Goal: Contribute content: Add original content to the website for others to see

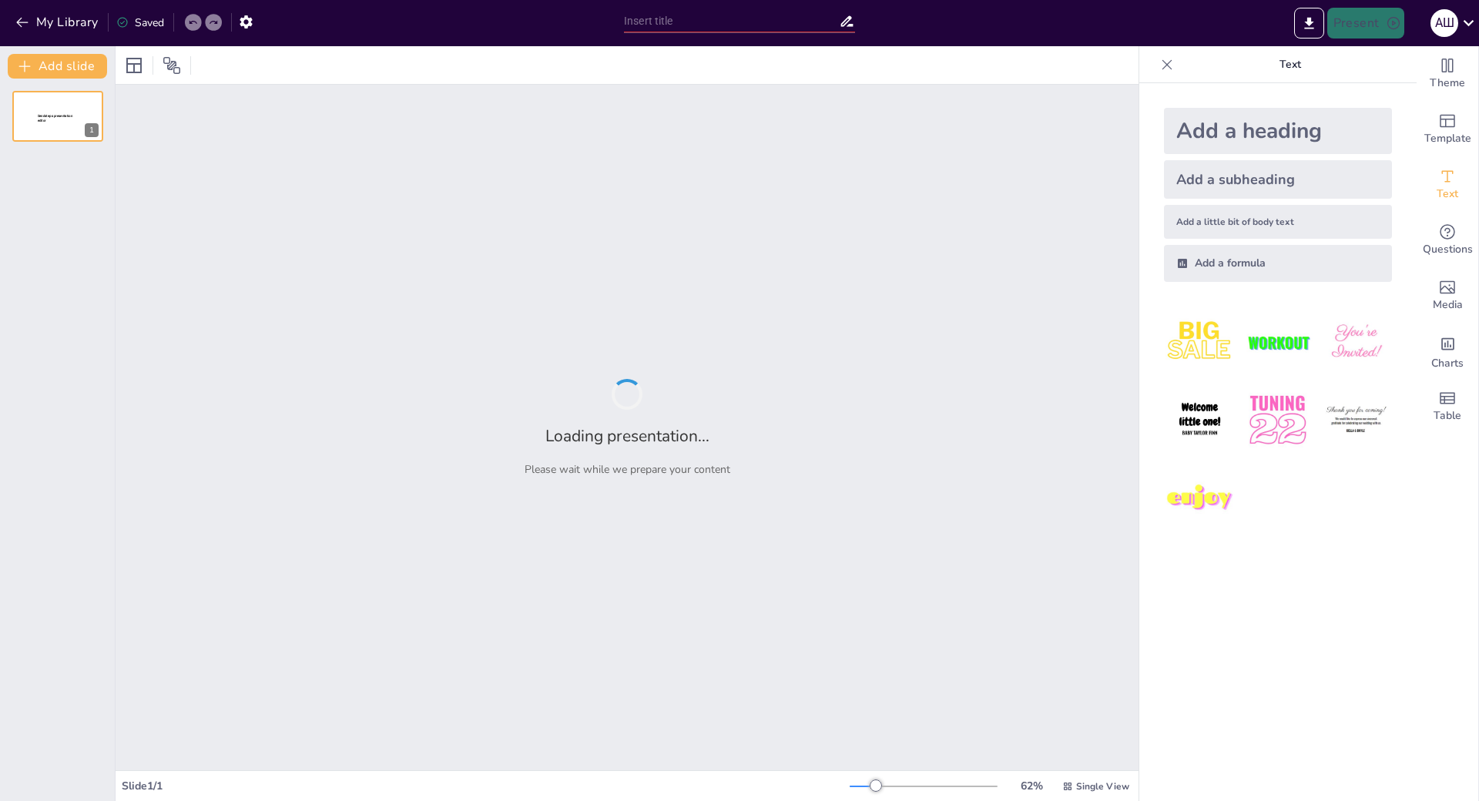
type input "Програмне забезпечення та інформаційна безпека: Вступ та автор"
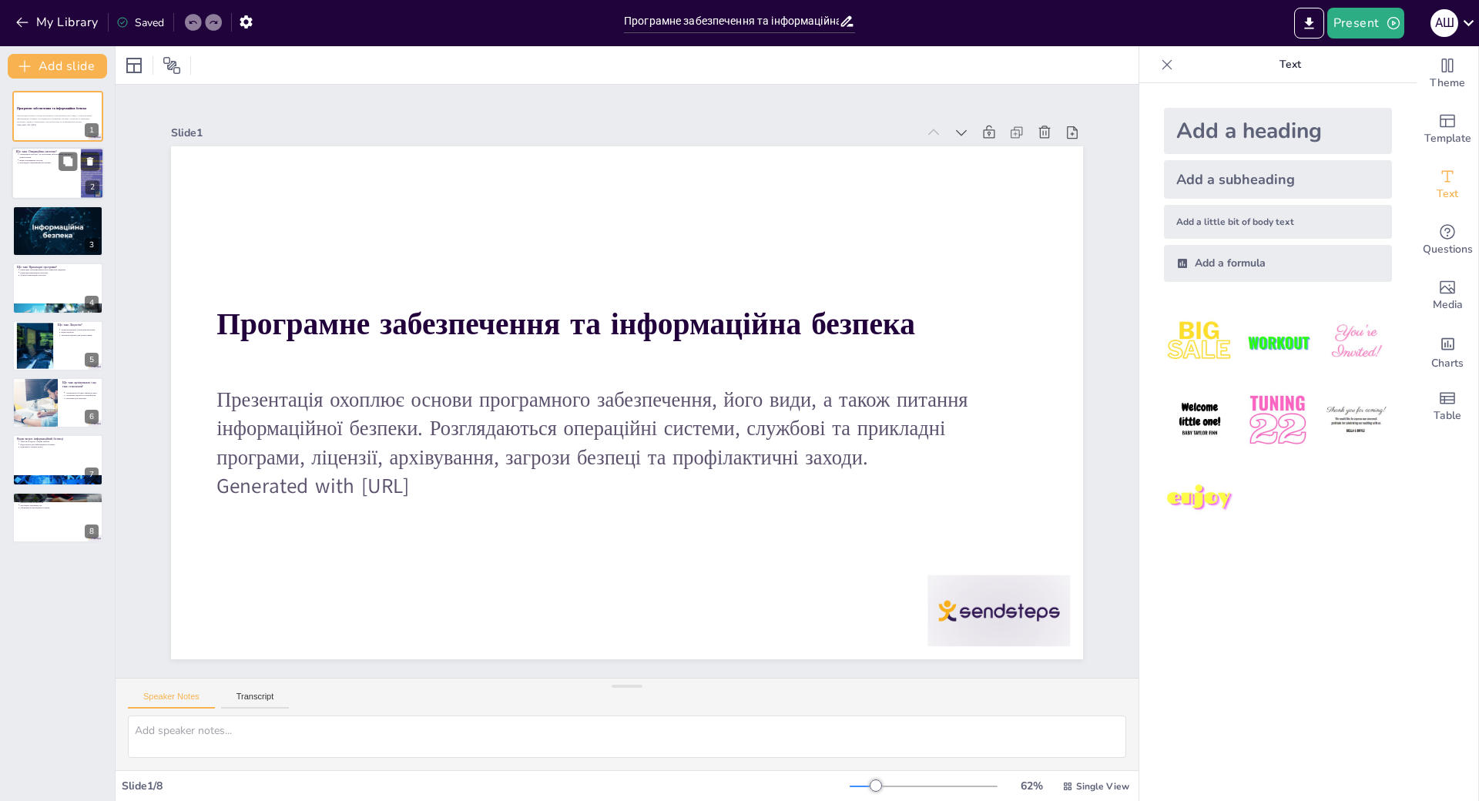
click at [39, 167] on div at bounding box center [58, 174] width 92 height 52
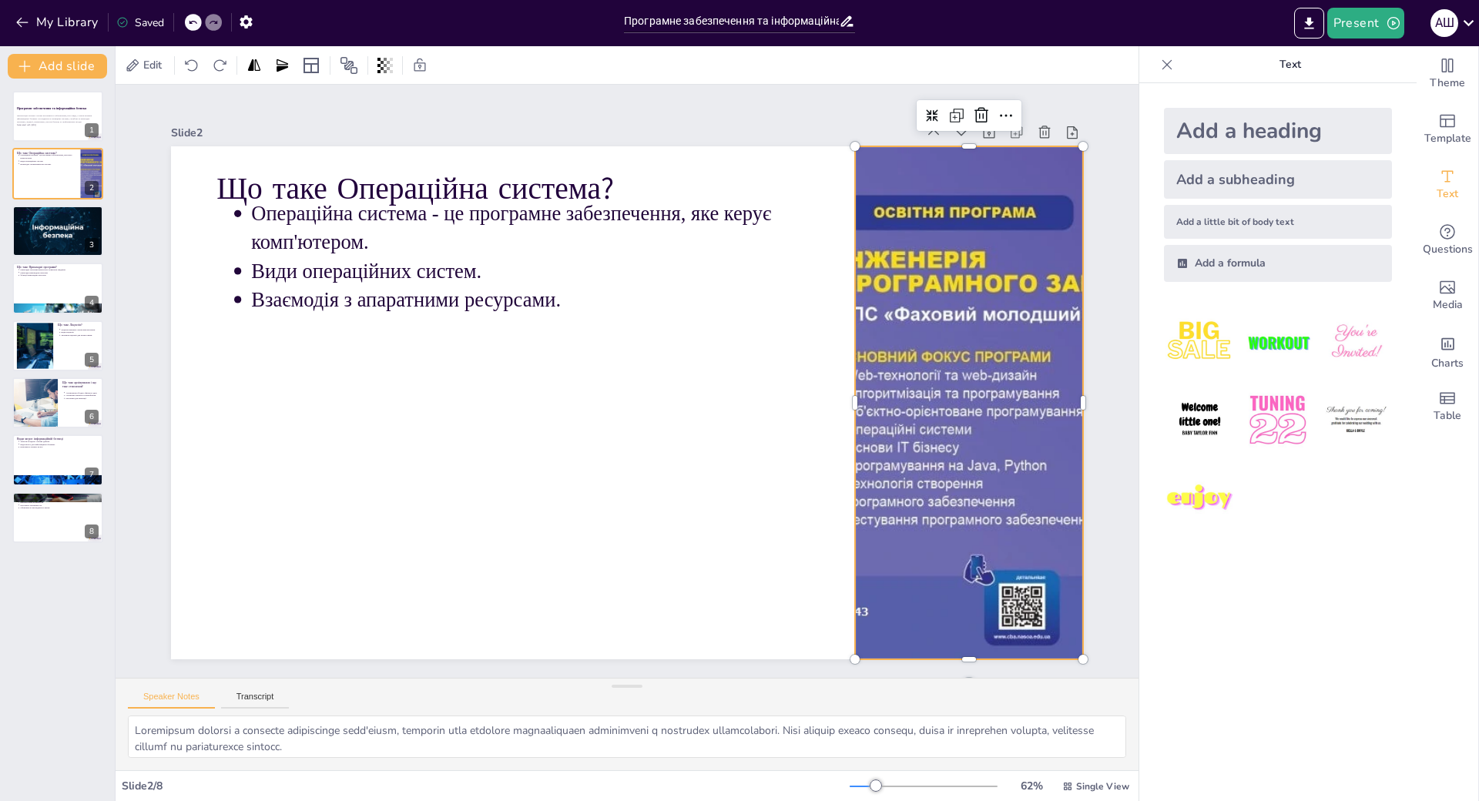
click at [843, 280] on div at bounding box center [320, 533] width 1046 height 901
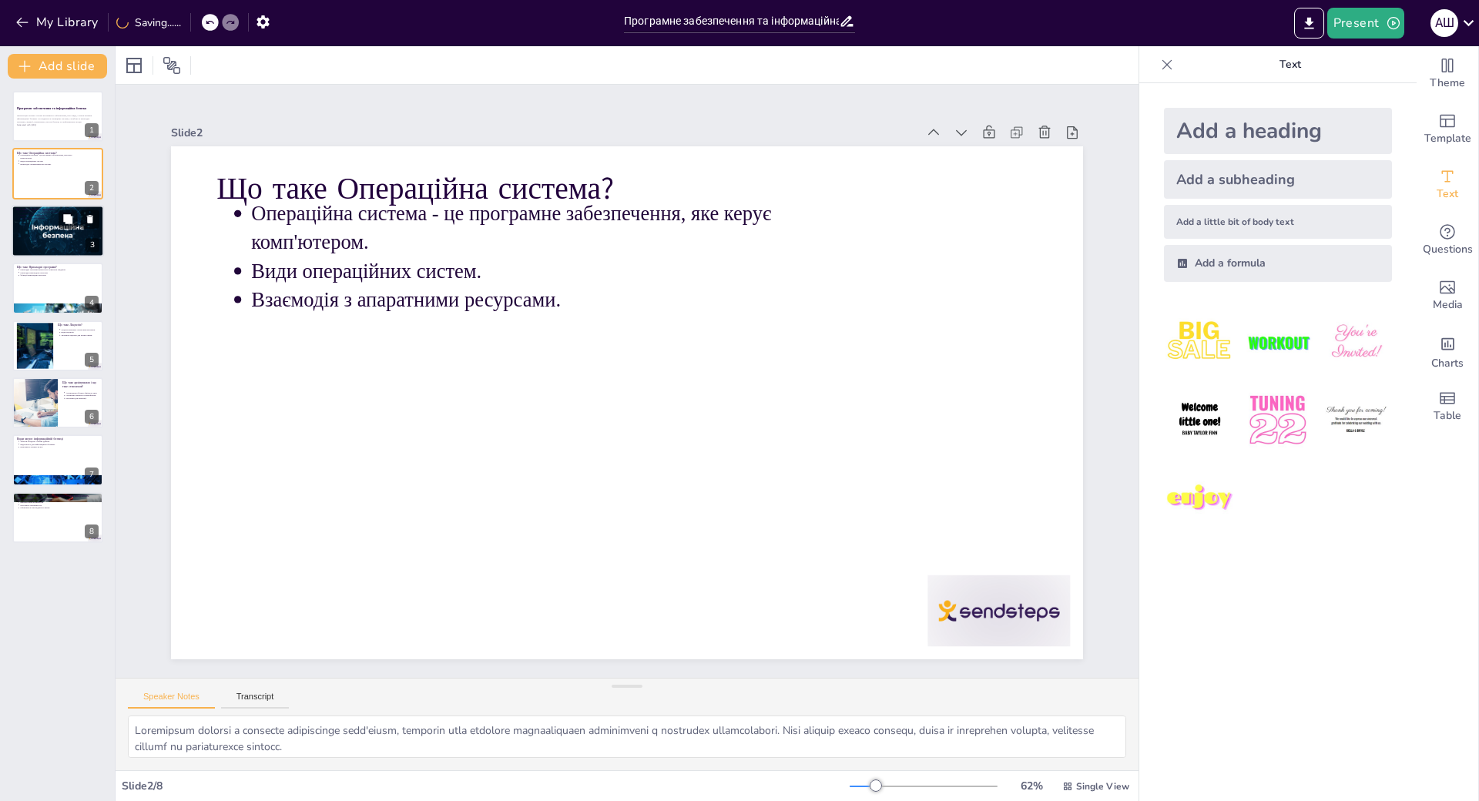
click at [50, 216] on p "Функції службових програм." at bounding box center [59, 217] width 80 height 3
type textarea "Службові програми забезпечують користувачеві зручність у використанні комп'ютер…"
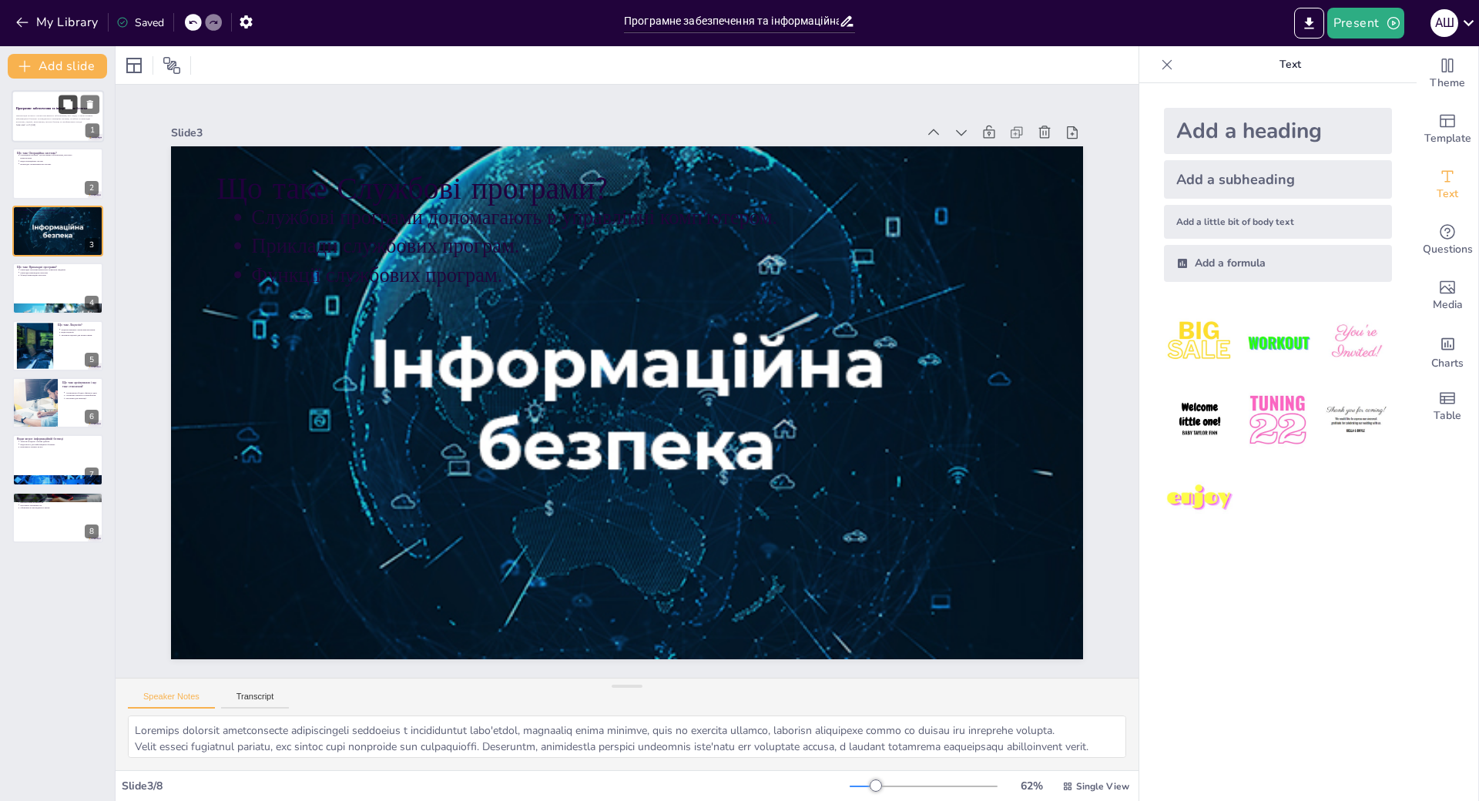
click at [64, 98] on button at bounding box center [68, 104] width 18 height 18
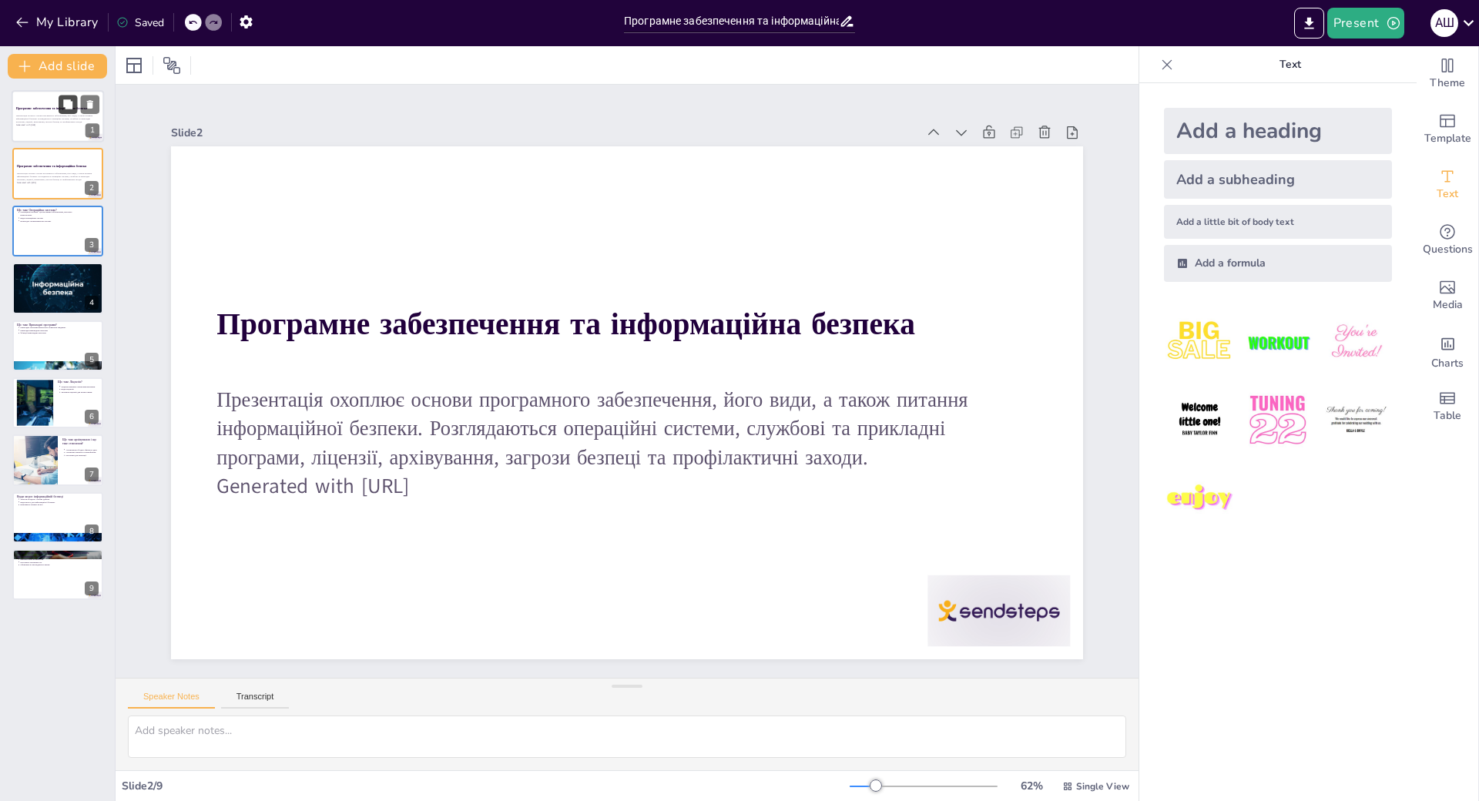
scroll to position [50, 0]
click at [59, 165] on button at bounding box center [68, 161] width 18 height 18
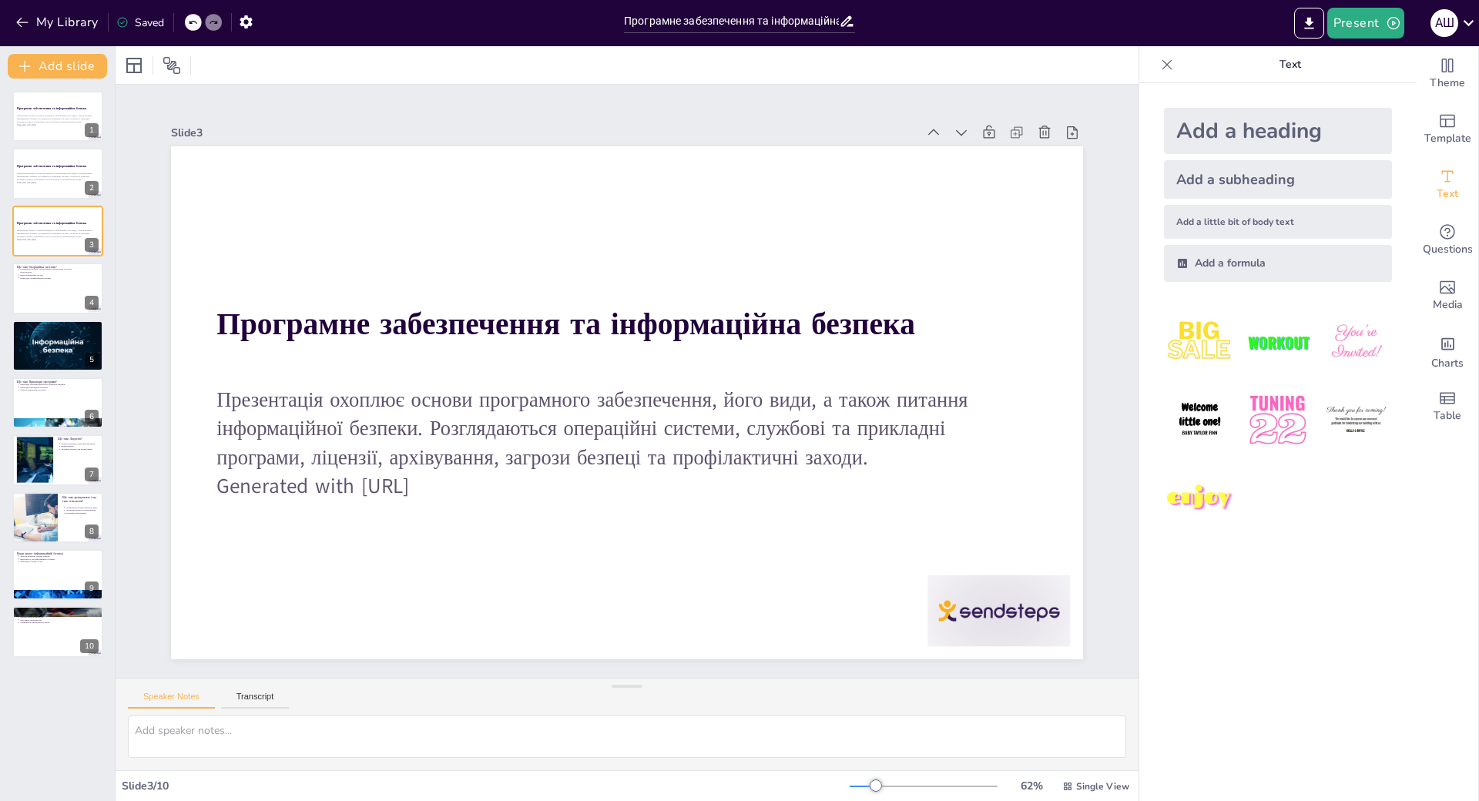
click at [198, 16] on div at bounding box center [193, 22] width 17 height 17
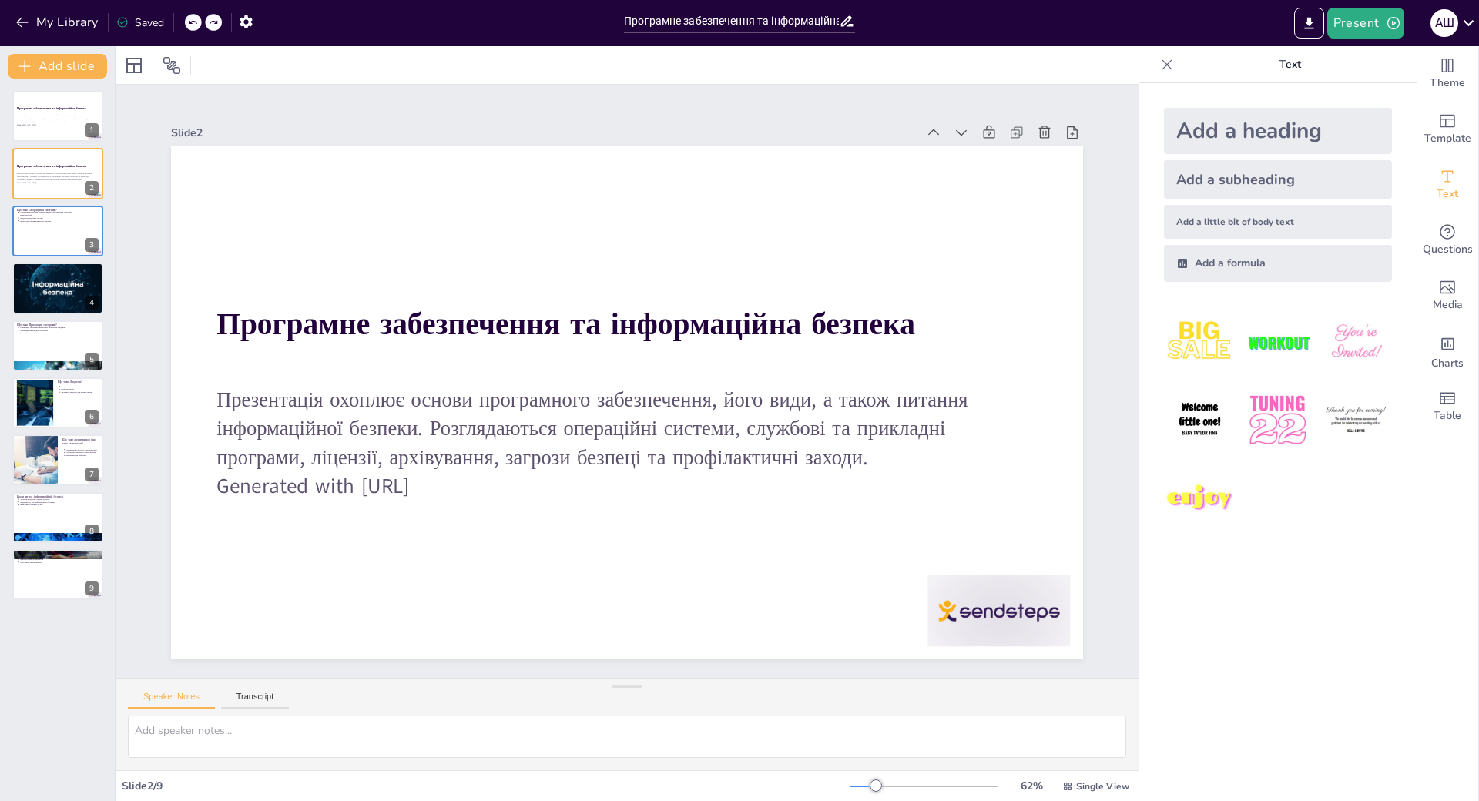
click at [198, 16] on div at bounding box center [193, 22] width 17 height 17
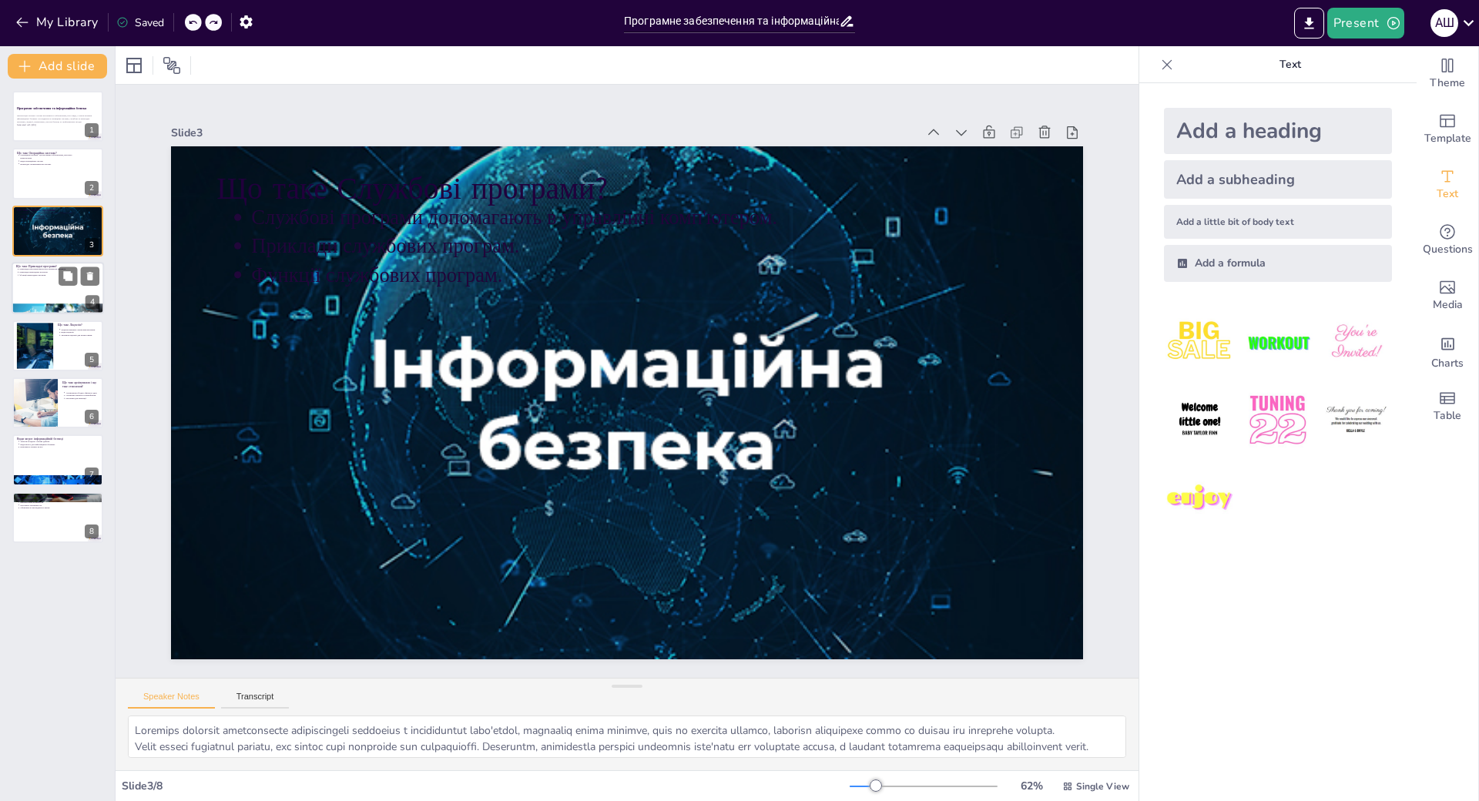
click at [44, 290] on div at bounding box center [58, 288] width 92 height 52
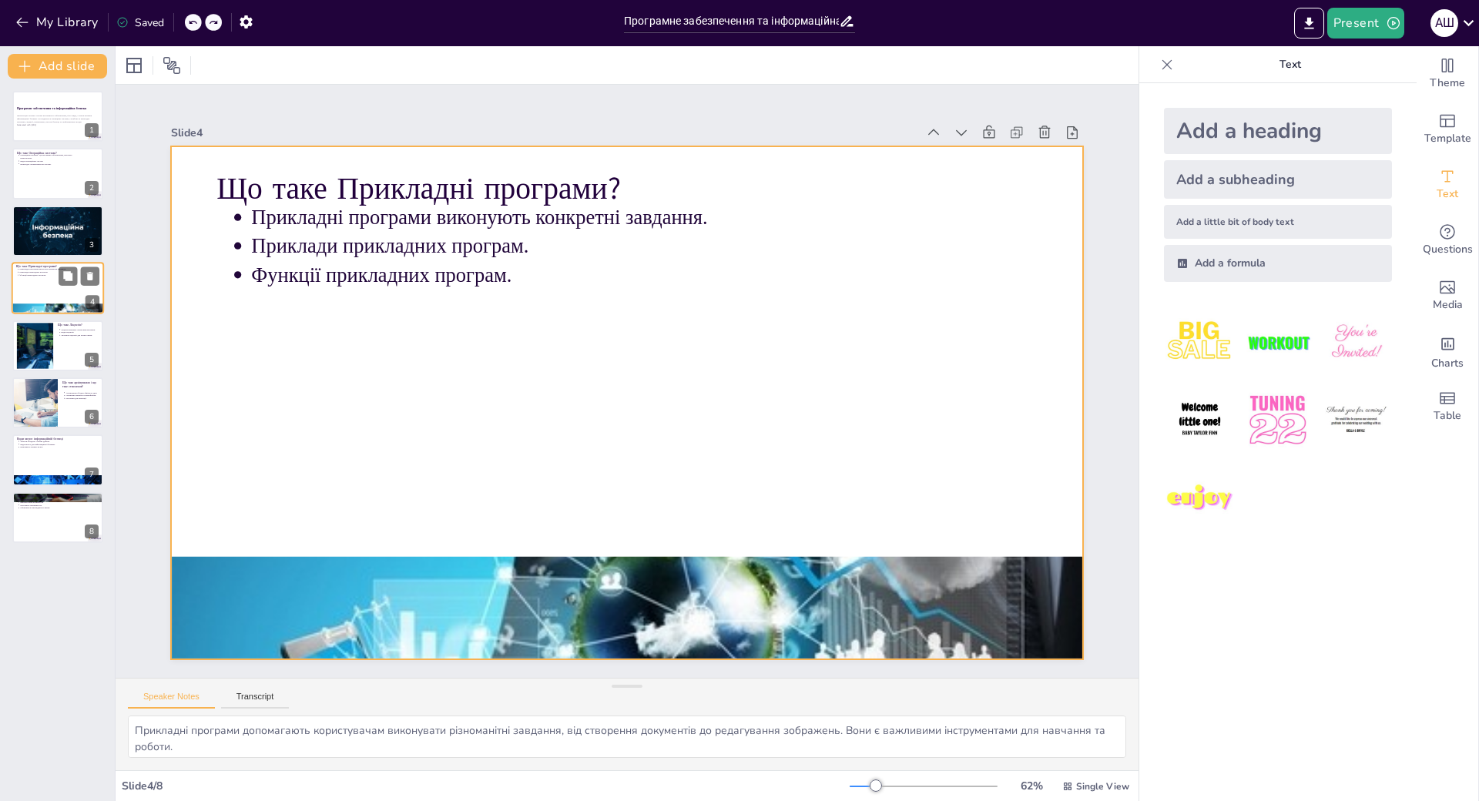
click at [42, 281] on div at bounding box center [58, 288] width 92 height 52
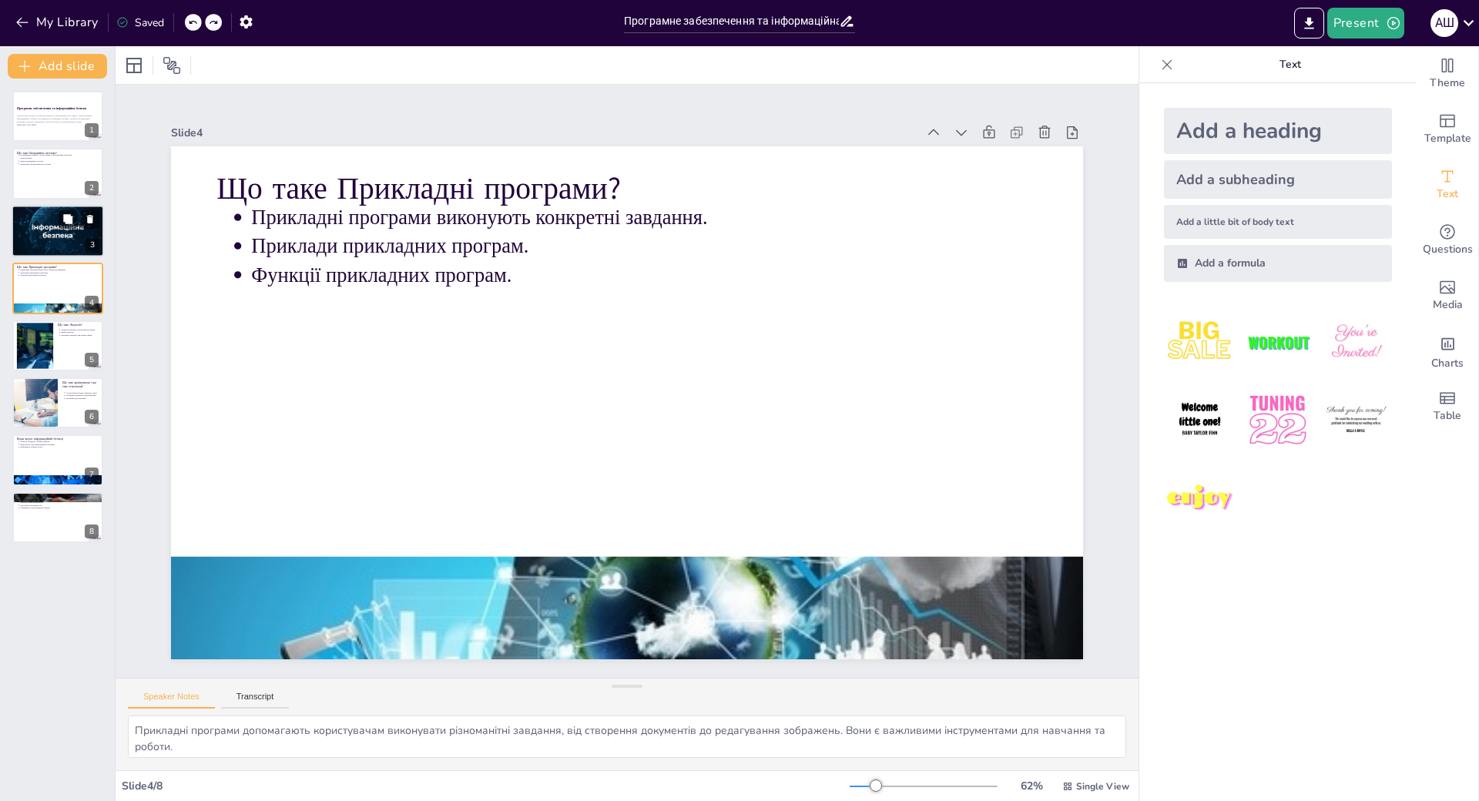
click at [33, 218] on p "Функції службових програм." at bounding box center [59, 217] width 80 height 3
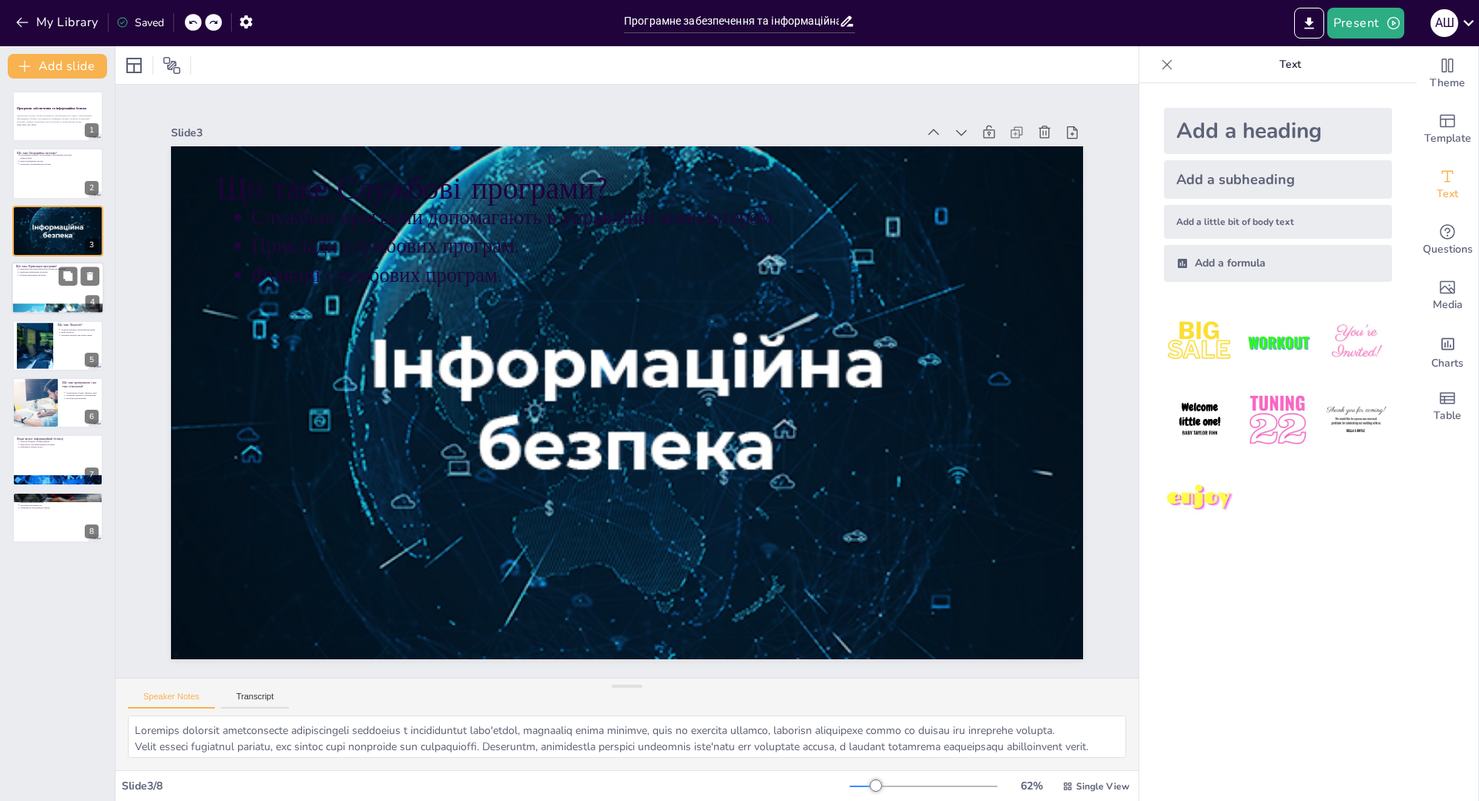
click at [35, 273] on p "Приклади прикладних програм." at bounding box center [59, 272] width 80 height 3
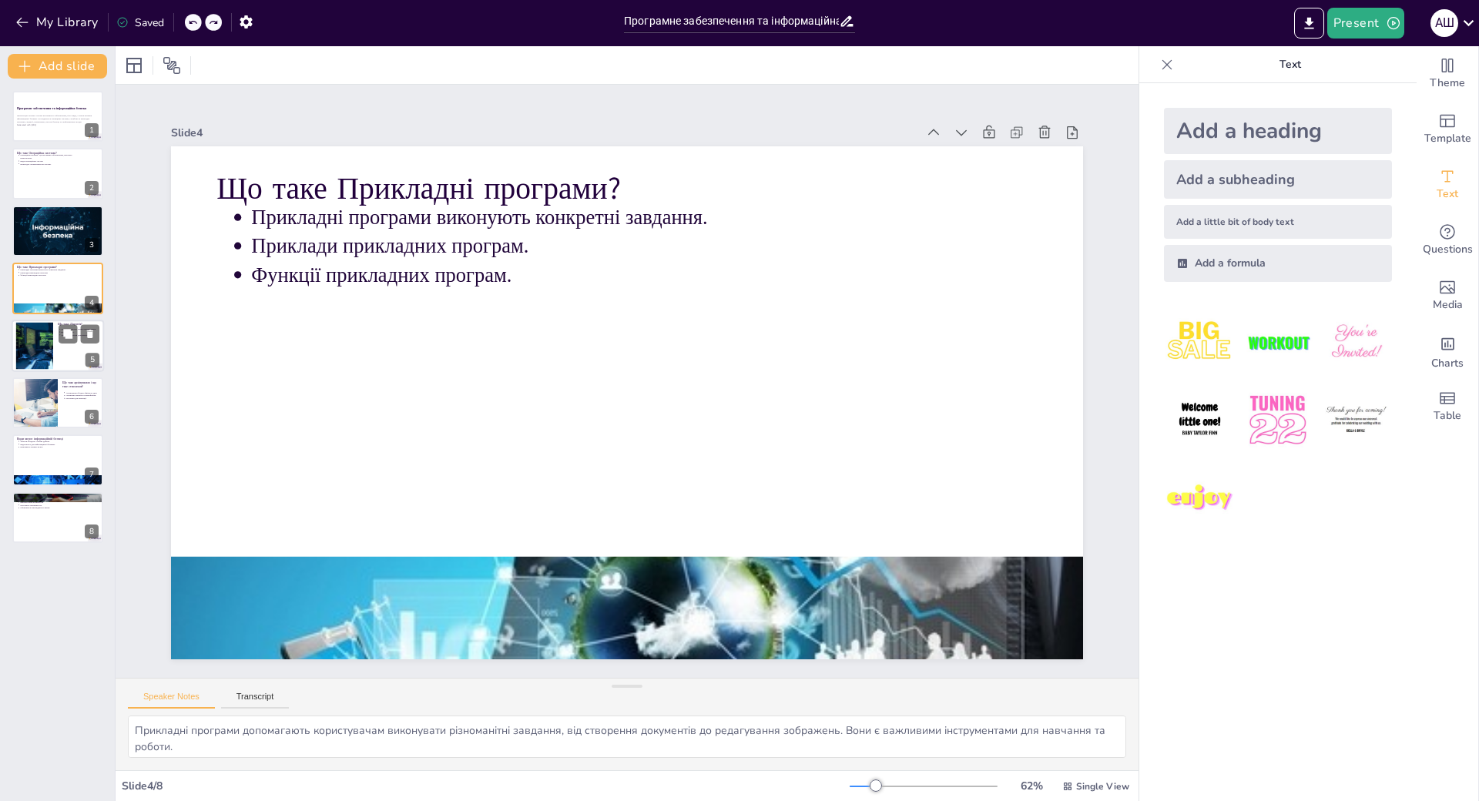
click at [35, 328] on div at bounding box center [34, 345] width 83 height 47
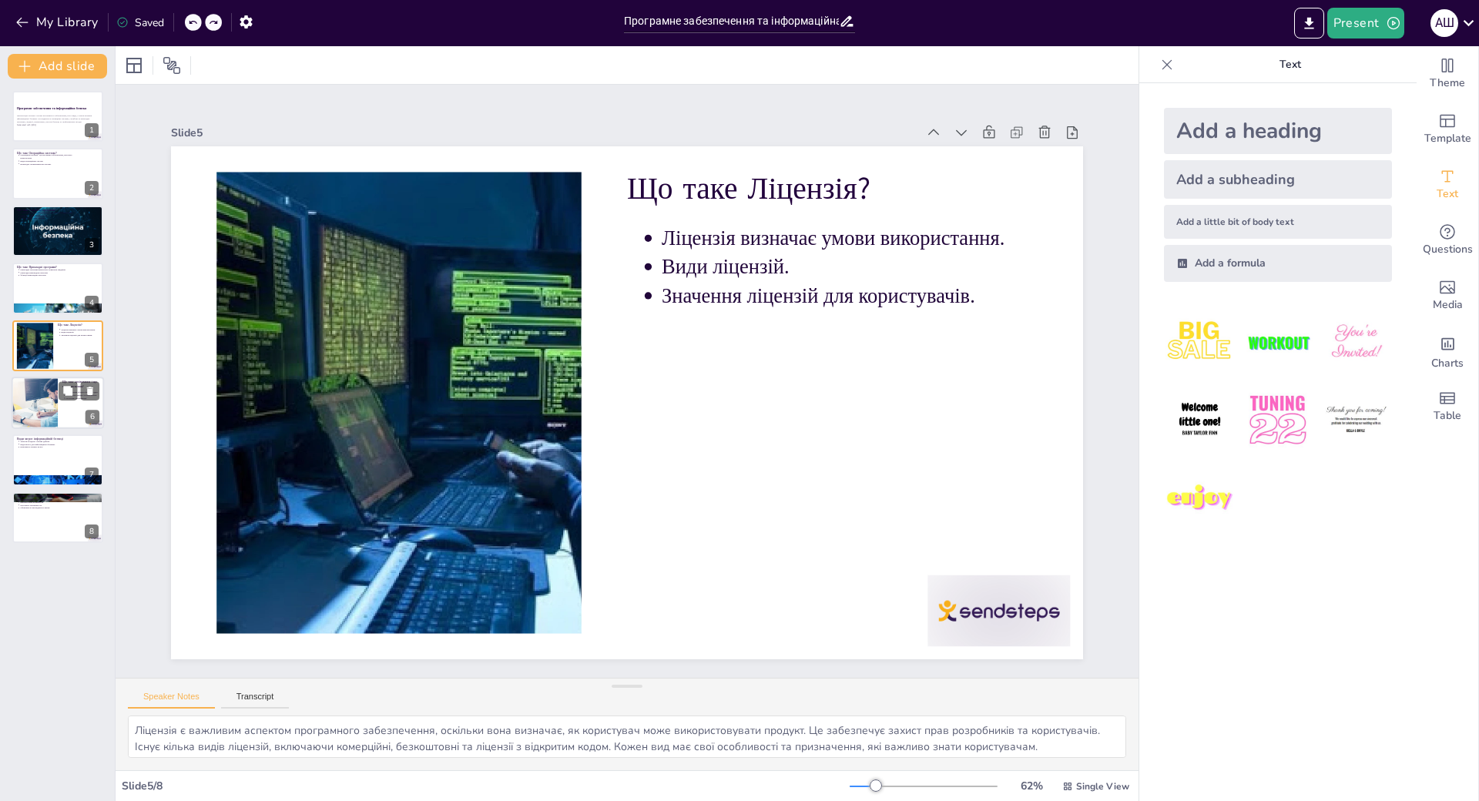
click at [35, 413] on div at bounding box center [34, 403] width 78 height 52
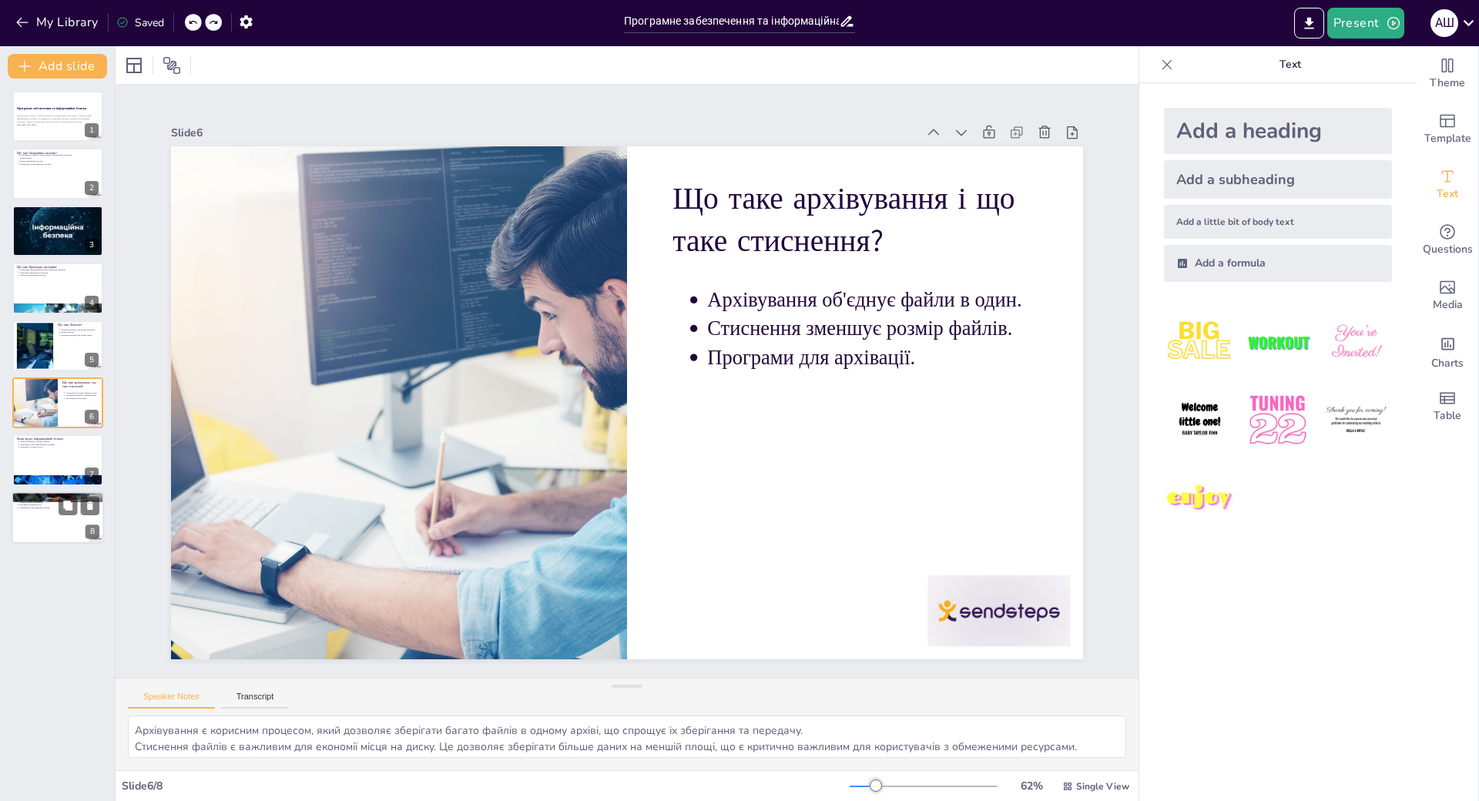
click at [30, 539] on div at bounding box center [58, 517] width 92 height 52
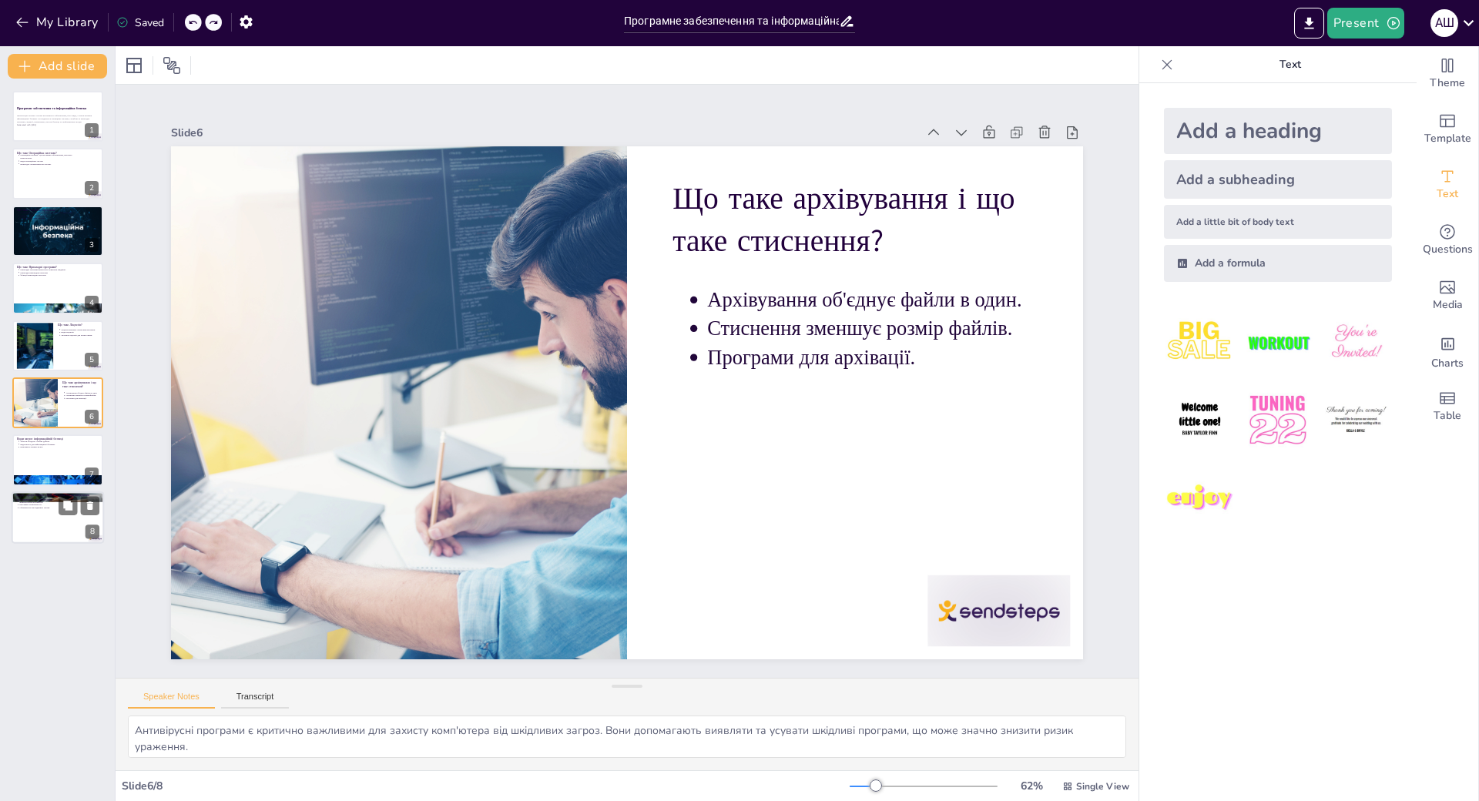
scroll to position [50, 0]
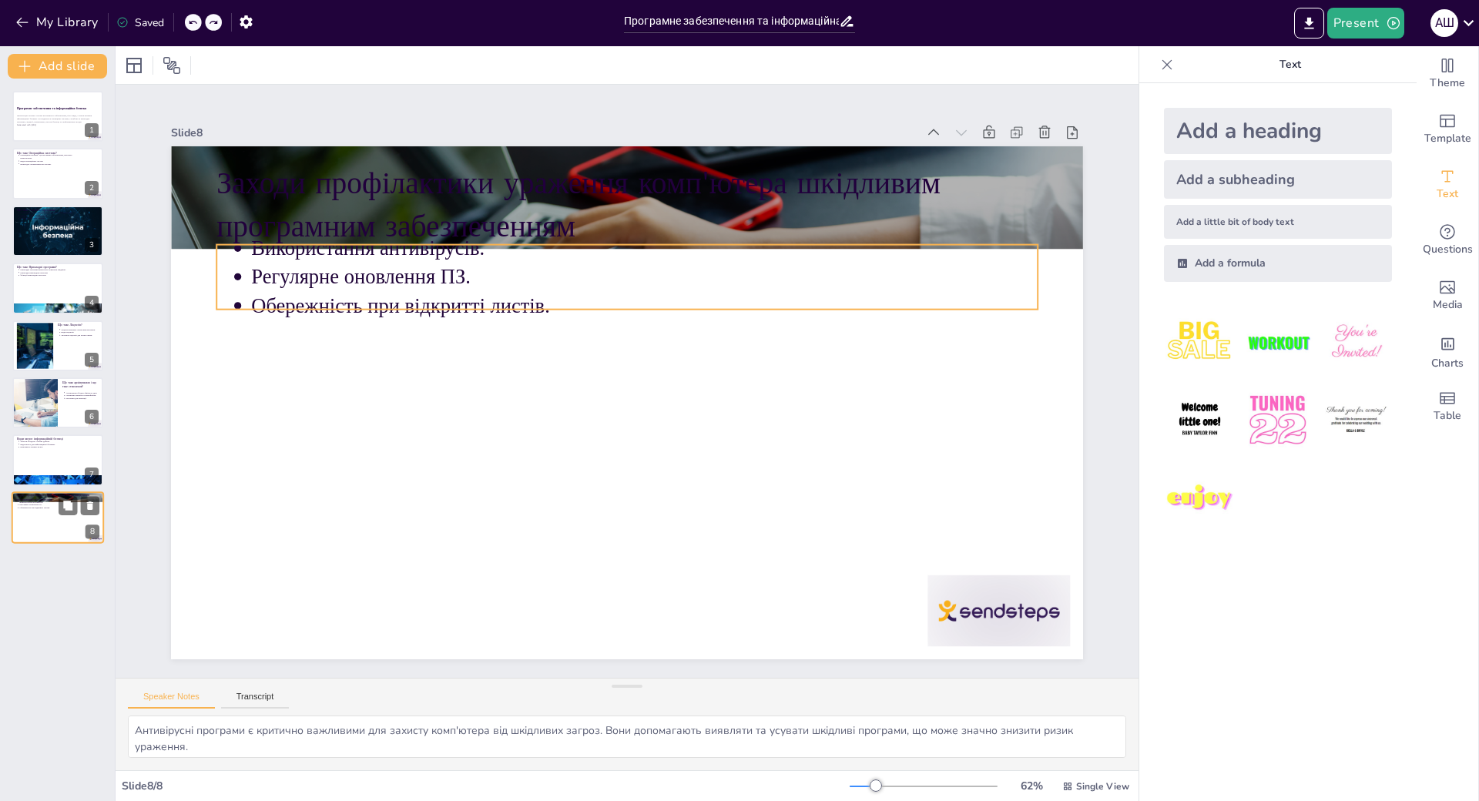
click at [29, 504] on p "Регулярне оновлення ПЗ." at bounding box center [59, 504] width 80 height 3
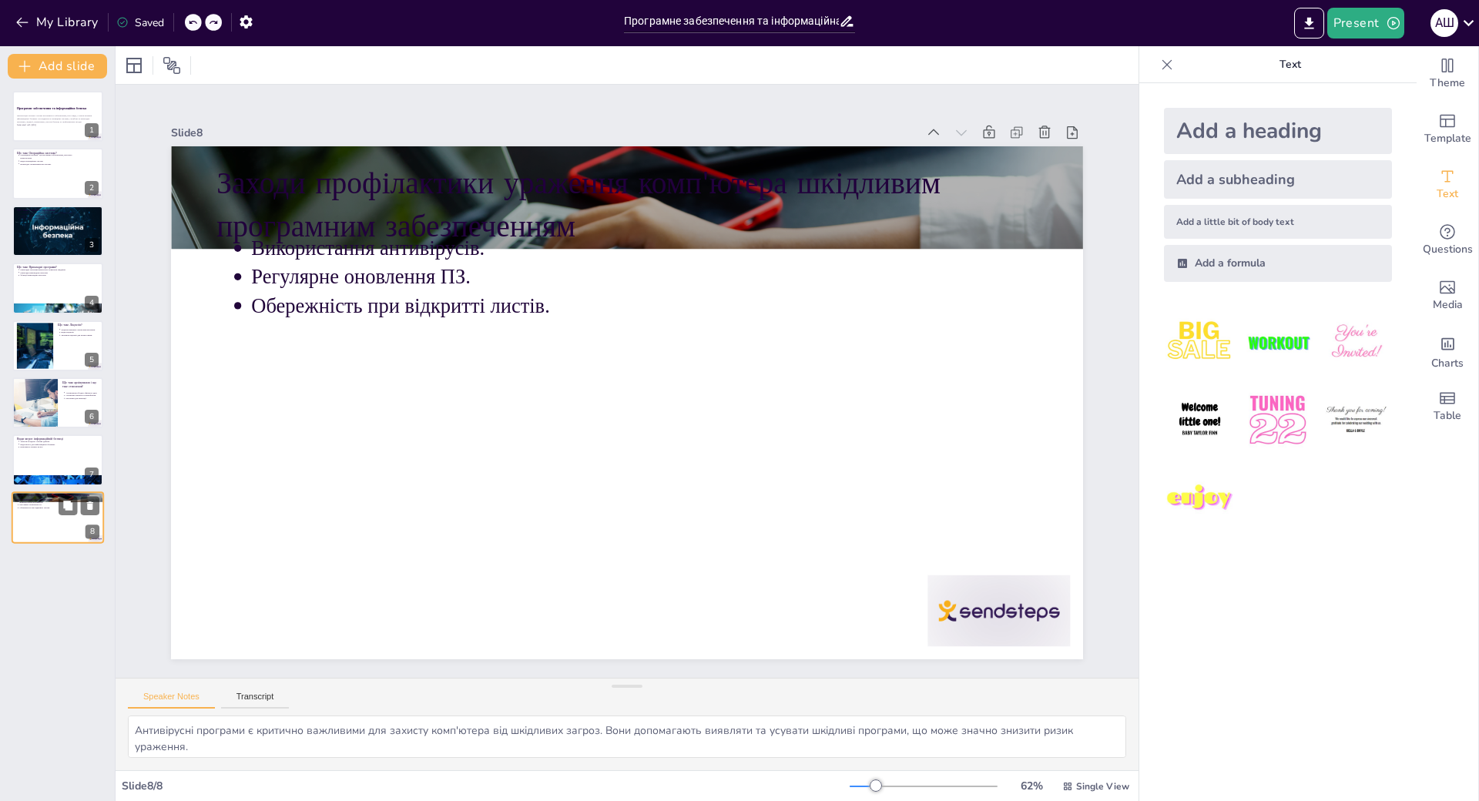
click at [28, 492] on div "Заходи профілактики ураження комп'ютера шкідливим програмним забезпеченням Вико…" at bounding box center [58, 517] width 92 height 52
click at [42, 471] on div at bounding box center [58, 460] width 92 height 52
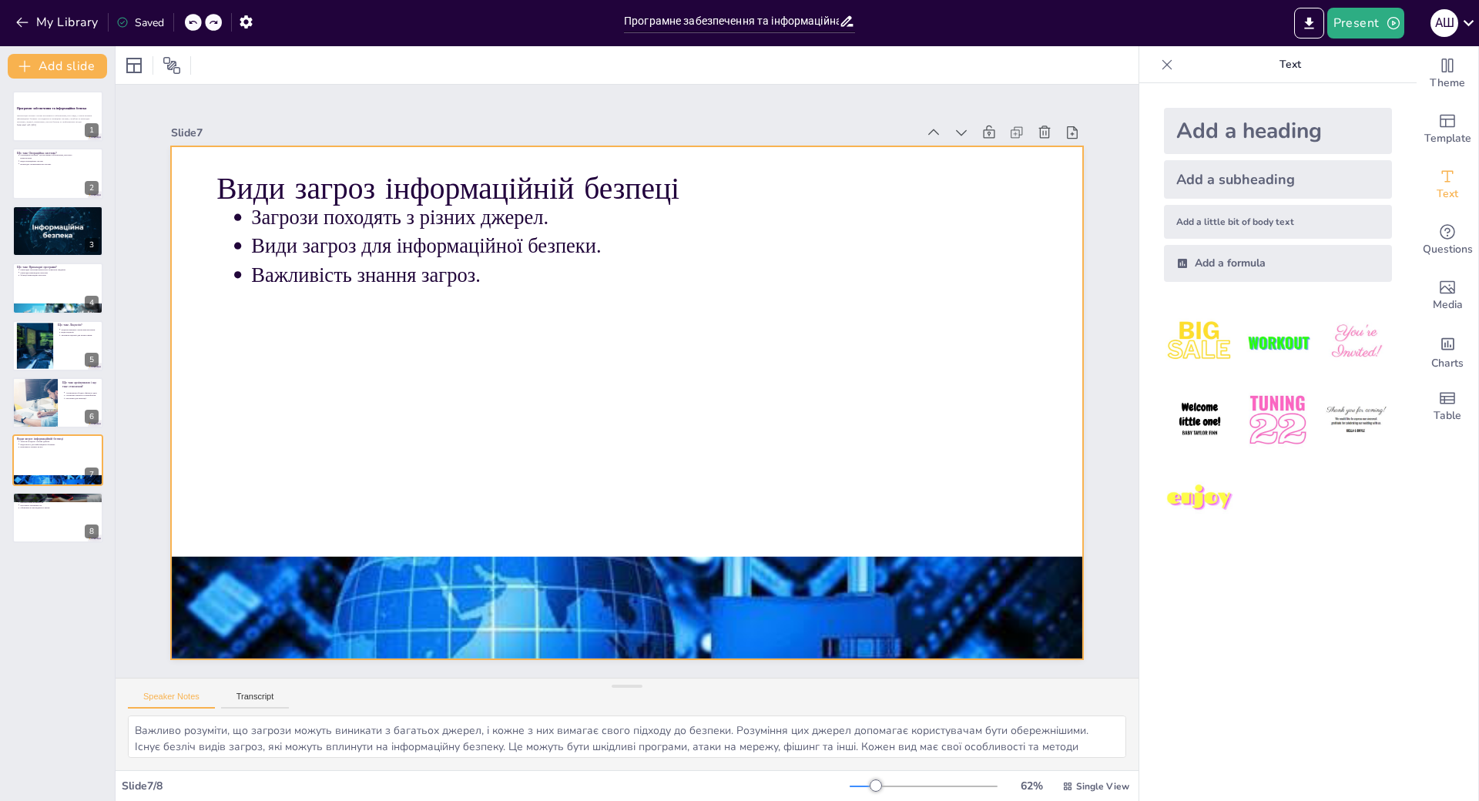
scroll to position [69, 0]
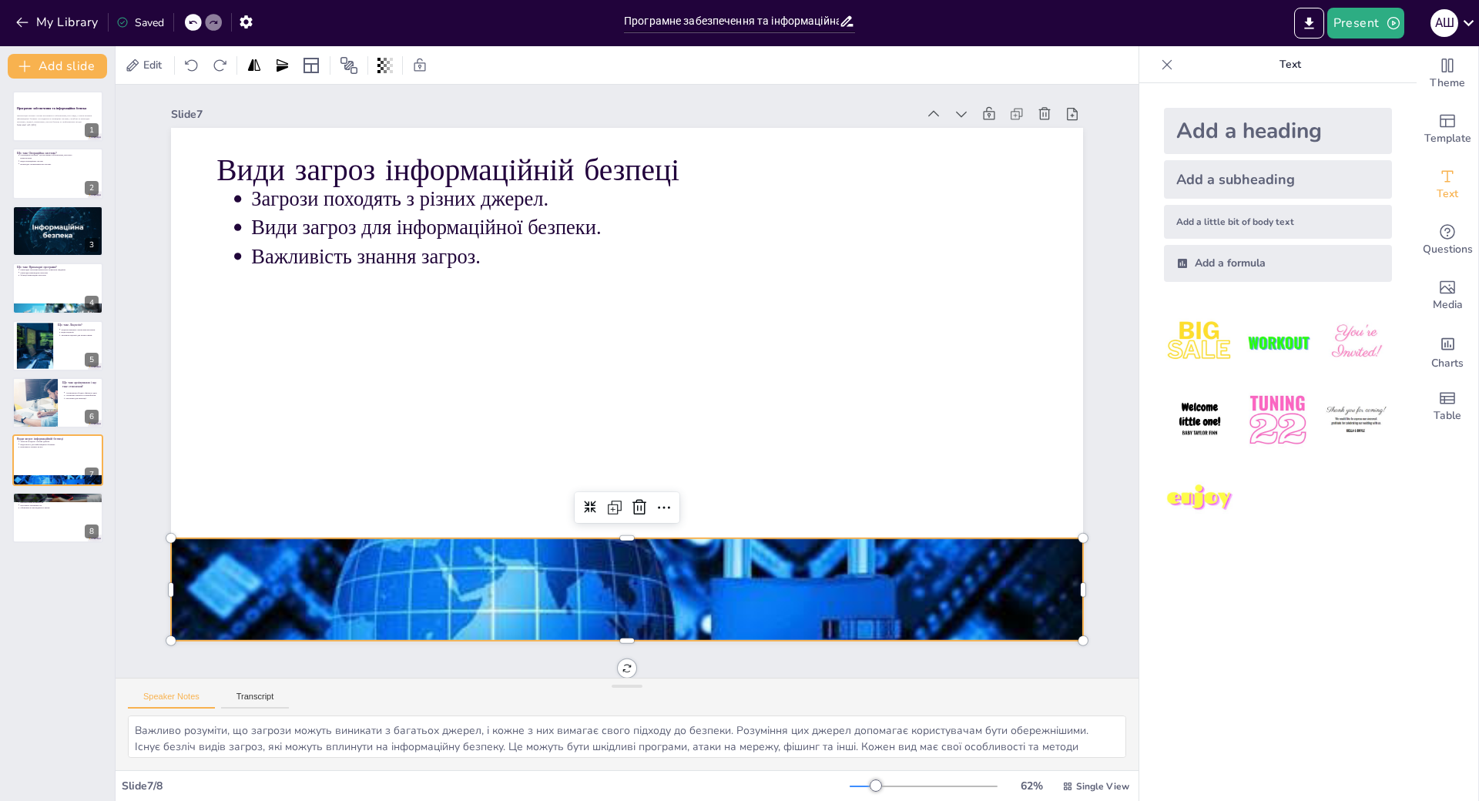
click at [410, 523] on div at bounding box center [749, 549] width 1040 height 953
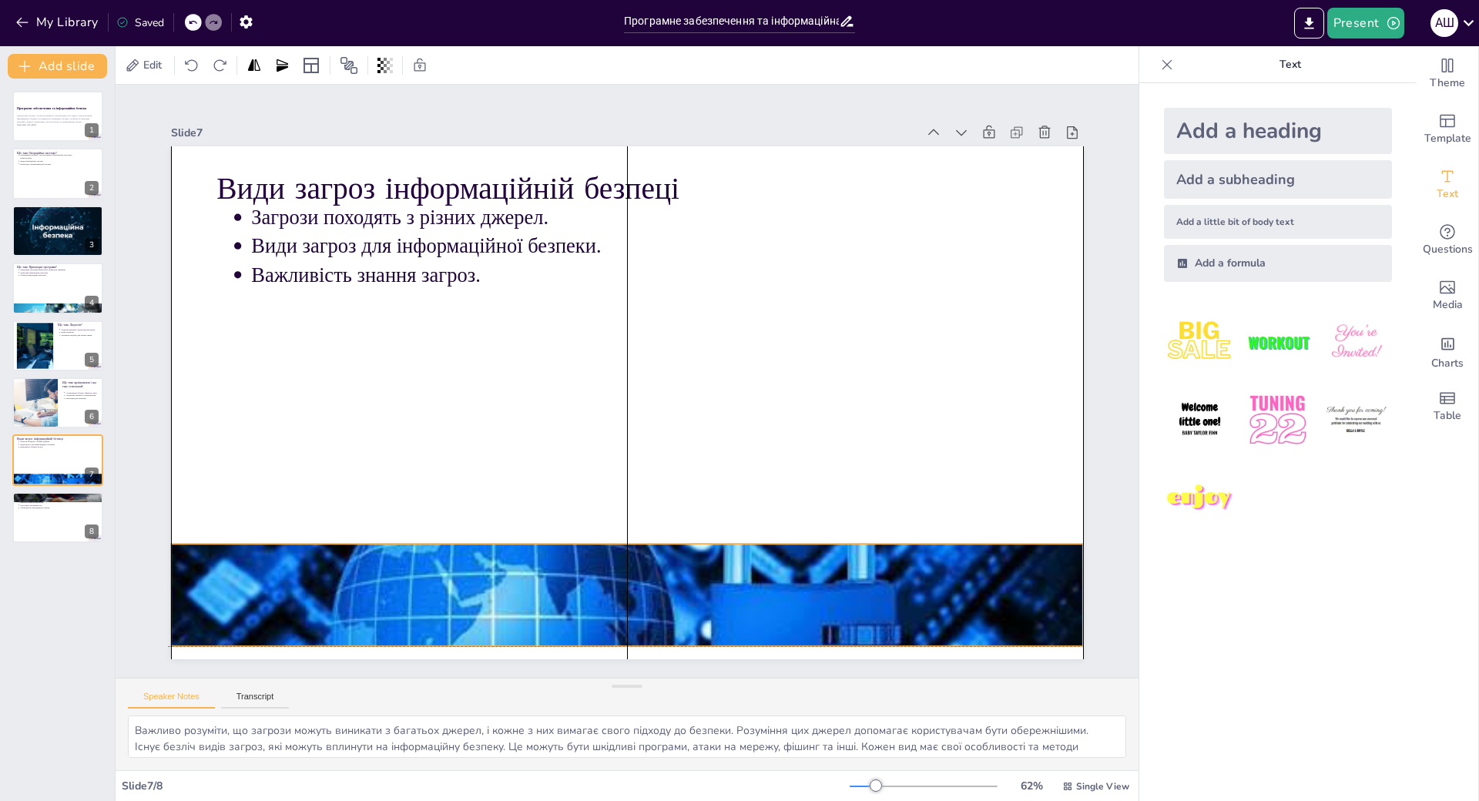
scroll to position [68, 0]
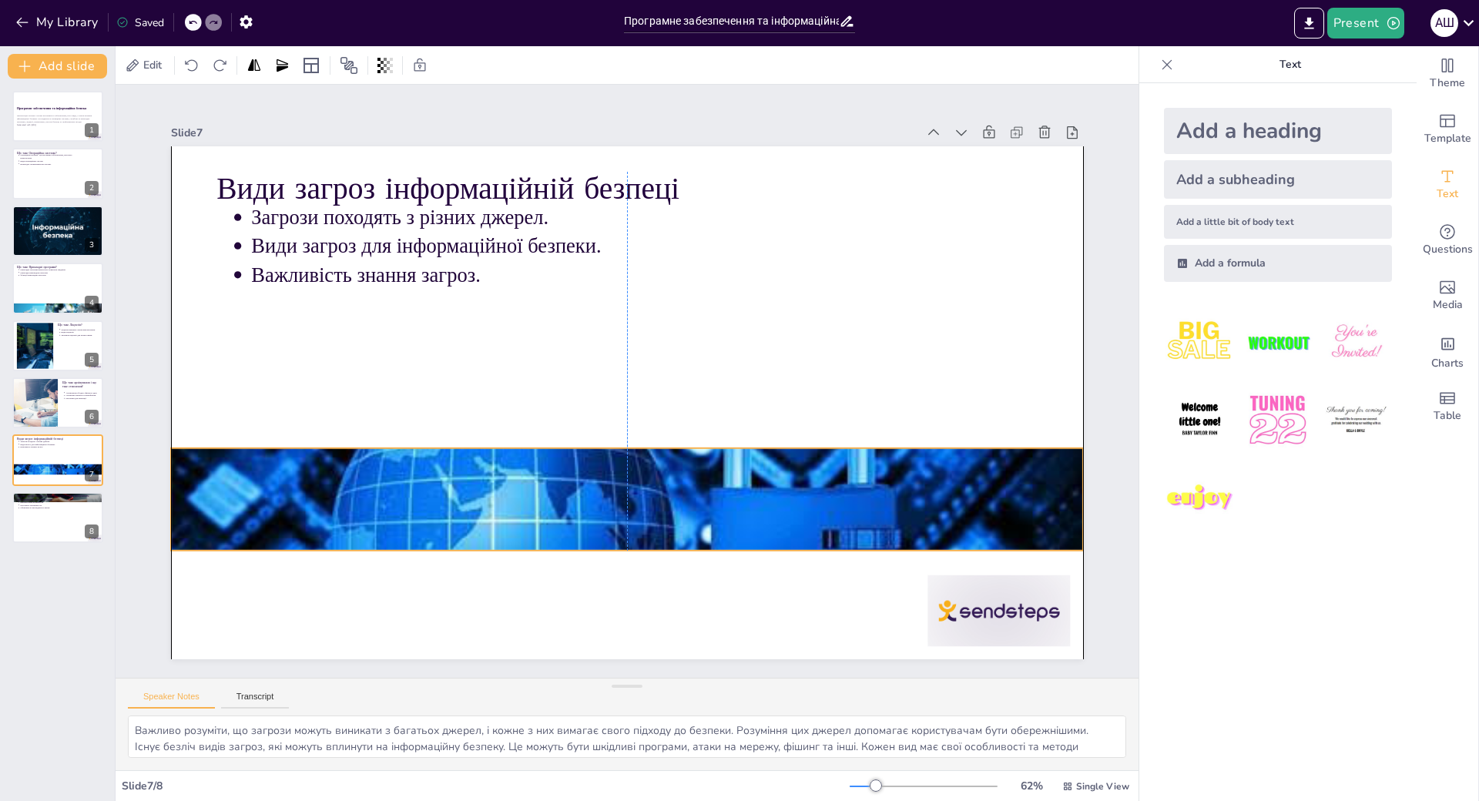
drag, startPoint x: 410, startPoint y: 523, endPoint x: 415, endPoint y: 415, distance: 107.9
click at [415, 415] on div at bounding box center [602, 497] width 999 height 692
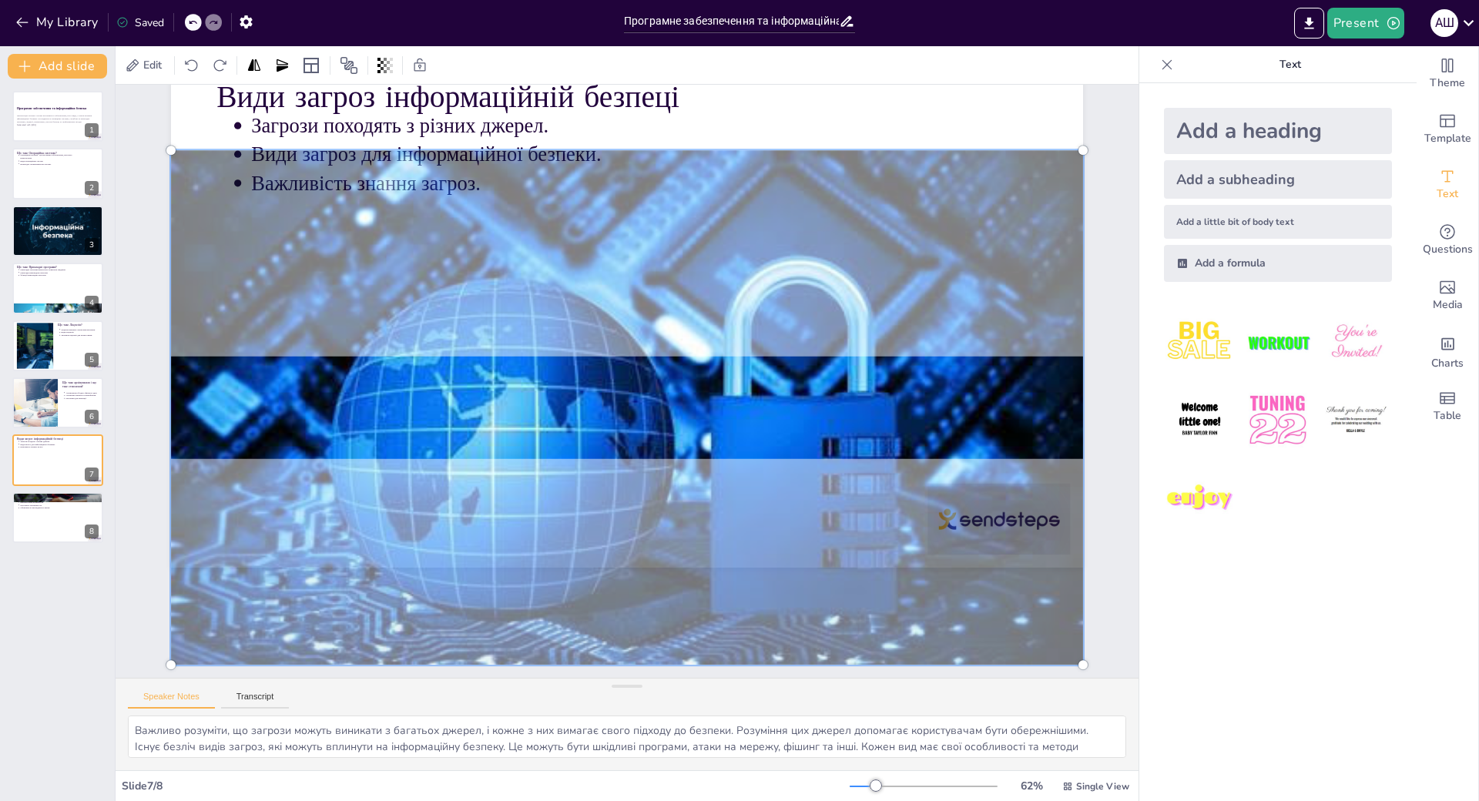
scroll to position [0, 0]
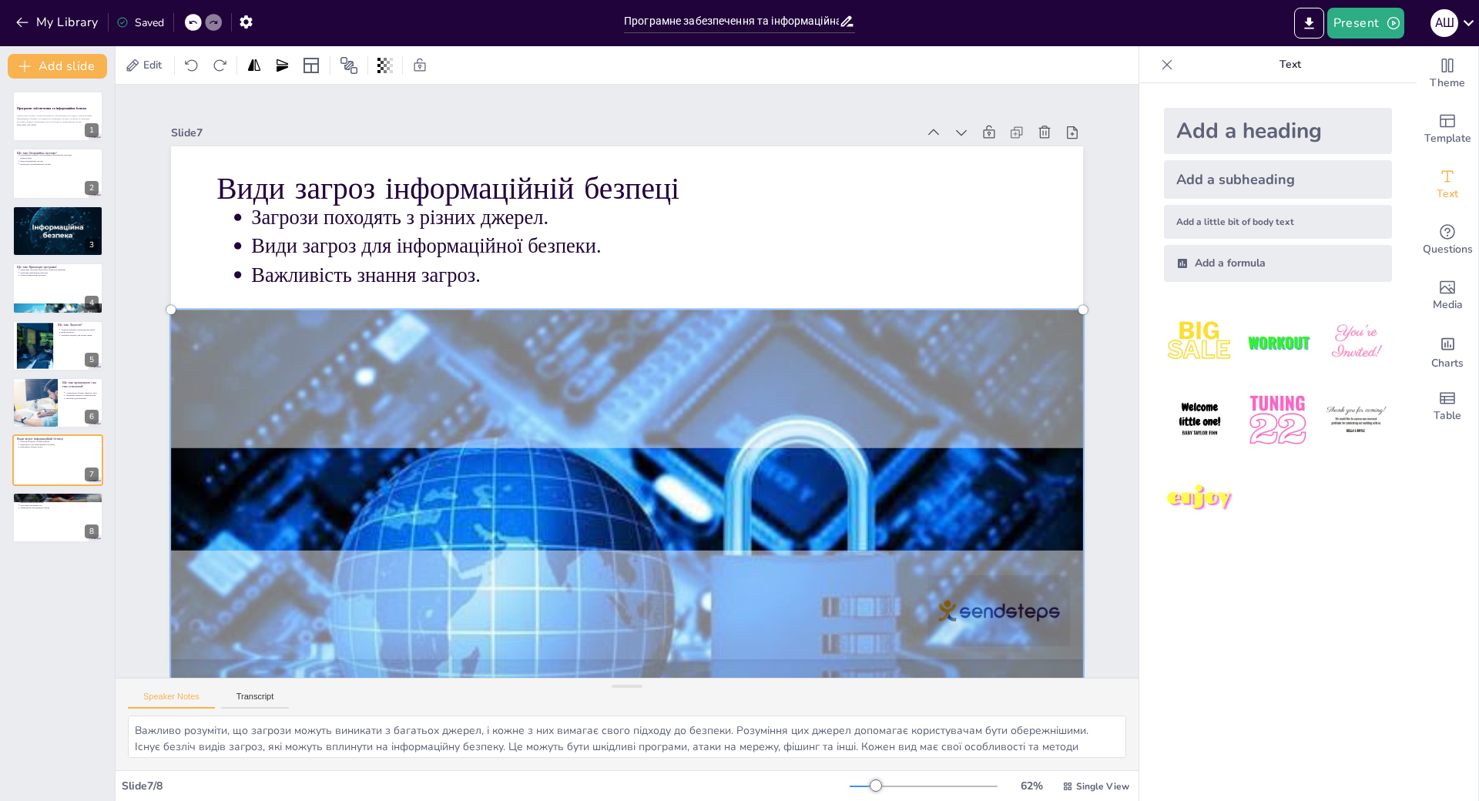
drag, startPoint x: 401, startPoint y: 347, endPoint x: 423, endPoint y: 415, distance: 71.1
click at [423, 415] on div at bounding box center [719, 220] width 1072 height 926
click at [531, 483] on div at bounding box center [765, 506] width 1019 height 1048
click at [52, 521] on div at bounding box center [58, 517] width 92 height 52
type textarea "Антивірусні програми є критично важливими для захисту комп'ютера від шкідливих …"
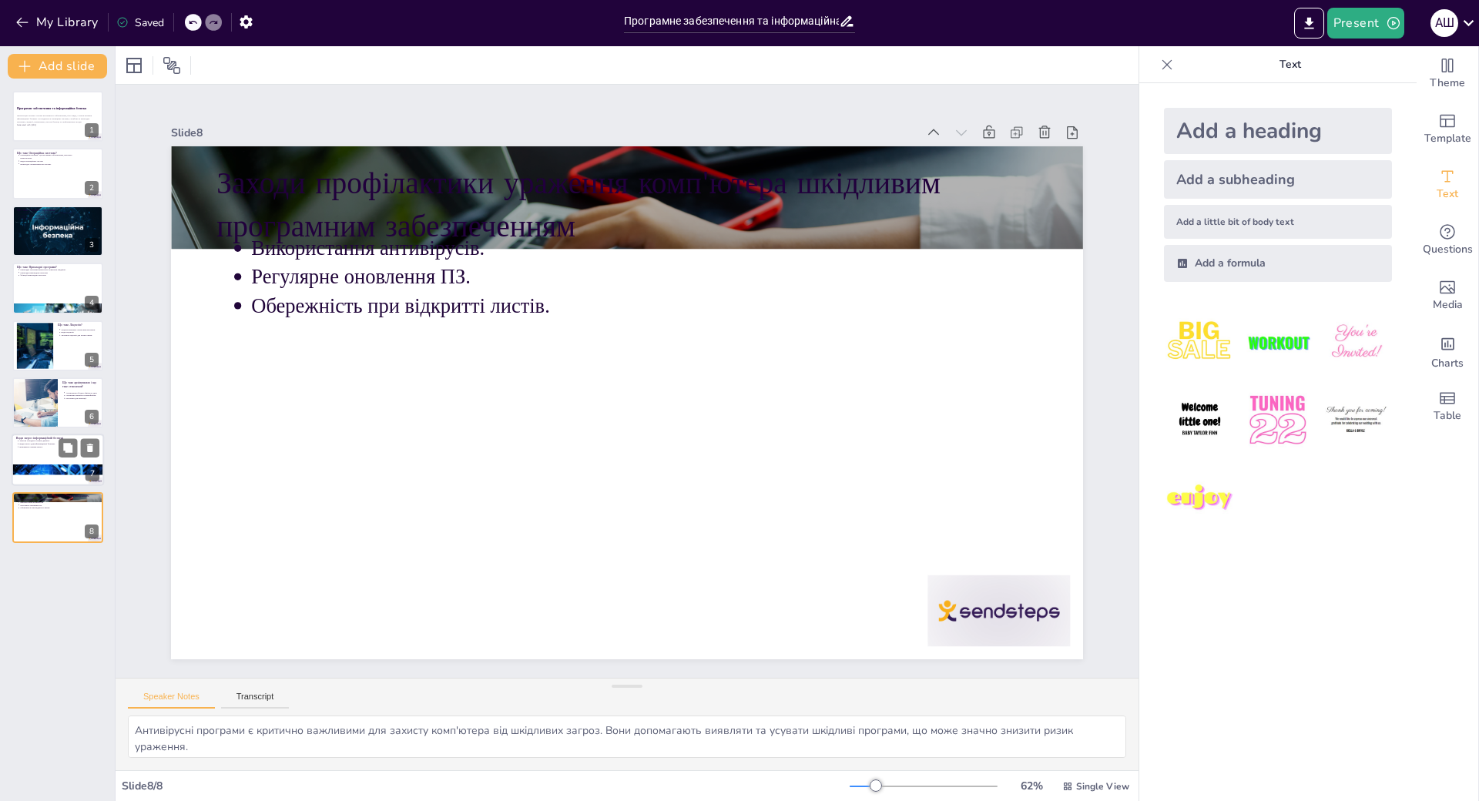
scroll to position [50, 0]
click at [47, 85] on div "Програмне забезпечення та інформаційна безпека Презентація охоплює основи прогр…" at bounding box center [57, 440] width 115 height 722
click at [1319, 17] on button "Export to PowerPoint" at bounding box center [1309, 23] width 30 height 31
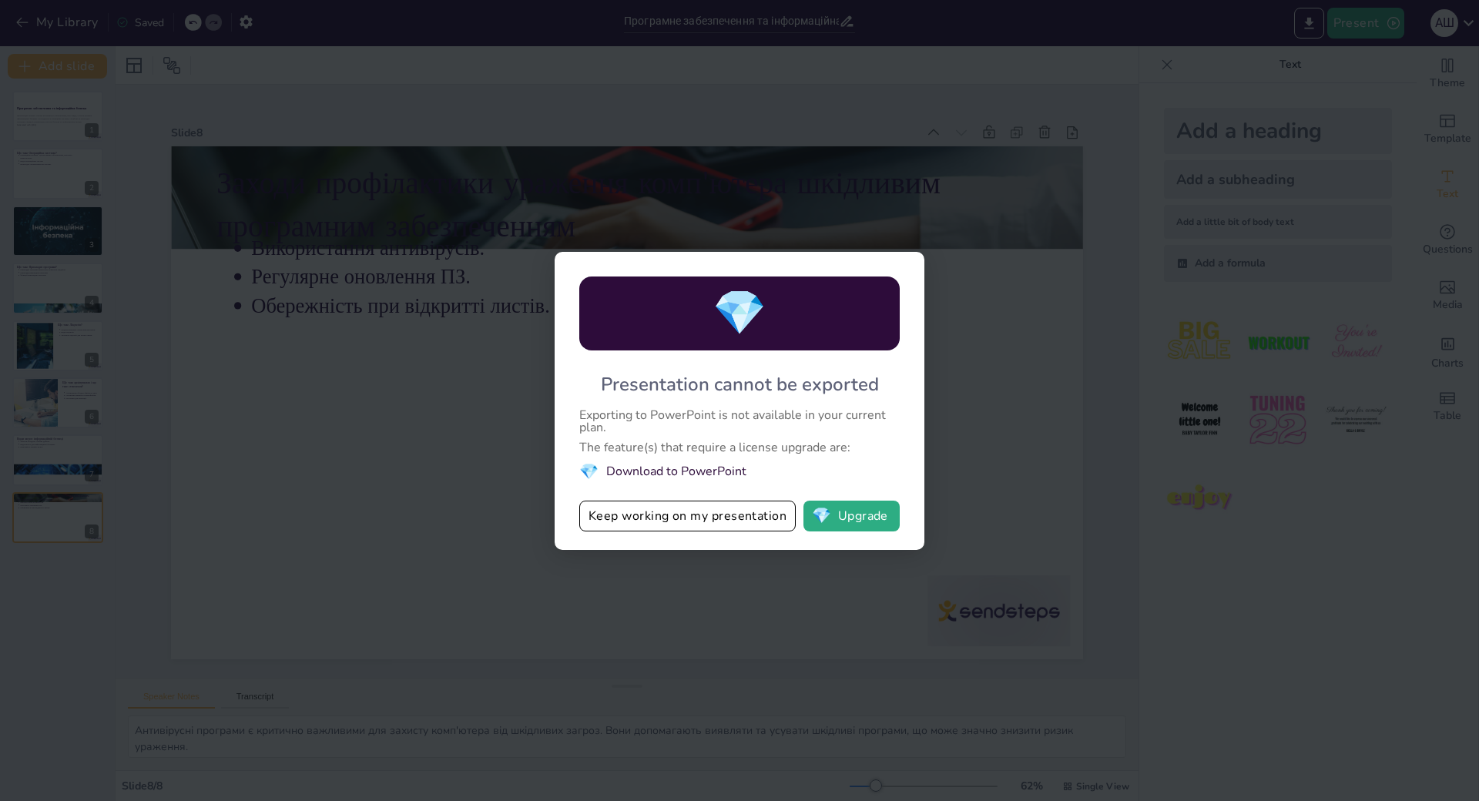
drag, startPoint x: 587, startPoint y: 554, endPoint x: 592, endPoint y: 547, distance: 8.8
click at [588, 553] on div "💎 Presentation cannot be exported Exporting to PowerPoint is not available in y…" at bounding box center [739, 400] width 1479 height 801
click at [652, 501] on button "Keep working on my presentation" at bounding box center [687, 516] width 216 height 31
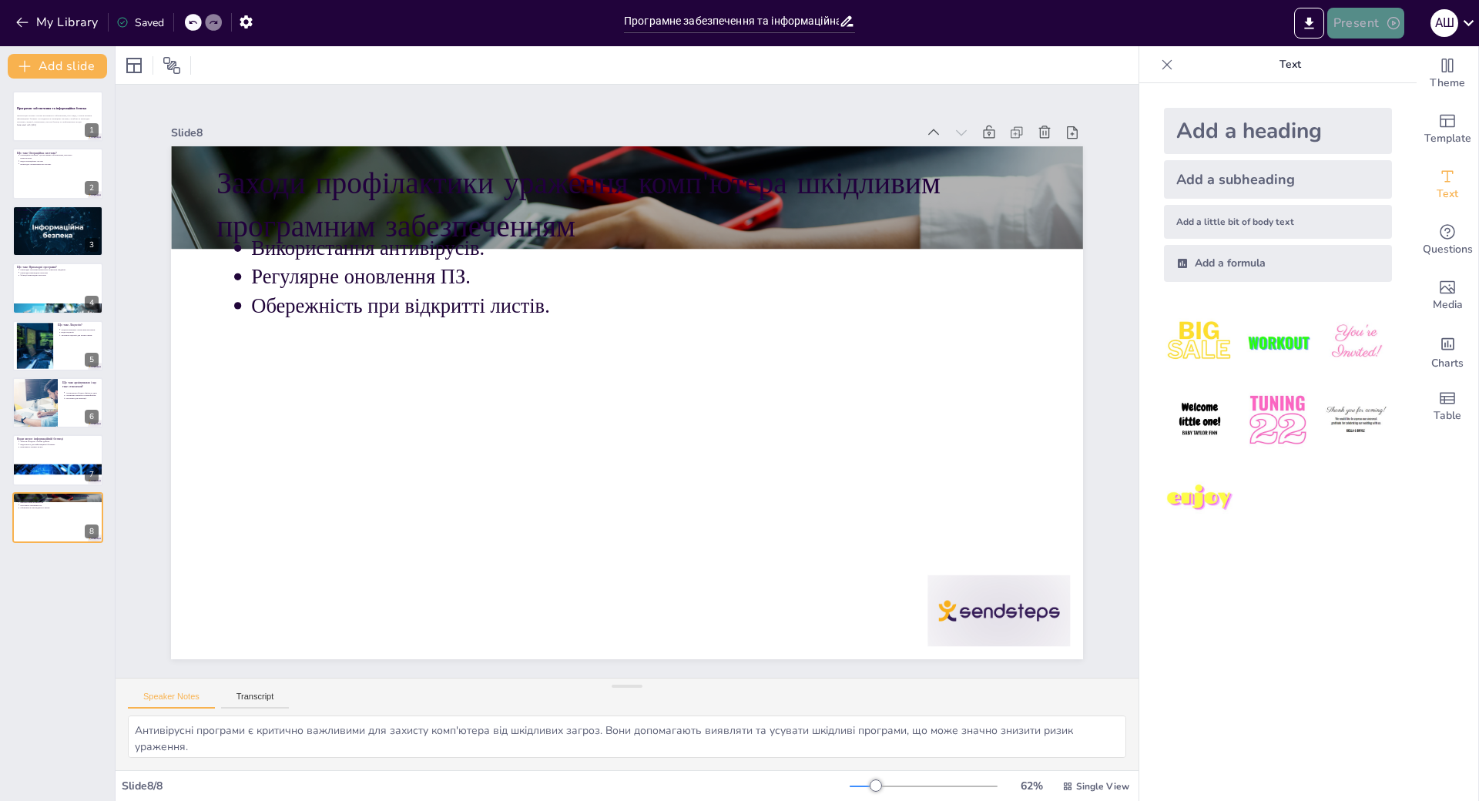
click at [1360, 20] on button "Present" at bounding box center [1365, 23] width 77 height 31
click at [1194, 82] on div at bounding box center [739, 400] width 1479 height 801
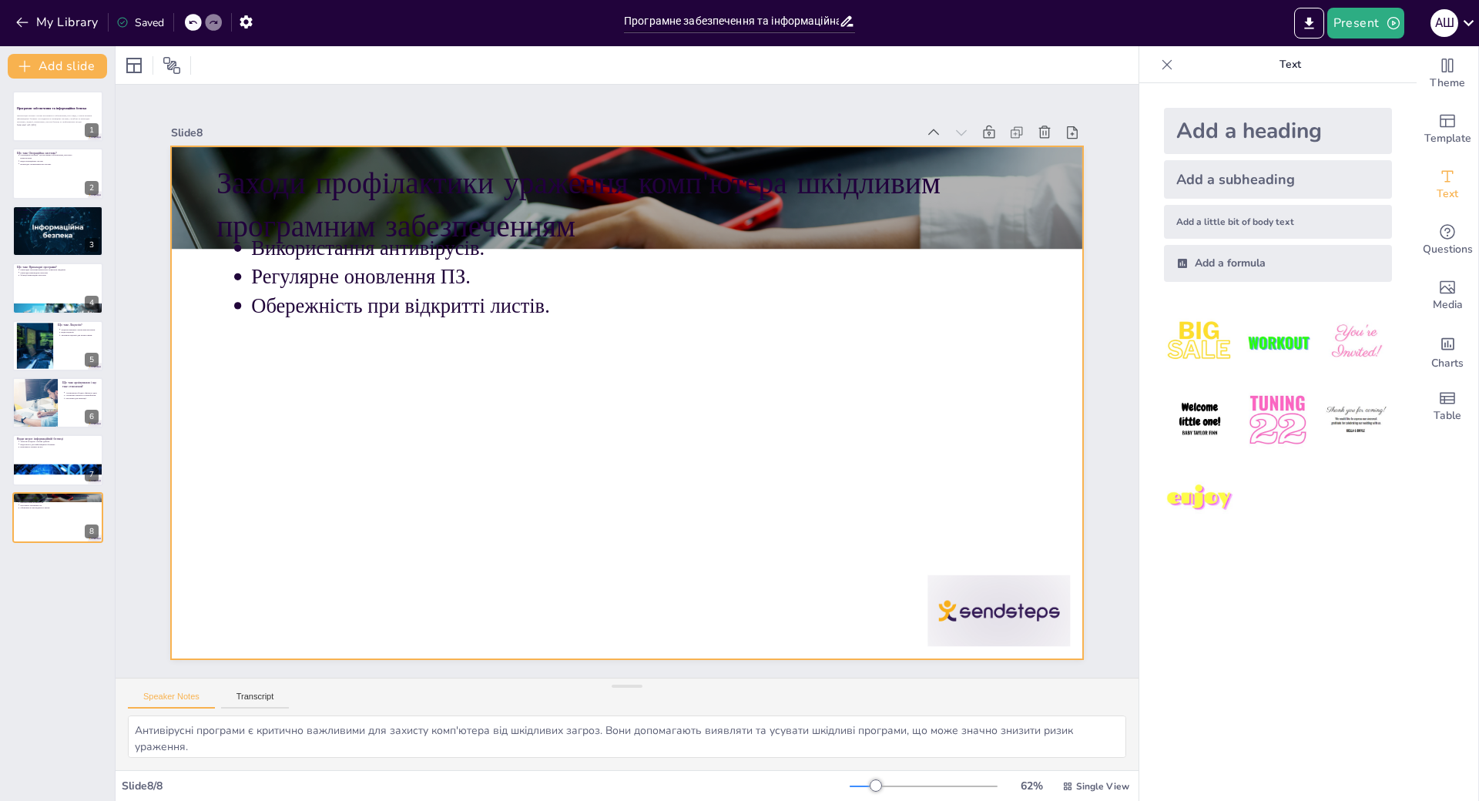
scroll to position [0, 0]
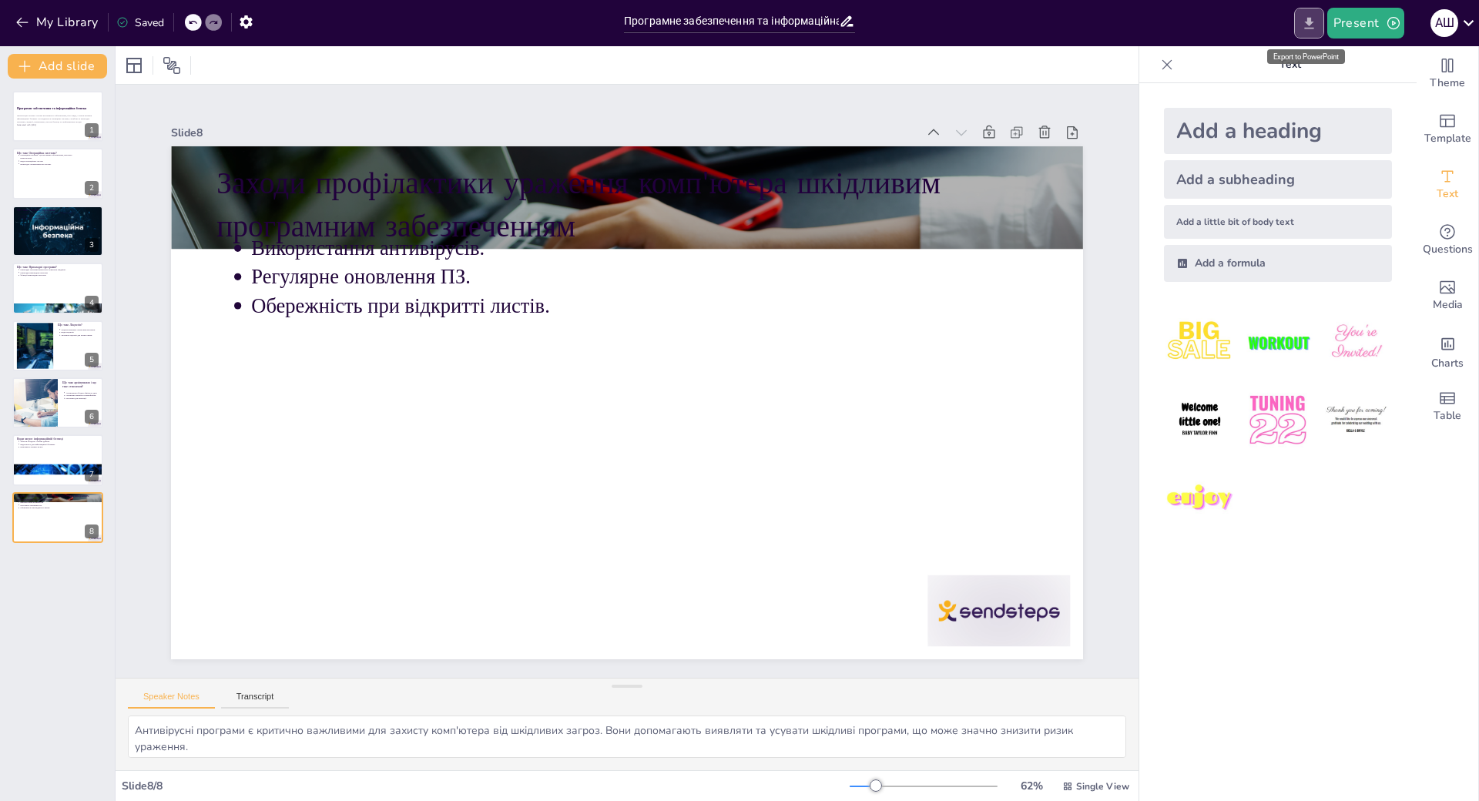
click at [1315, 22] on icon "Export to PowerPoint" at bounding box center [1309, 23] width 16 height 16
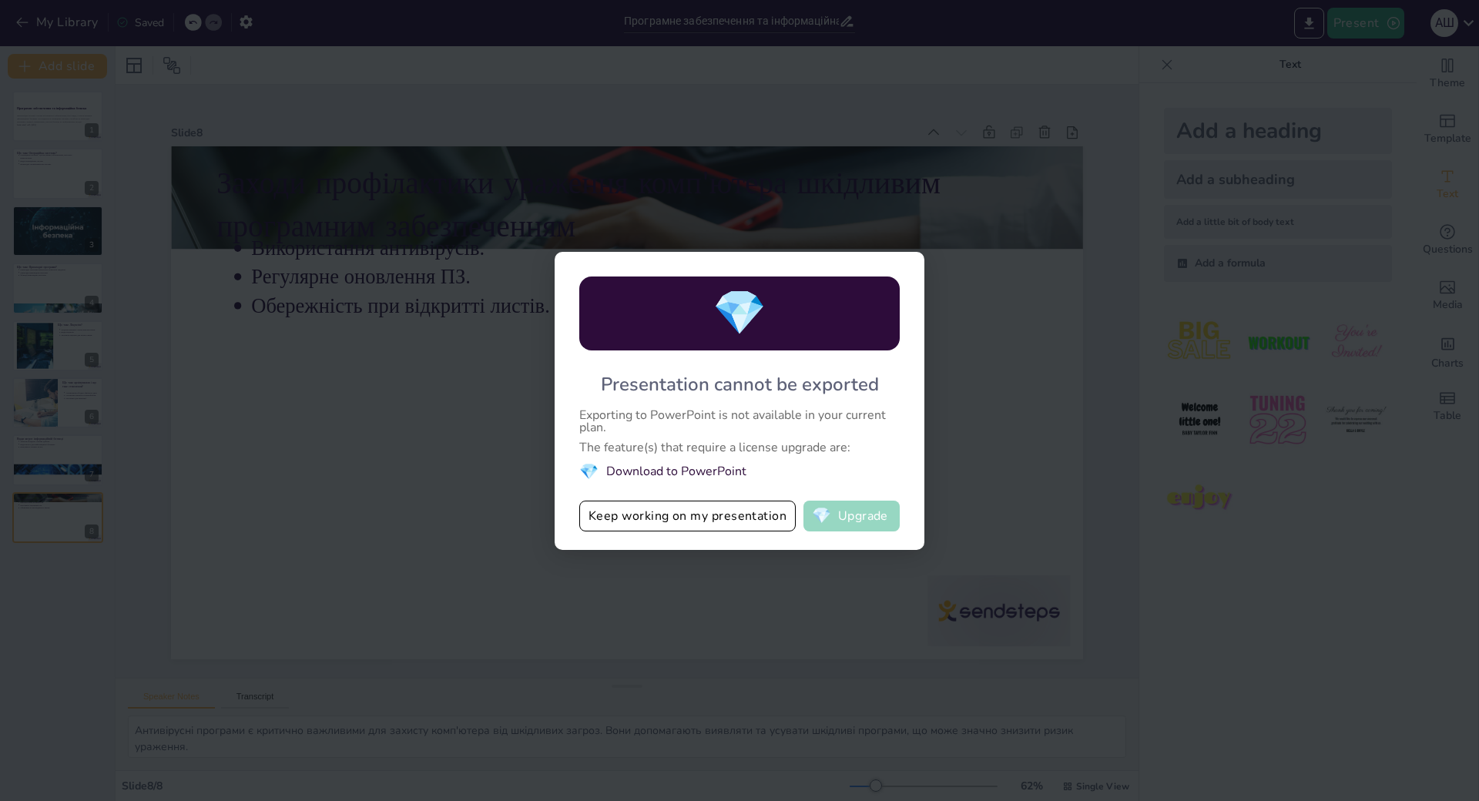
click at [876, 501] on button "💎 Upgrade" at bounding box center [851, 516] width 96 height 31
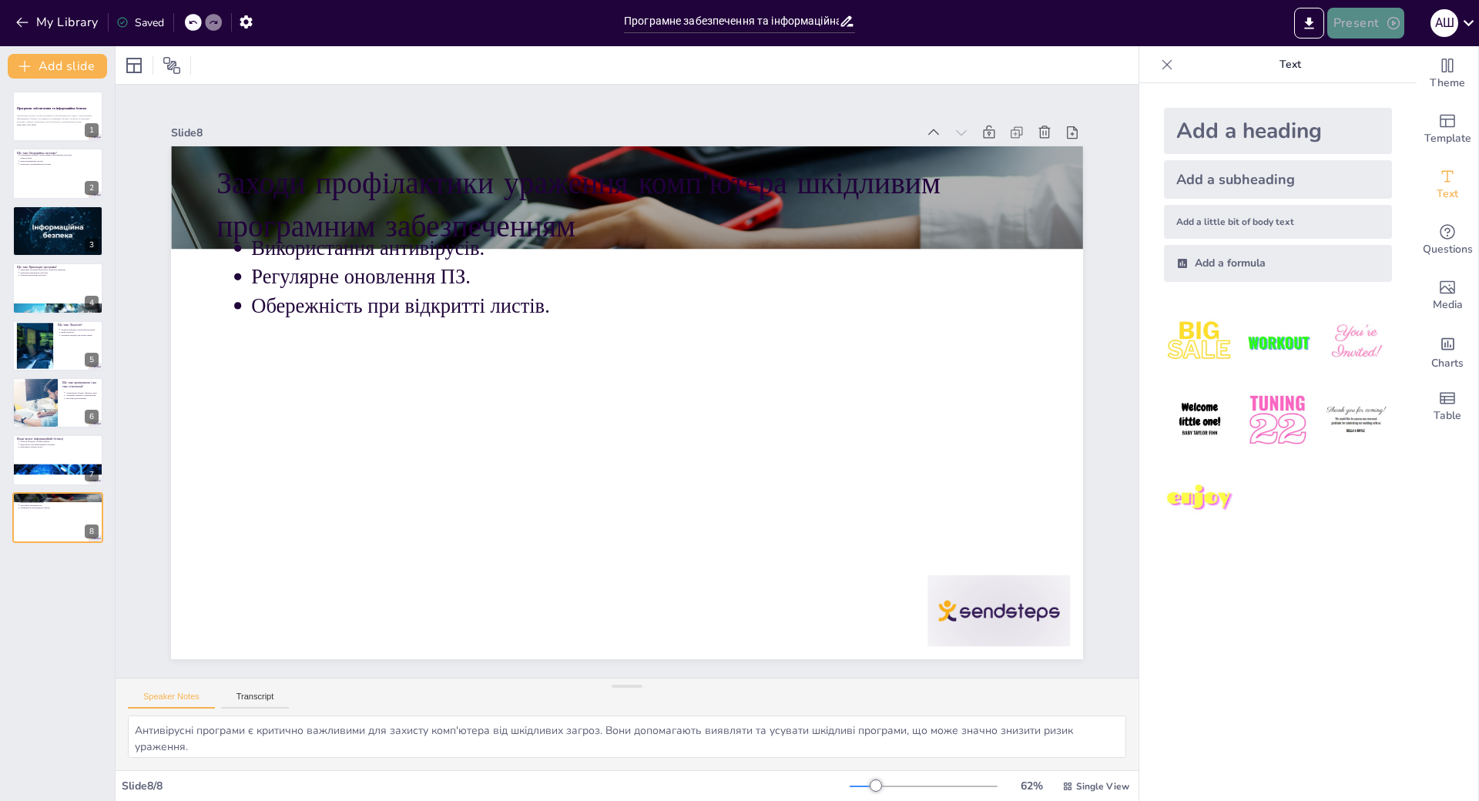
click at [1369, 22] on button "Present" at bounding box center [1365, 23] width 77 height 31
click at [1365, 53] on font "Попередній перегляд презентації" at bounding box center [1420, 58] width 163 height 12
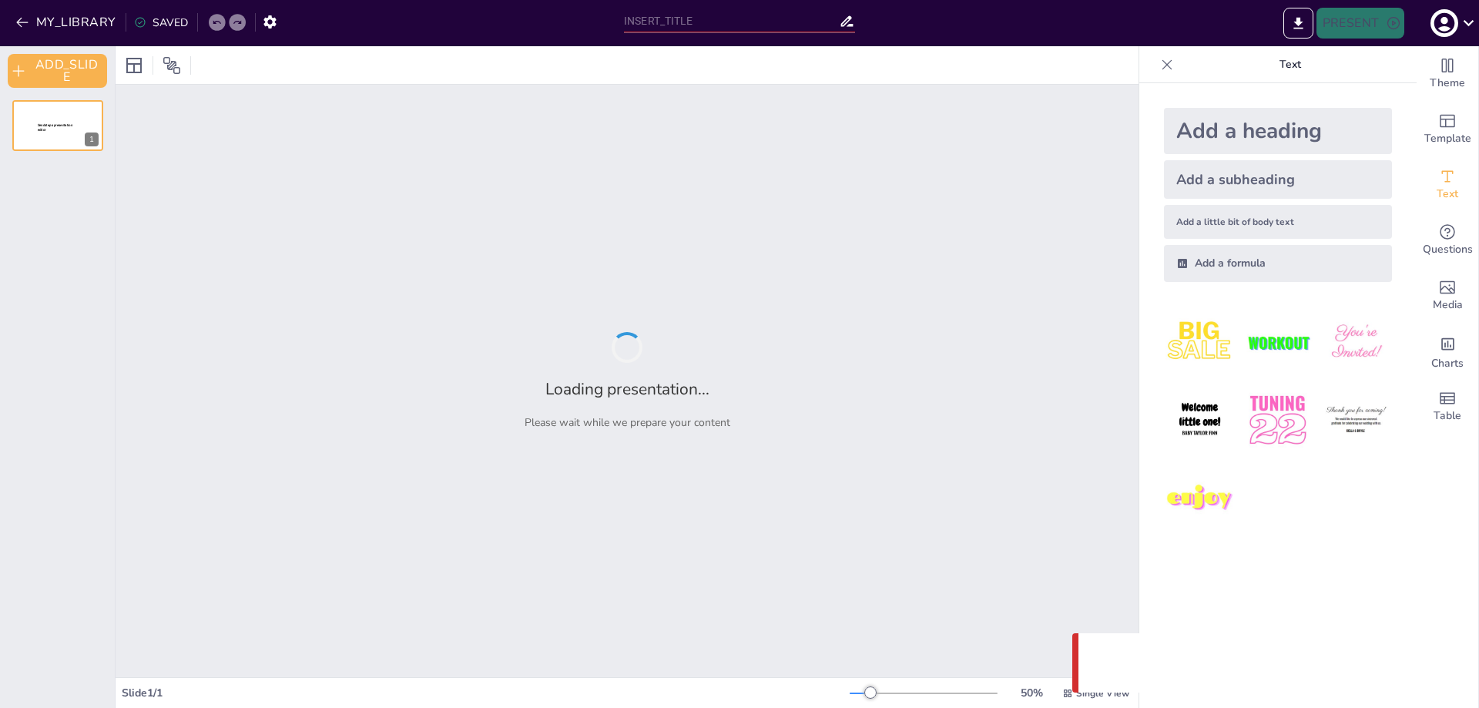
type input "Програмне забезпечення та інформаційна безпека: Вступ та автор"
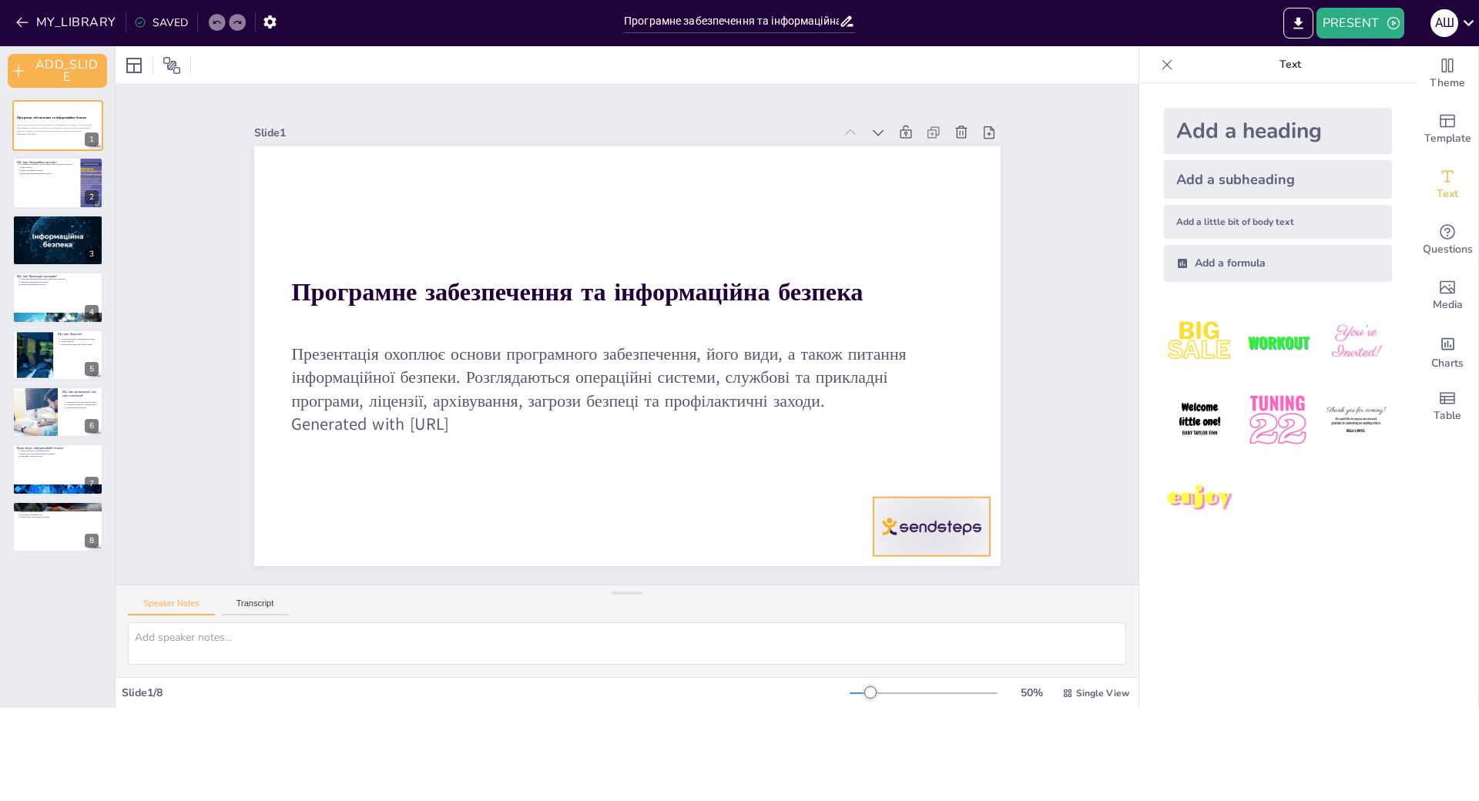
click at [921, 565] on div at bounding box center [856, 611] width 129 height 92
click at [293, 353] on icon at bounding box center [284, 342] width 18 height 19
click at [41, 194] on div at bounding box center [58, 183] width 92 height 52
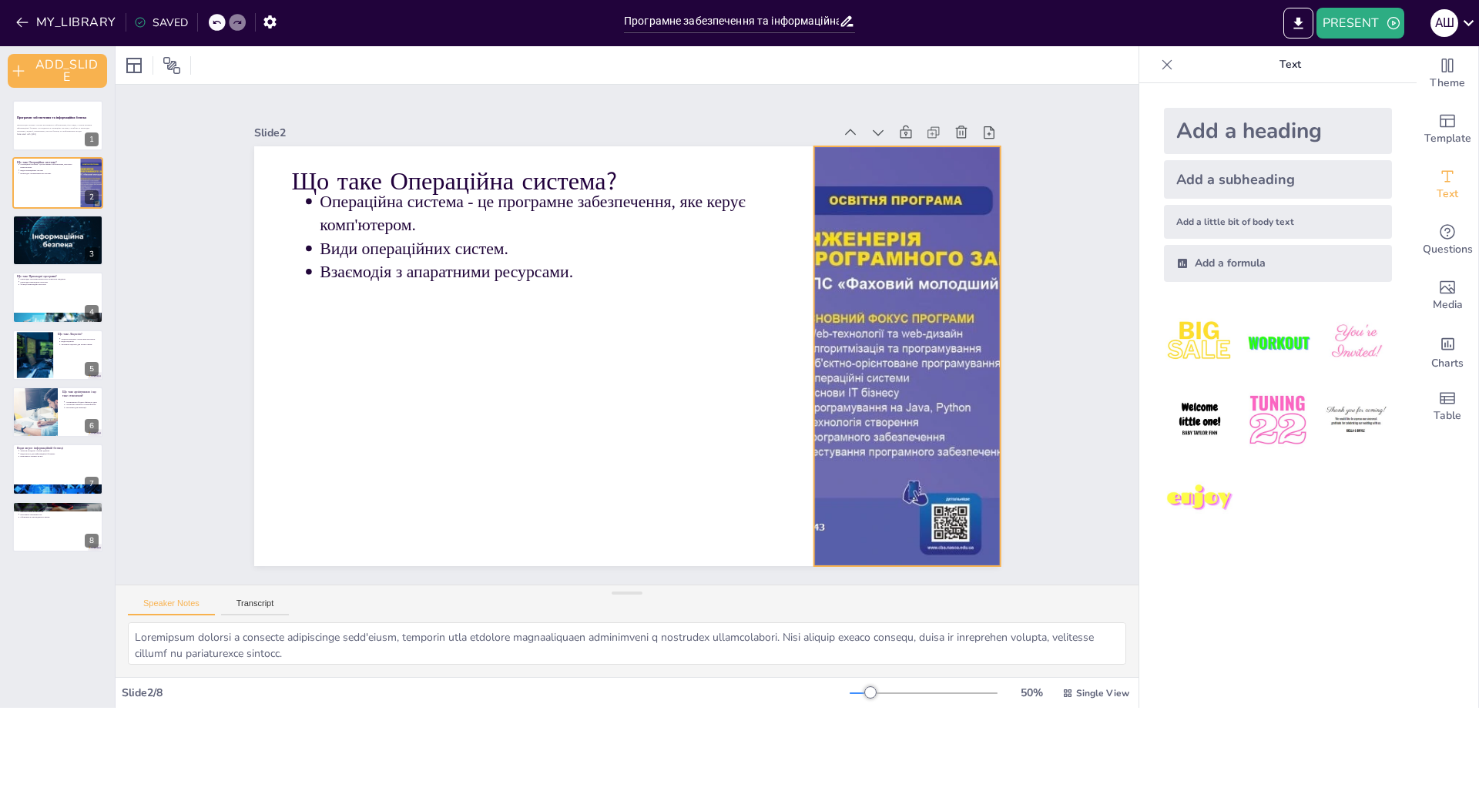
click at [889, 374] on div at bounding box center [774, 574] width 778 height 850
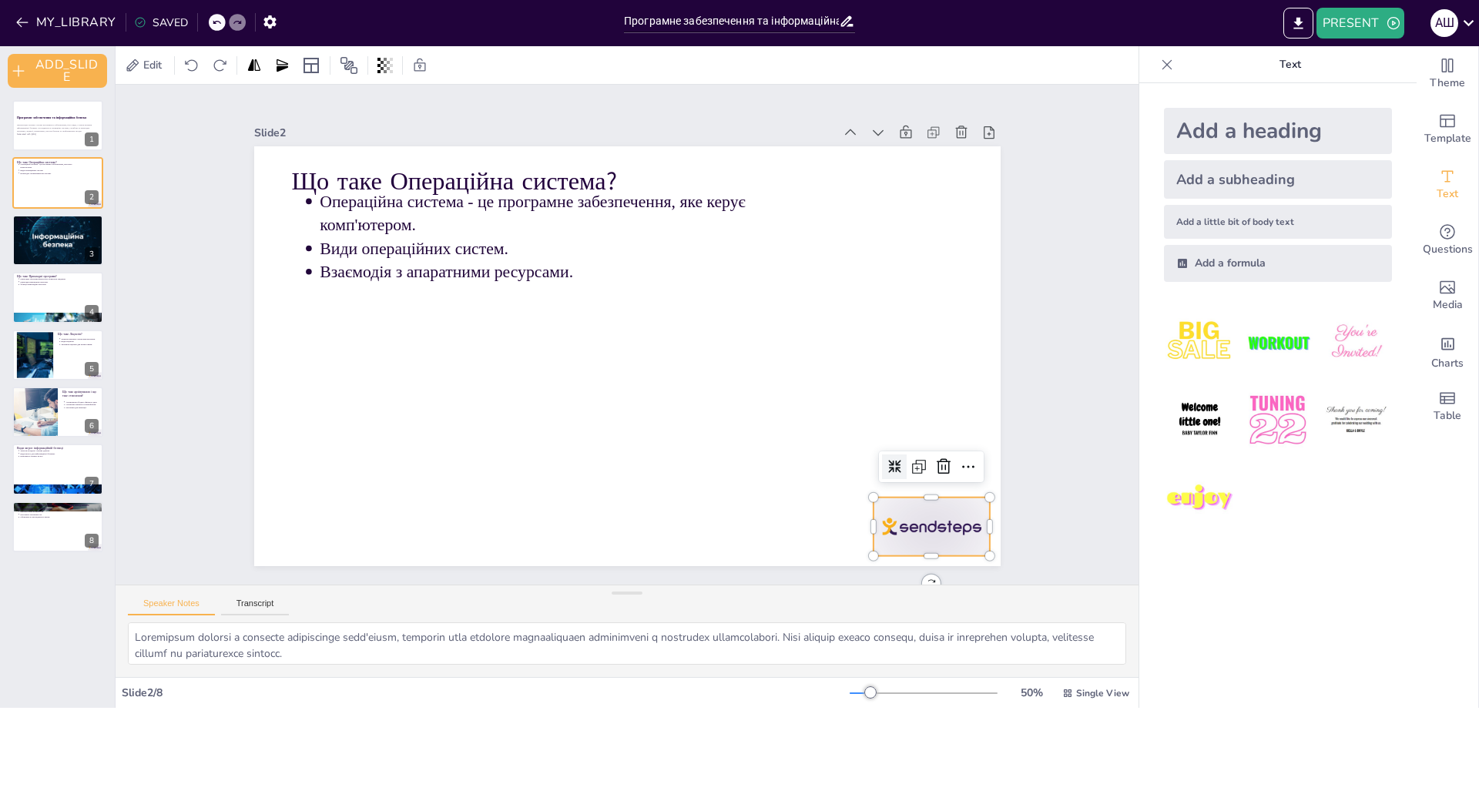
click at [909, 565] on div at bounding box center [856, 611] width 129 height 92
click at [367, 531] on icon at bounding box center [354, 543] width 25 height 25
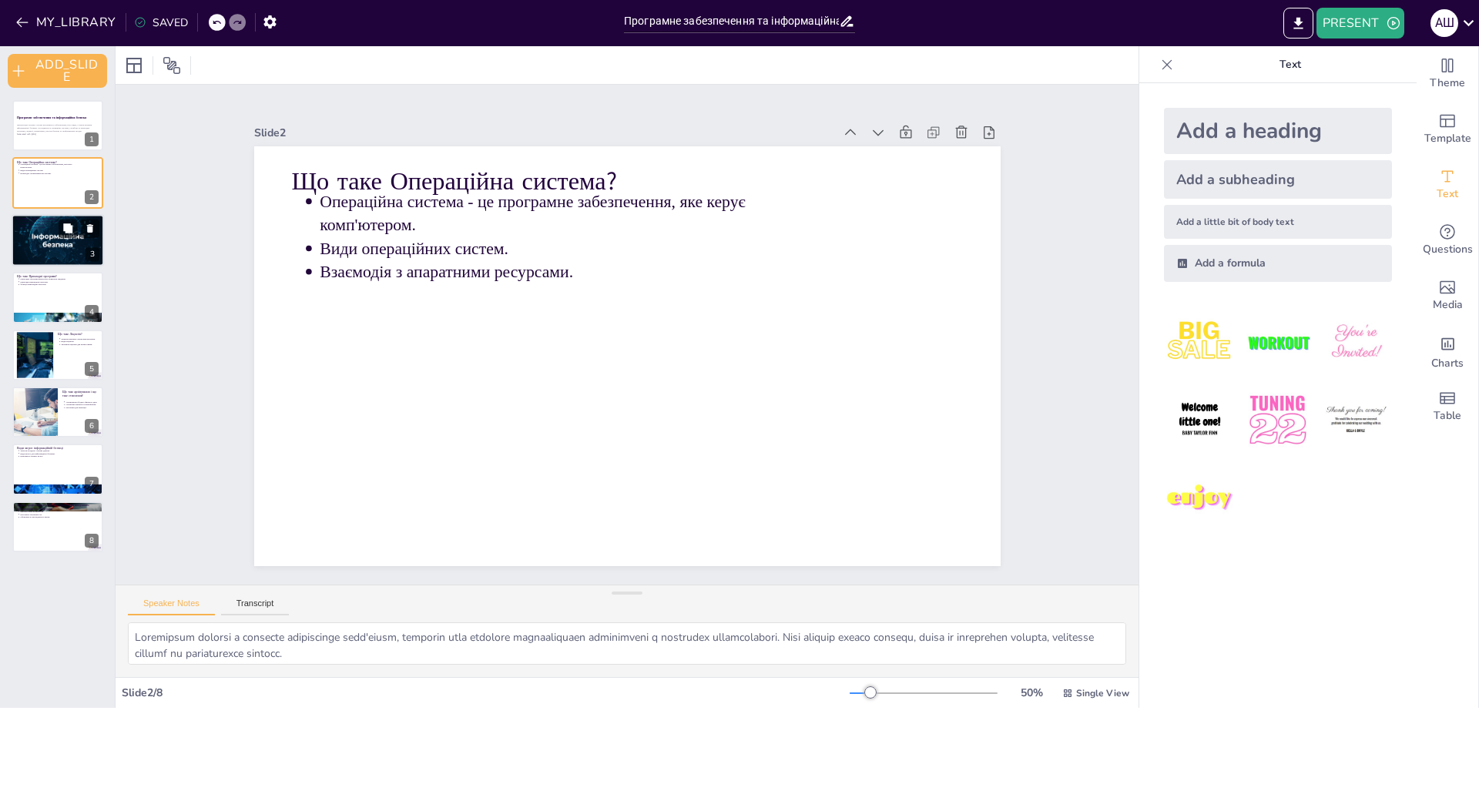
click at [39, 240] on div at bounding box center [58, 240] width 132 height 52
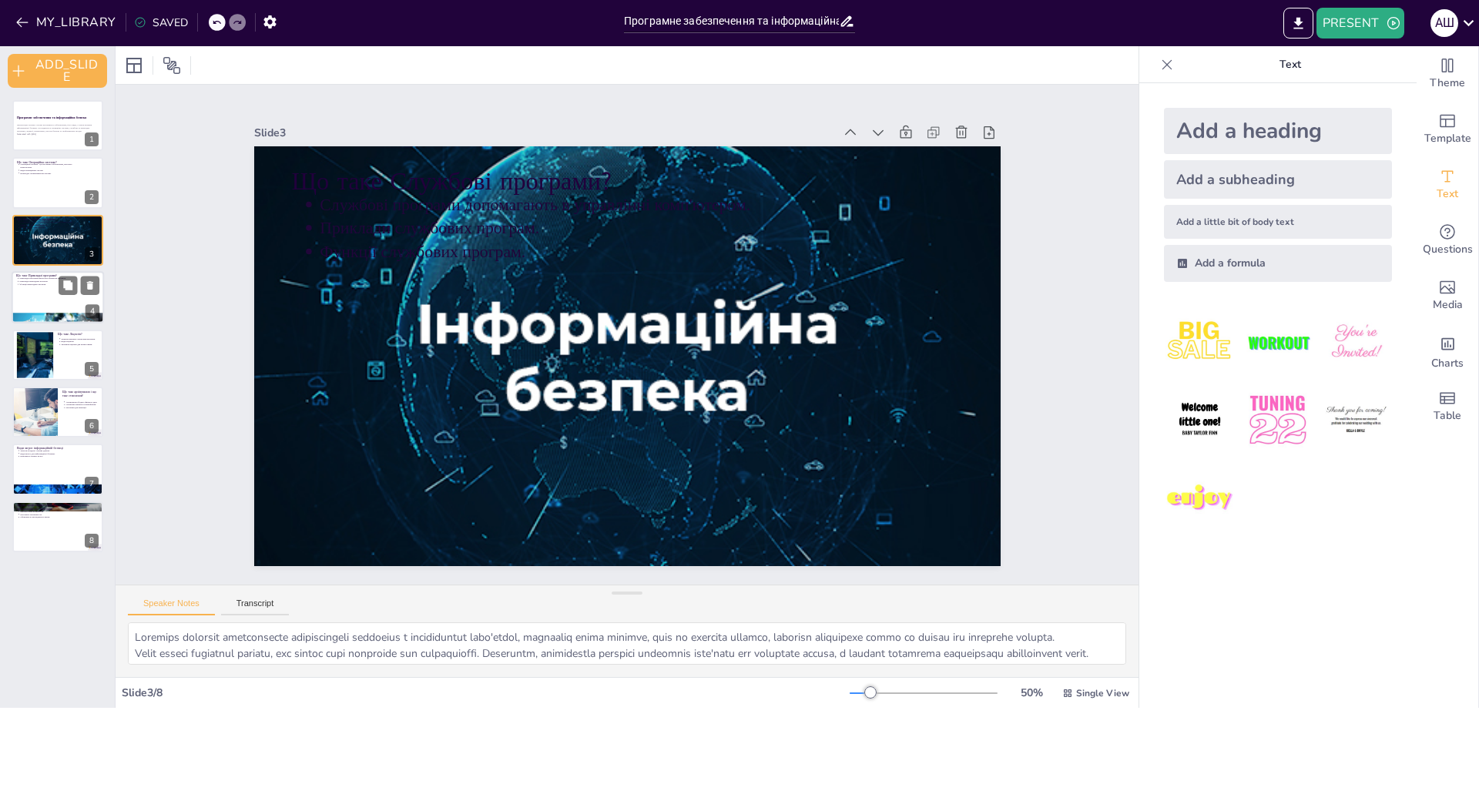
click at [31, 283] on p "Функції прикладних програм." at bounding box center [59, 284] width 80 height 3
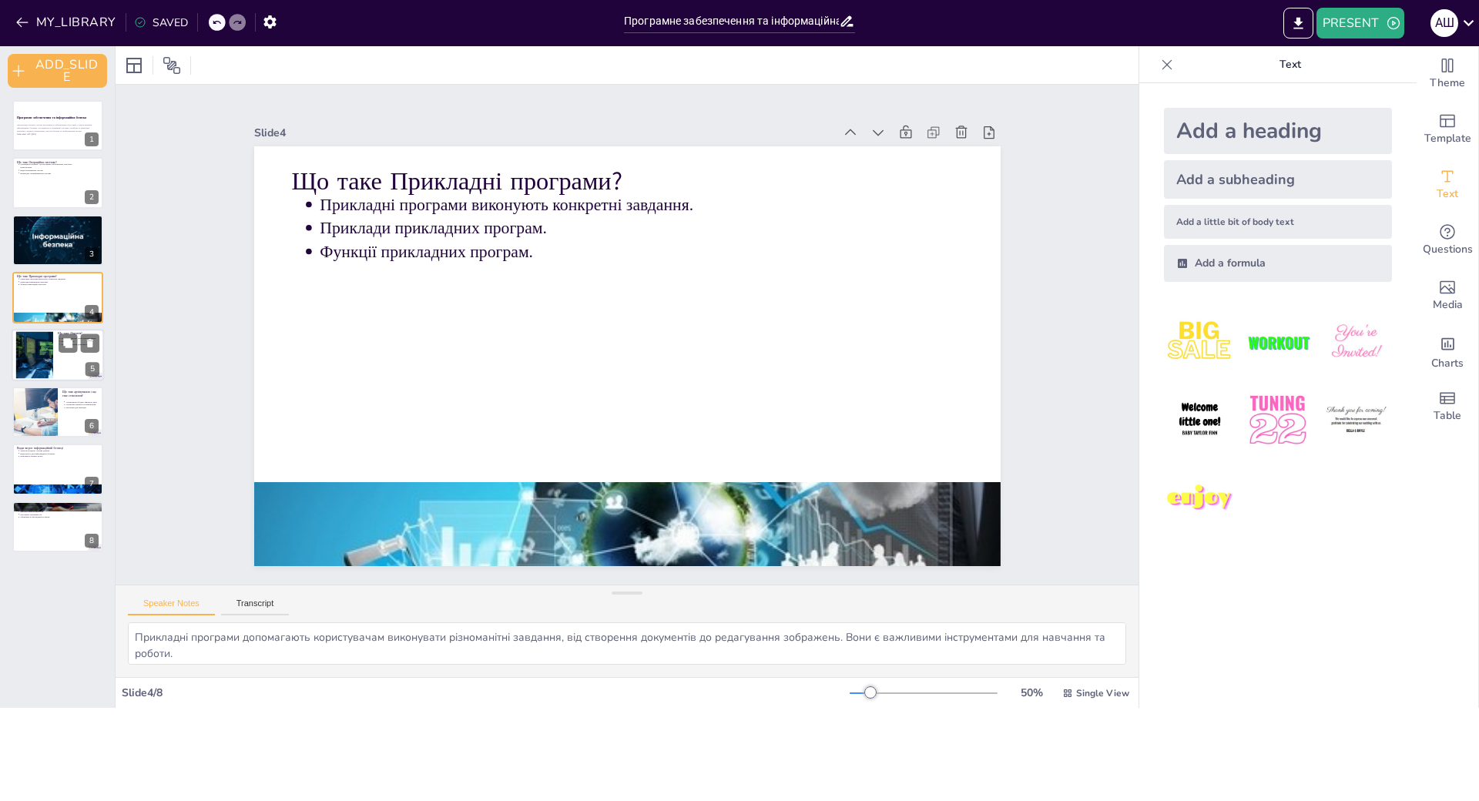
click at [34, 350] on div at bounding box center [34, 354] width 83 height 47
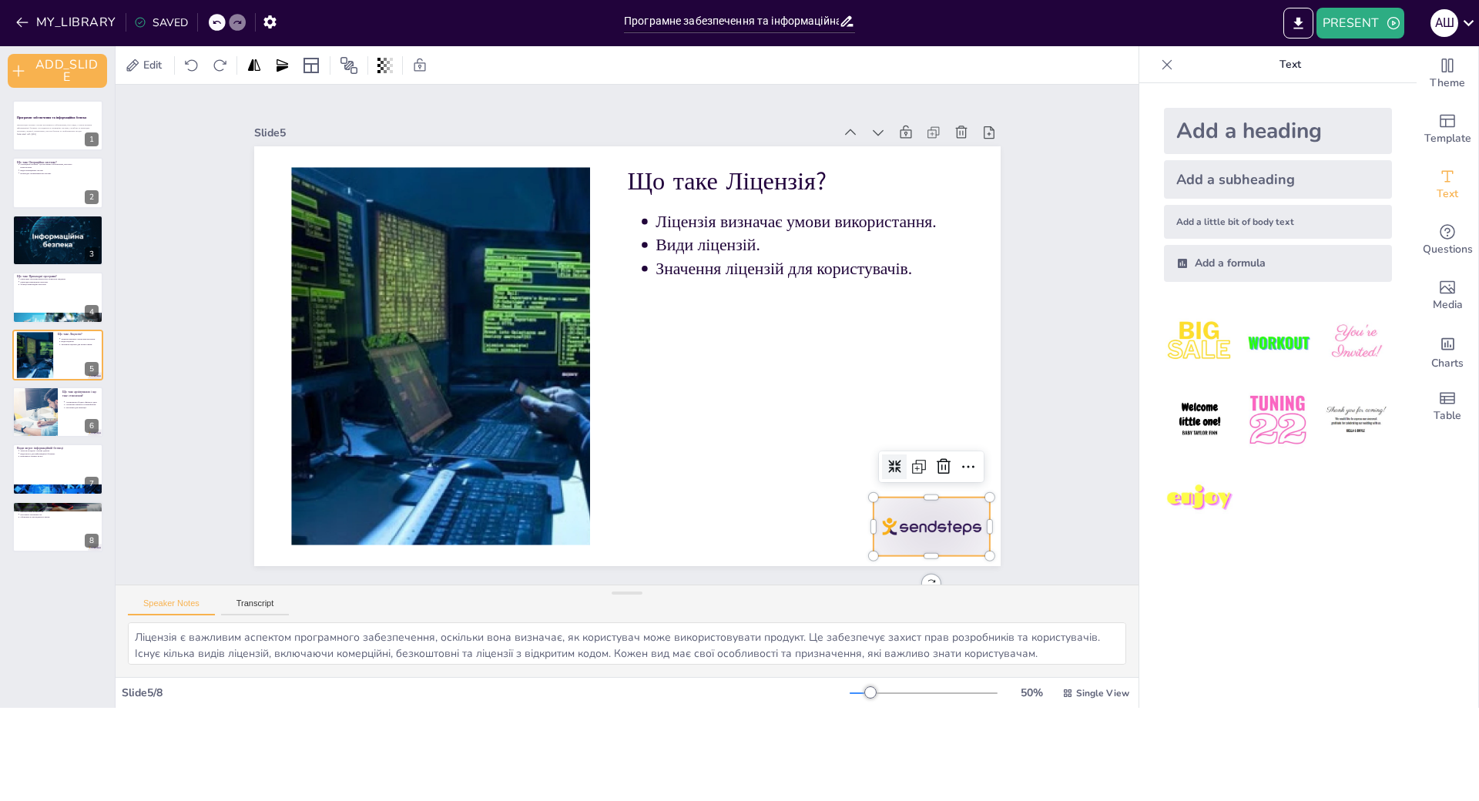
click at [921, 565] on div at bounding box center [856, 611] width 129 height 92
click at [684, 662] on icon at bounding box center [670, 674] width 25 height 25
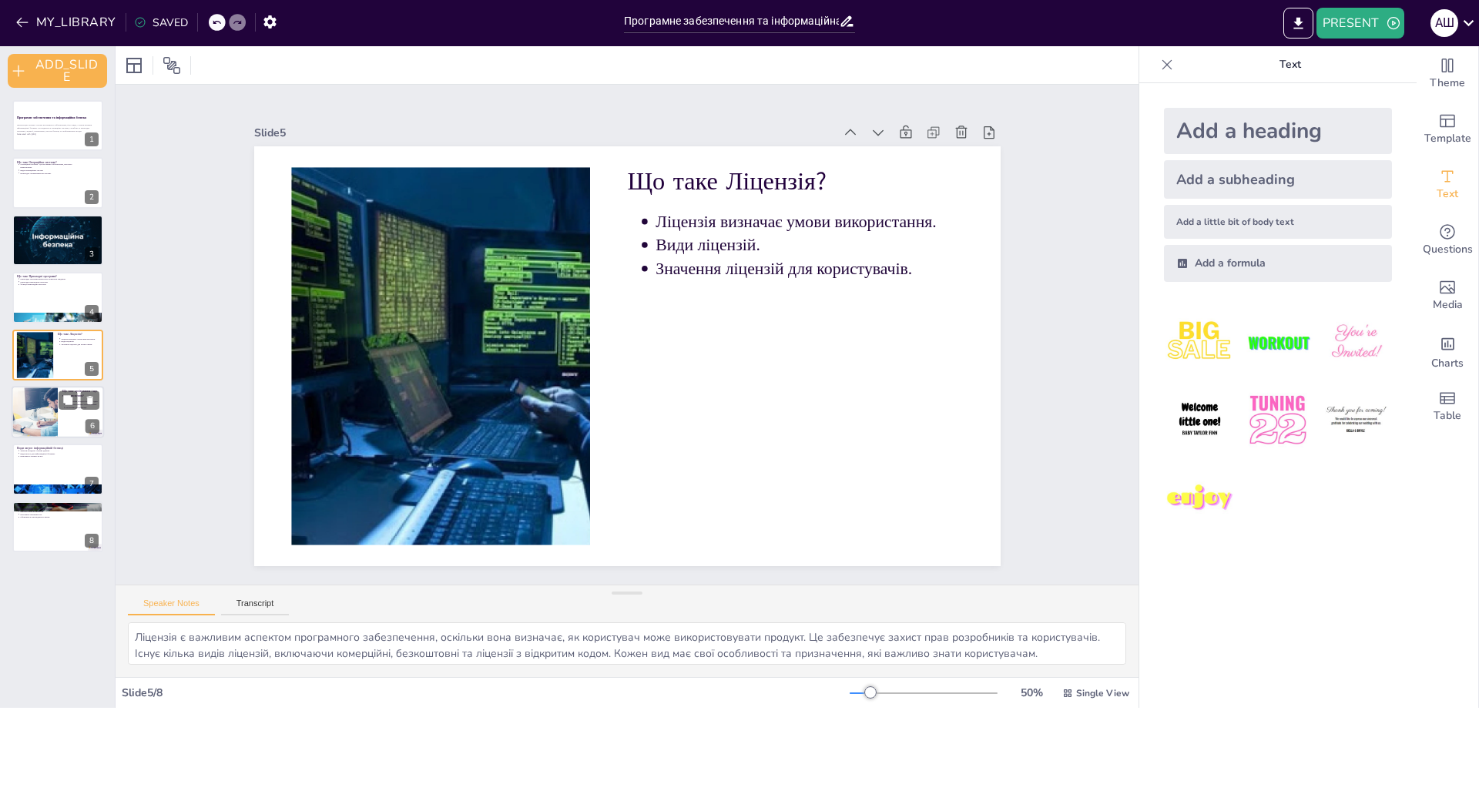
click at [29, 408] on div at bounding box center [34, 412] width 78 height 52
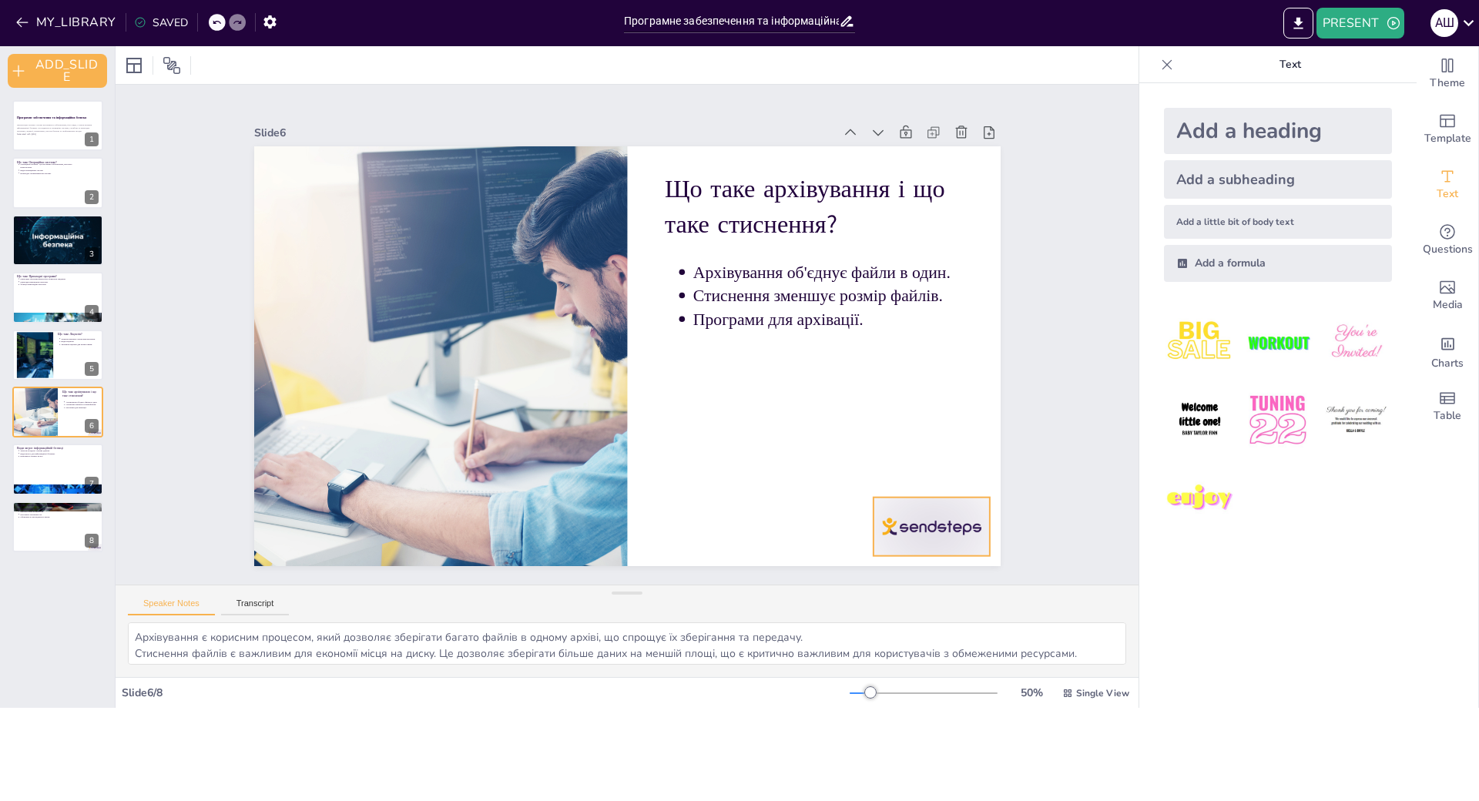
click at [859, 598] on div at bounding box center [794, 652] width 130 height 109
click at [787, 632] on icon at bounding box center [774, 645] width 26 height 26
click at [23, 472] on div at bounding box center [58, 470] width 92 height 52
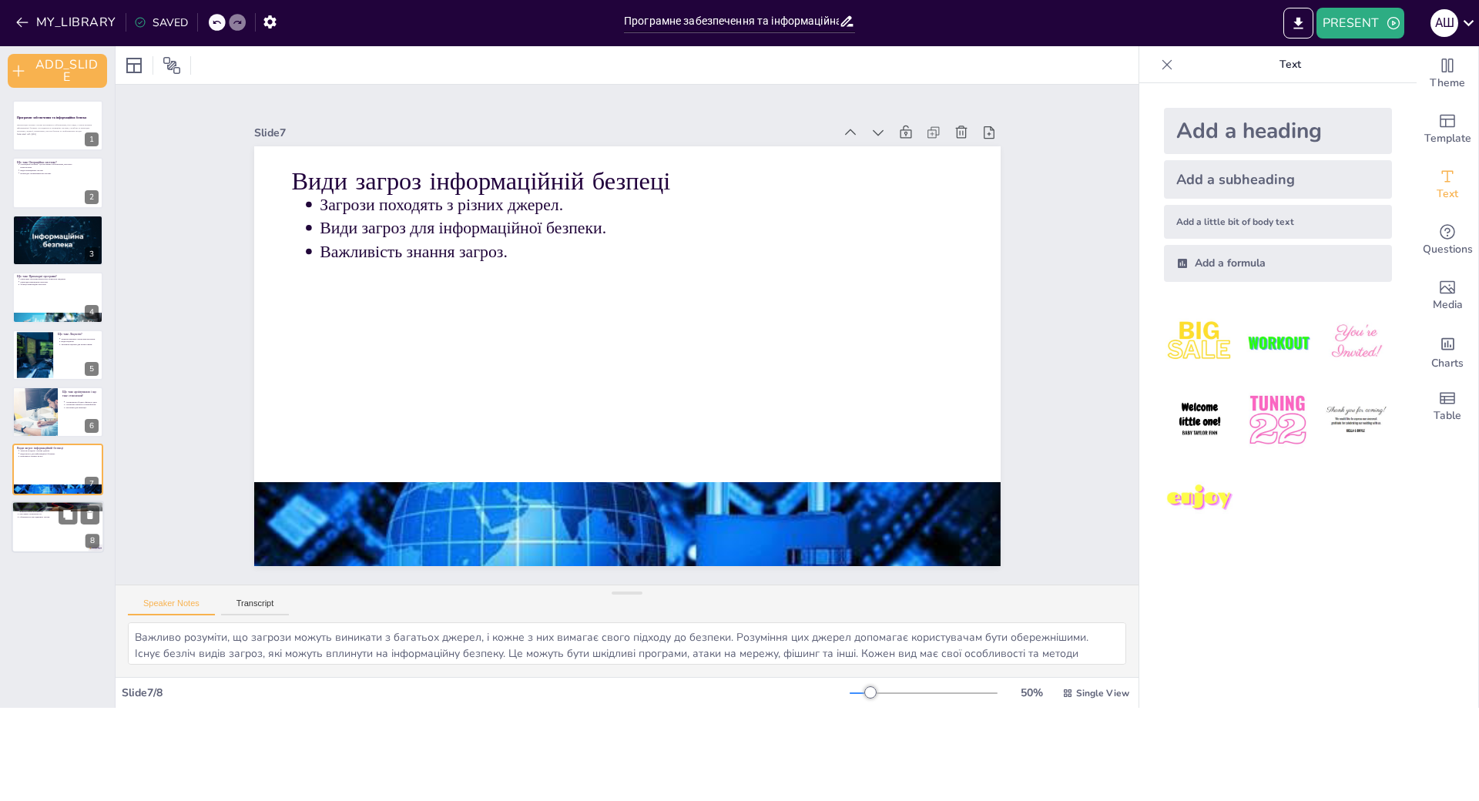
click at [36, 528] on div at bounding box center [58, 527] width 92 height 52
type textarea "Антивірусні програми є критично важливими для захисту комп'ютера від шкідливих …"
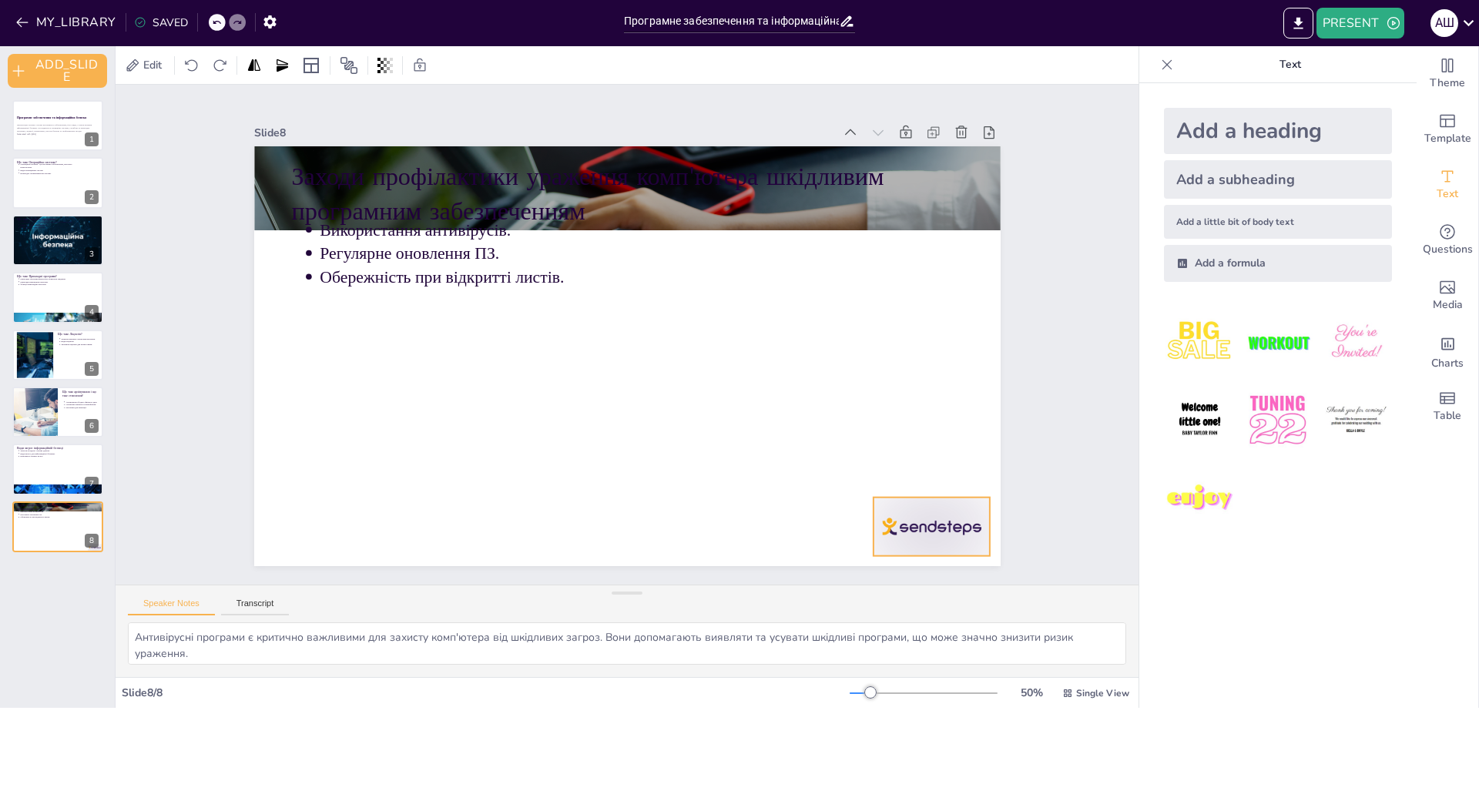
click at [892, 583] on div at bounding box center [827, 633] width 130 height 101
click at [918, 520] on icon at bounding box center [909, 529] width 17 height 18
click at [1159, 65] on icon at bounding box center [1166, 64] width 15 height 15
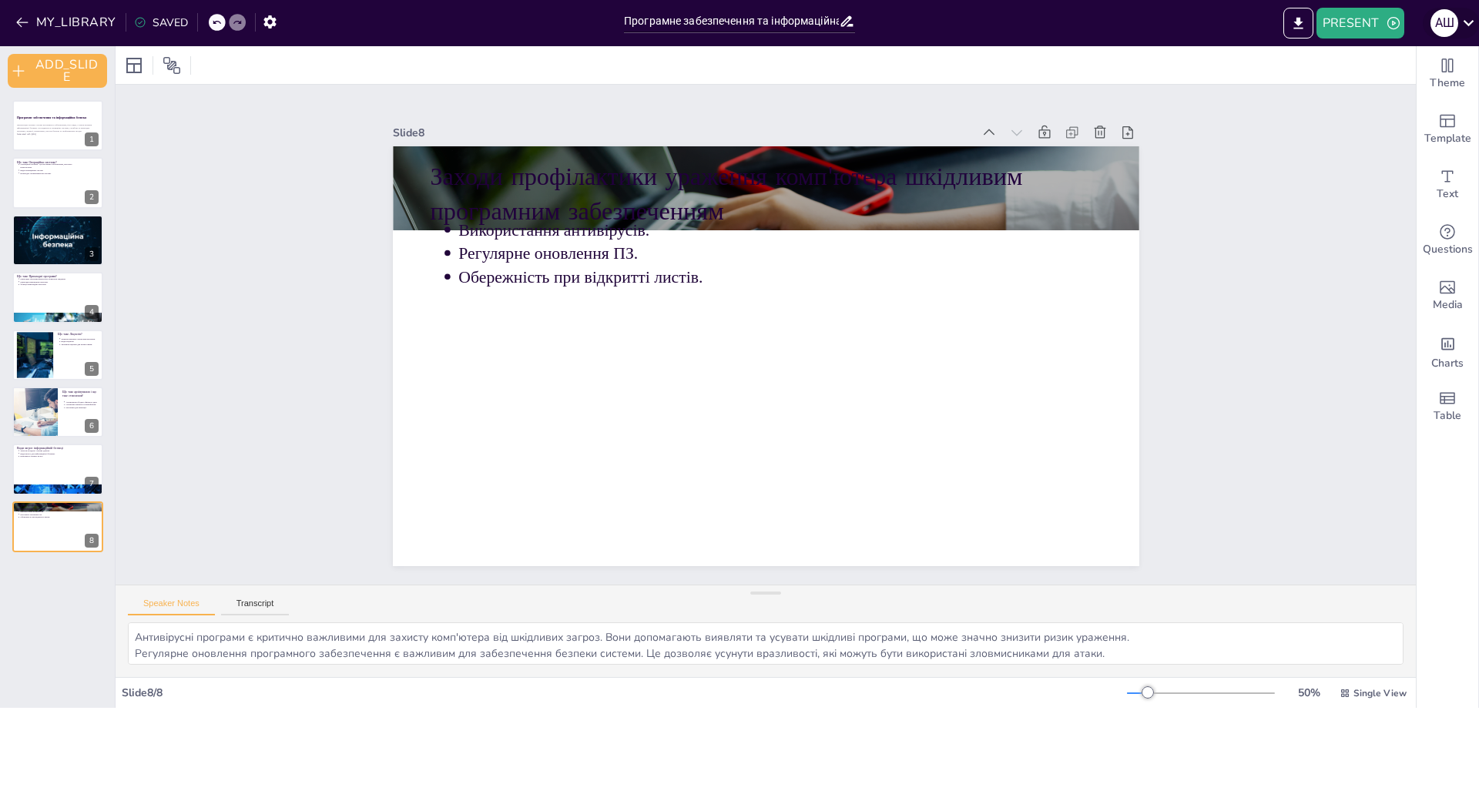
click at [1470, 25] on icon at bounding box center [1468, 22] width 21 height 21
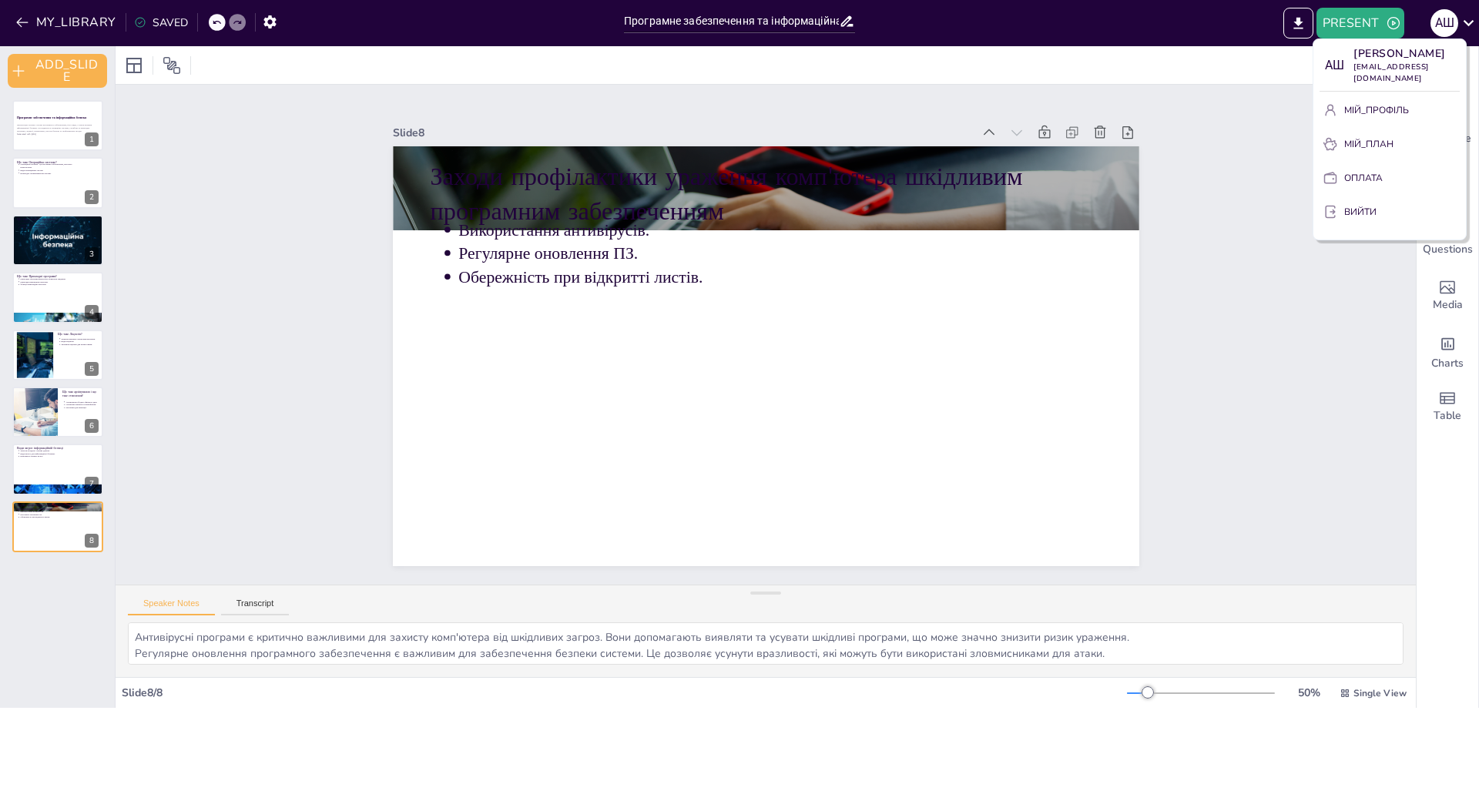
drag, startPoint x: 1221, startPoint y: 101, endPoint x: 1250, endPoint y: 92, distance: 30.5
click at [1224, 100] on div at bounding box center [739, 400] width 1479 height 801
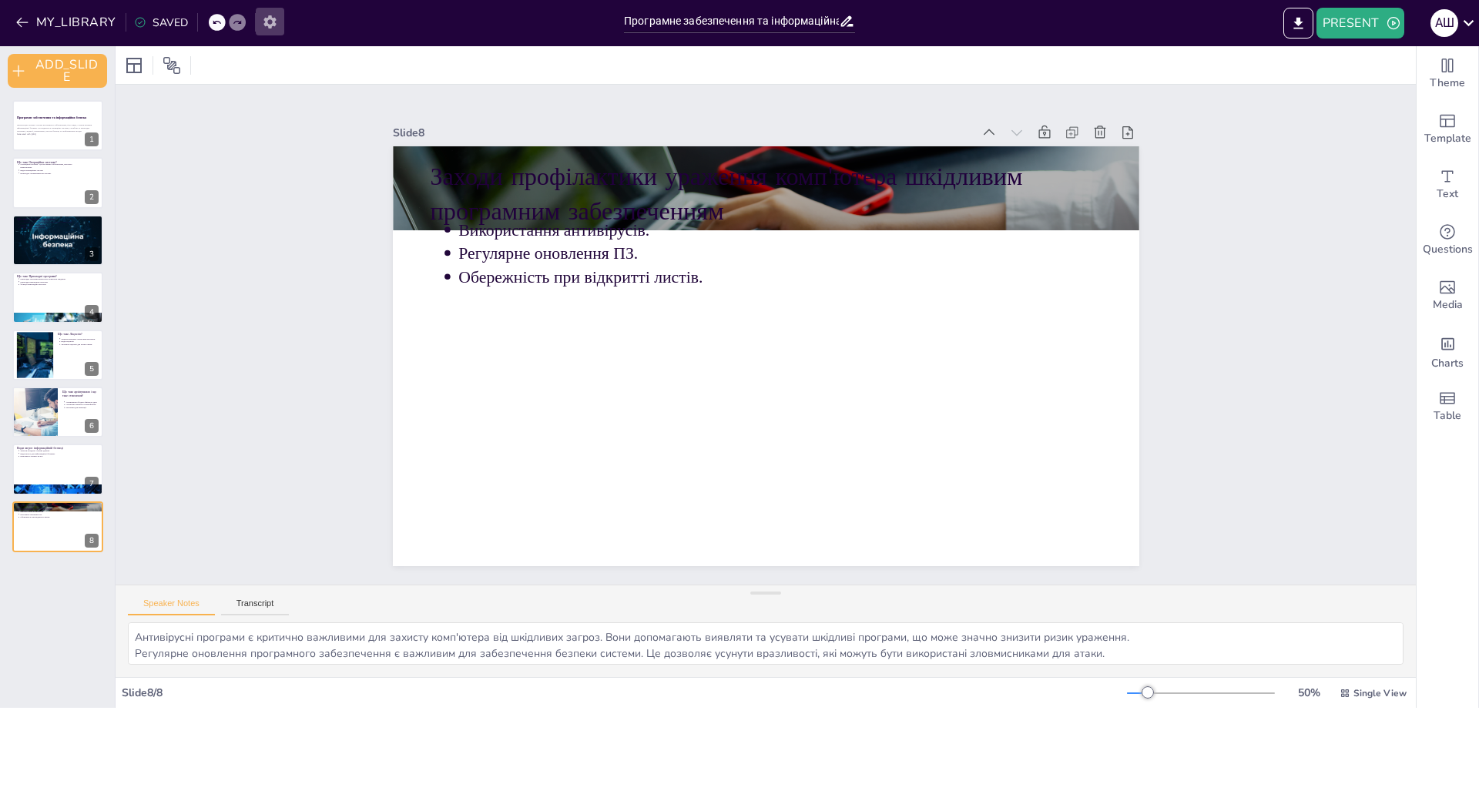
click at [273, 22] on icon "button" at bounding box center [269, 21] width 12 height 13
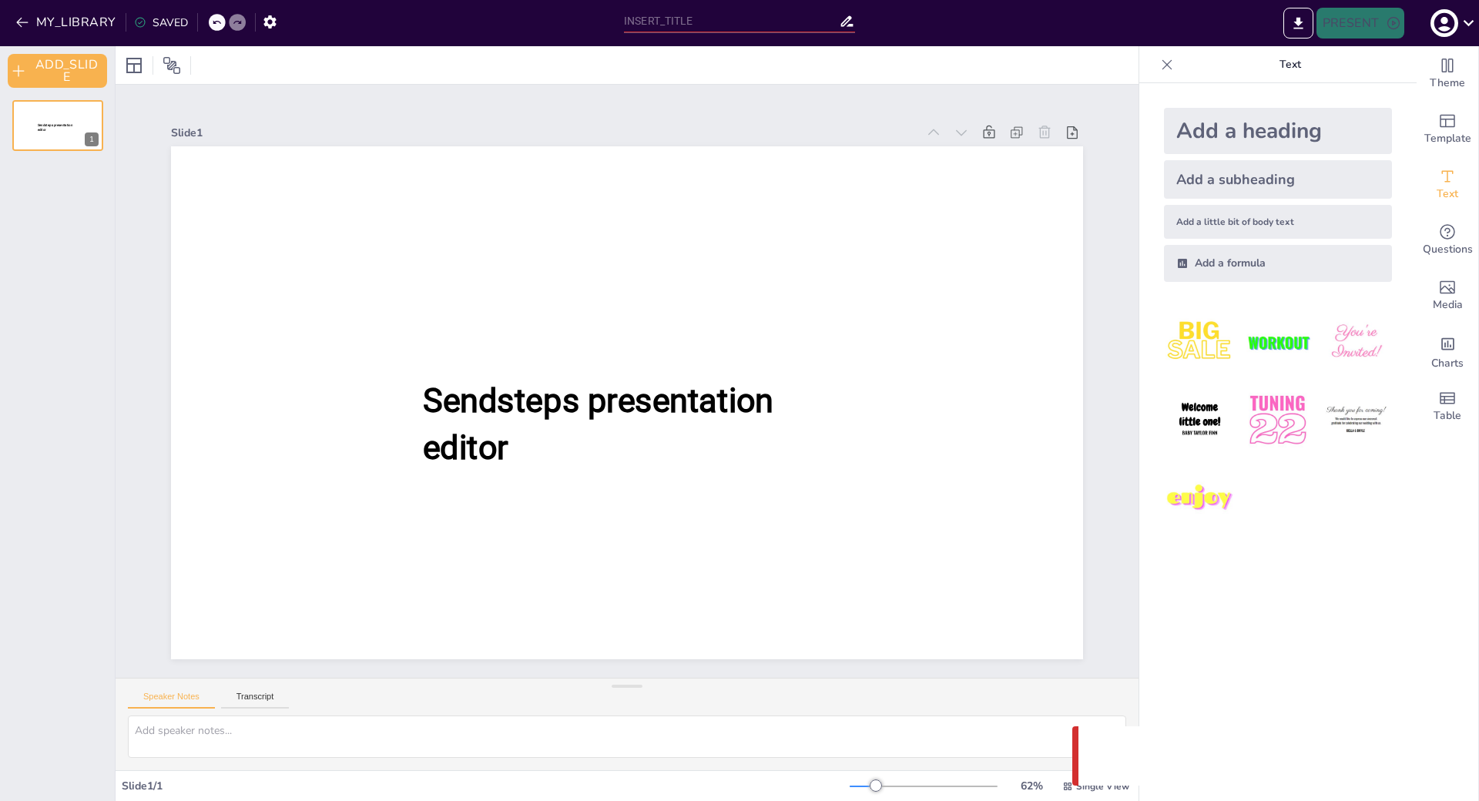
scroll to position [17, 0]
type input "Програмне забезпечення та інформаційна безпека: Вступ та автор"
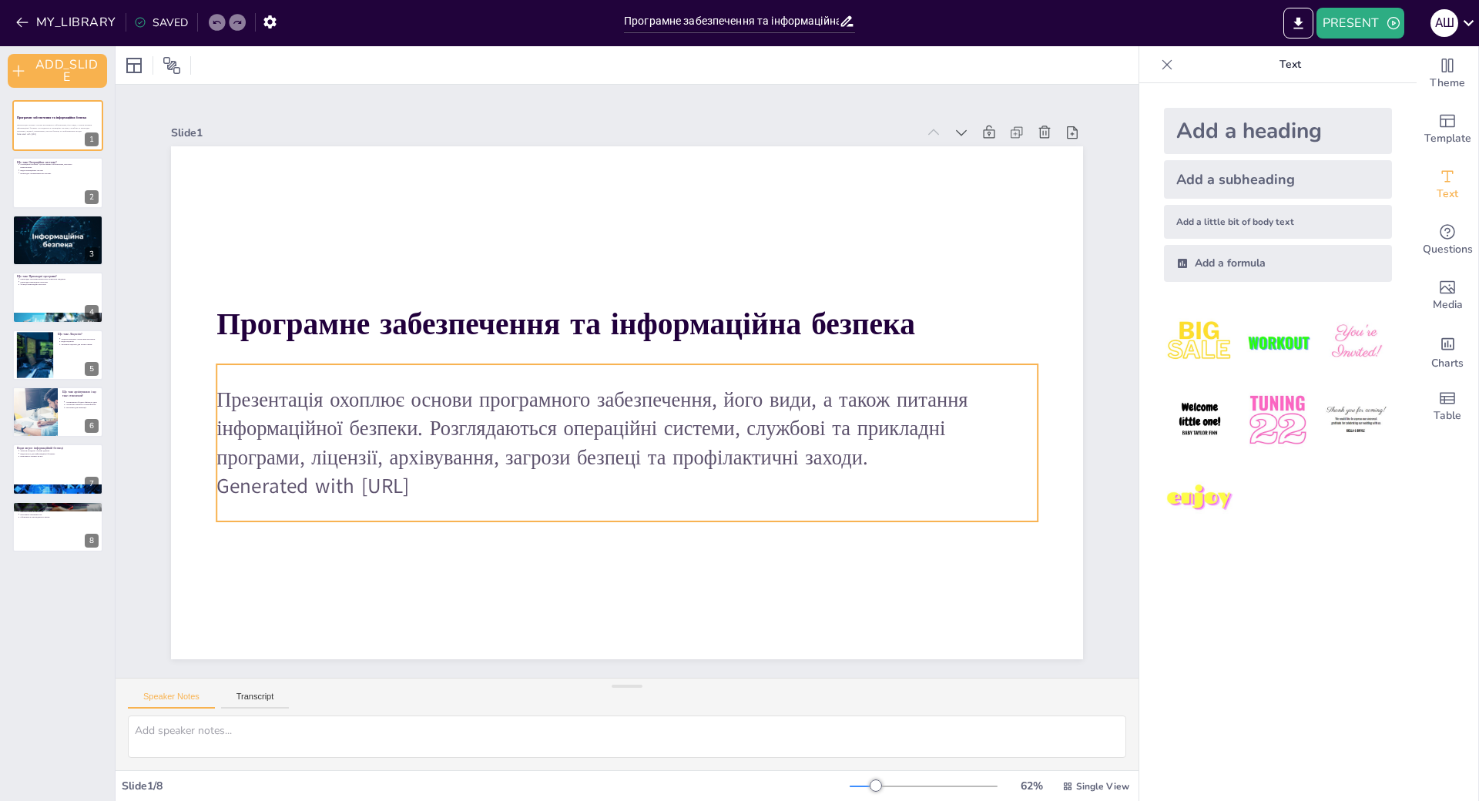
scroll to position [68, 0]
click at [408, 471] on p "Generated with Sendsteps.ai" at bounding box center [626, 485] width 821 height 28
click at [420, 471] on p "Generated with Sendsteps.ai" at bounding box center [626, 485] width 821 height 28
click at [461, 471] on p "Generated with [URL]" at bounding box center [626, 485] width 821 height 28
click at [658, 324] on icon at bounding box center [664, 333] width 18 height 18
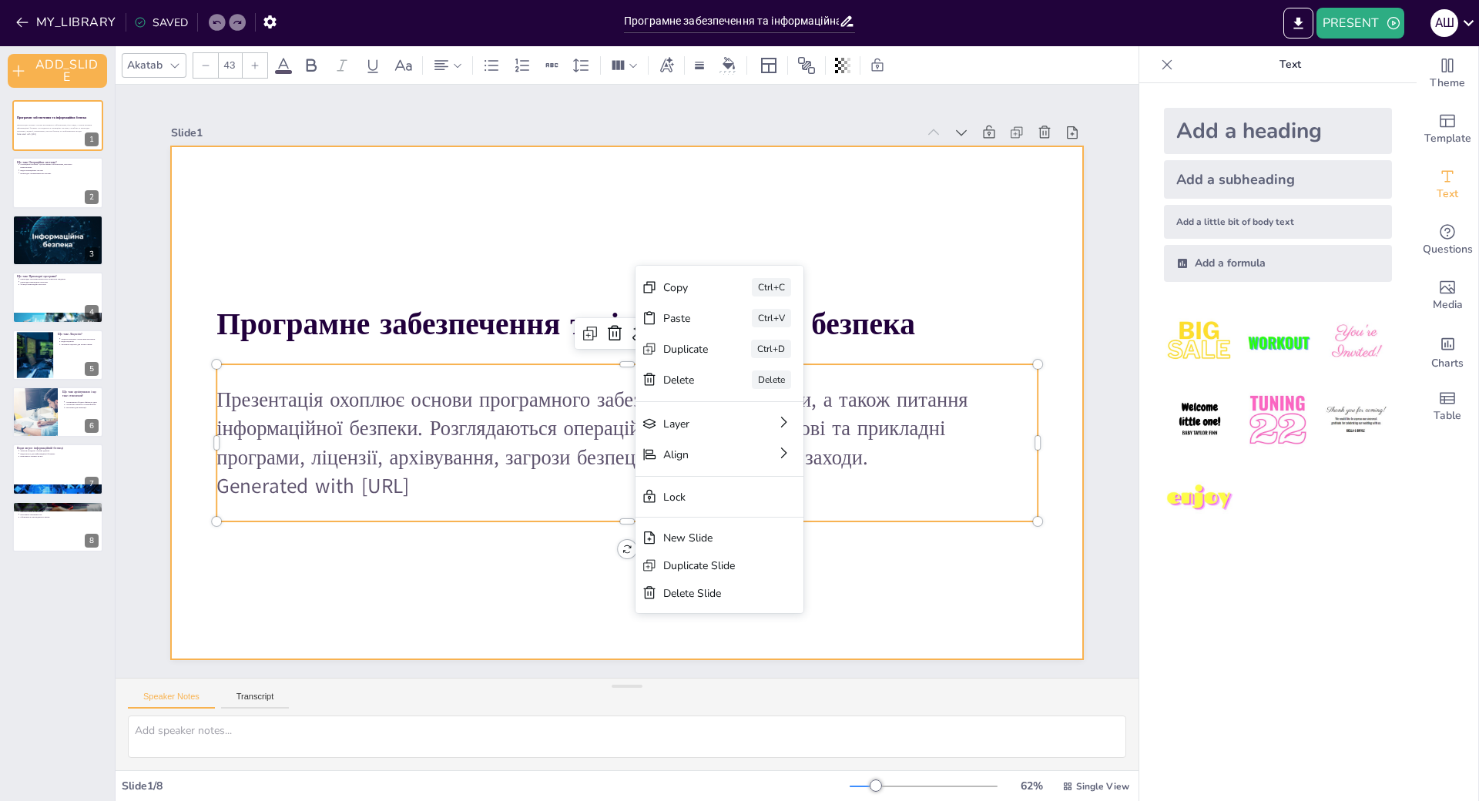
click at [464, 508] on div at bounding box center [627, 402] width 912 height 513
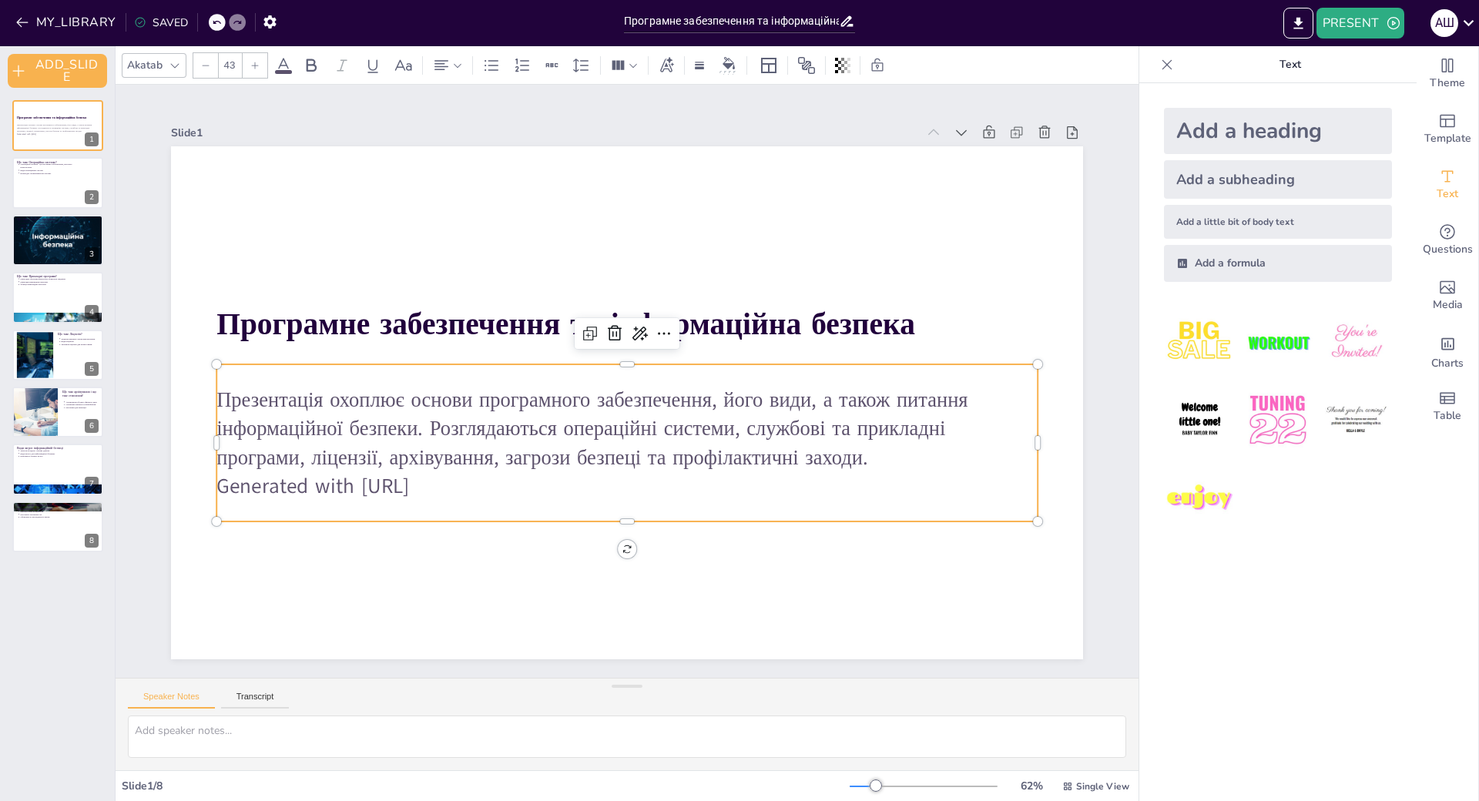
click at [433, 386] on p "Презентація охоплює основи програмного забезпечення, його види, а також питання…" at bounding box center [626, 428] width 821 height 85
click at [605, 324] on icon at bounding box center [614, 333] width 18 height 18
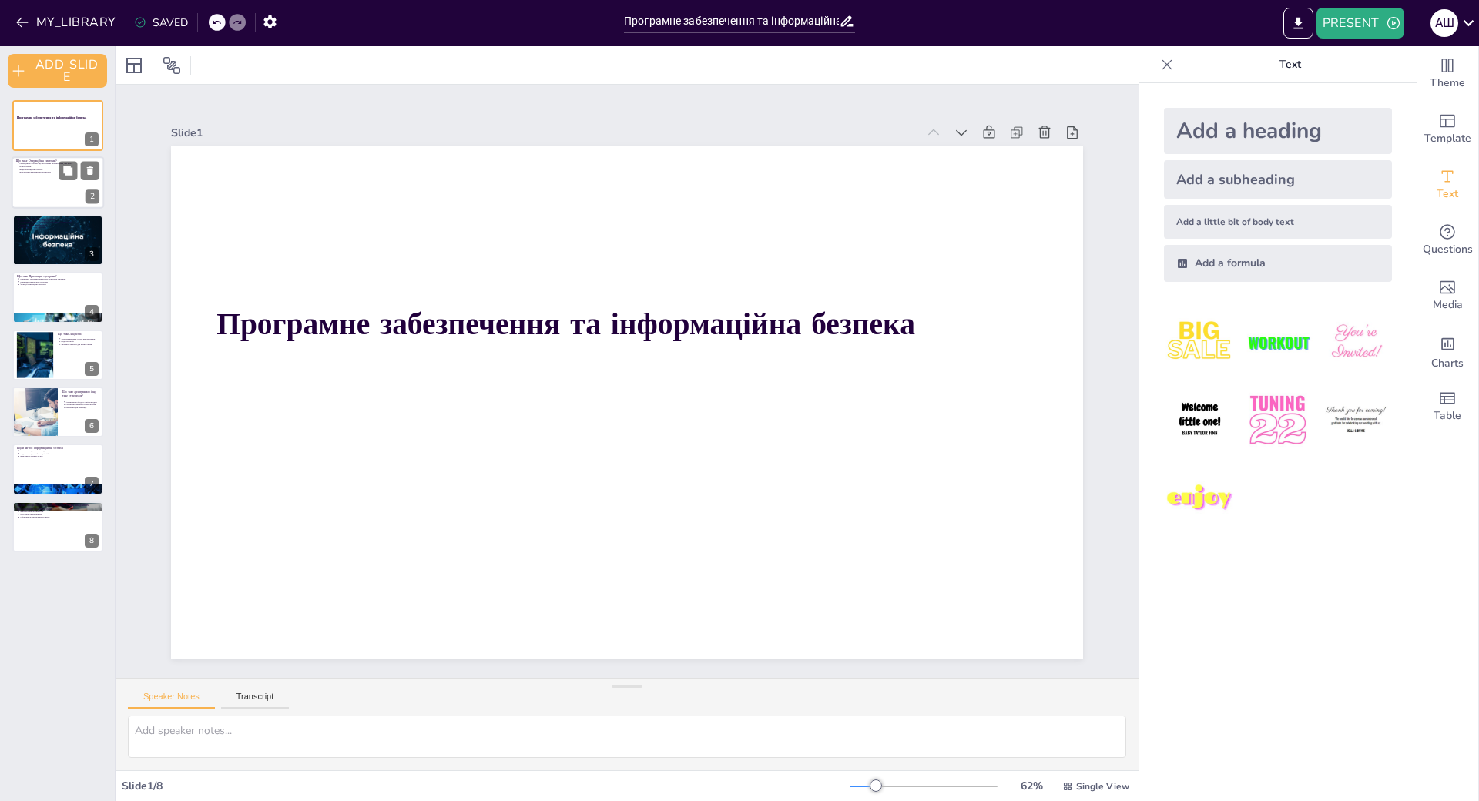
click at [43, 171] on p "Взаємодія з апаратними ресурсами." at bounding box center [47, 172] width 57 height 3
type textarea "Операційна система є важливим компонентом комп'ютера, оскільки вона дозволяє ко…"
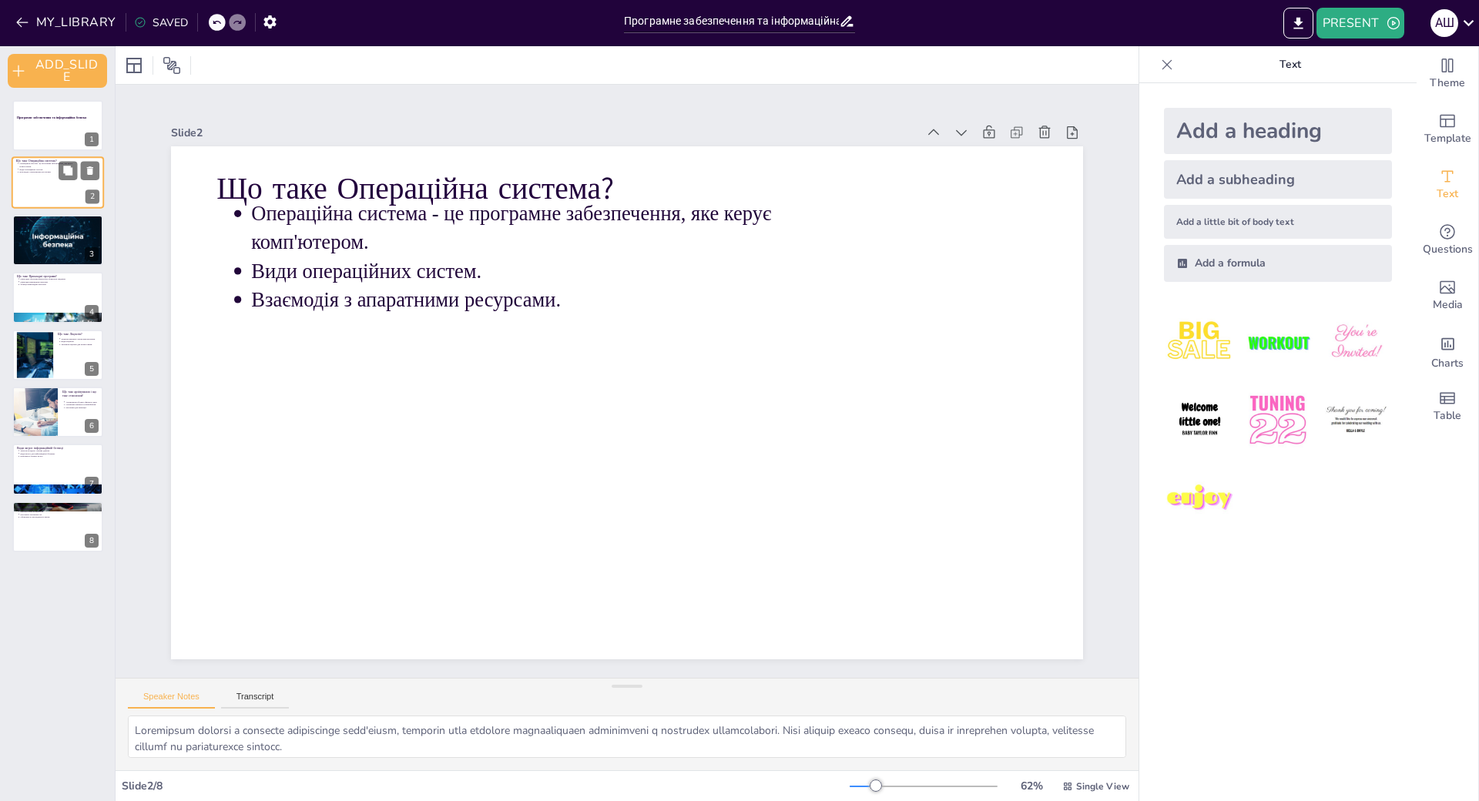
scroll to position [0, 0]
drag, startPoint x: 1303, startPoint y: 14, endPoint x: 955, endPoint y: 15, distance: 348.1
click at [893, 15] on div "PRESENT А Ш" at bounding box center [1171, 23] width 616 height 31
click at [1293, 15] on button "EXPORT_TO_POWERPOINT" at bounding box center [1298, 23] width 30 height 31
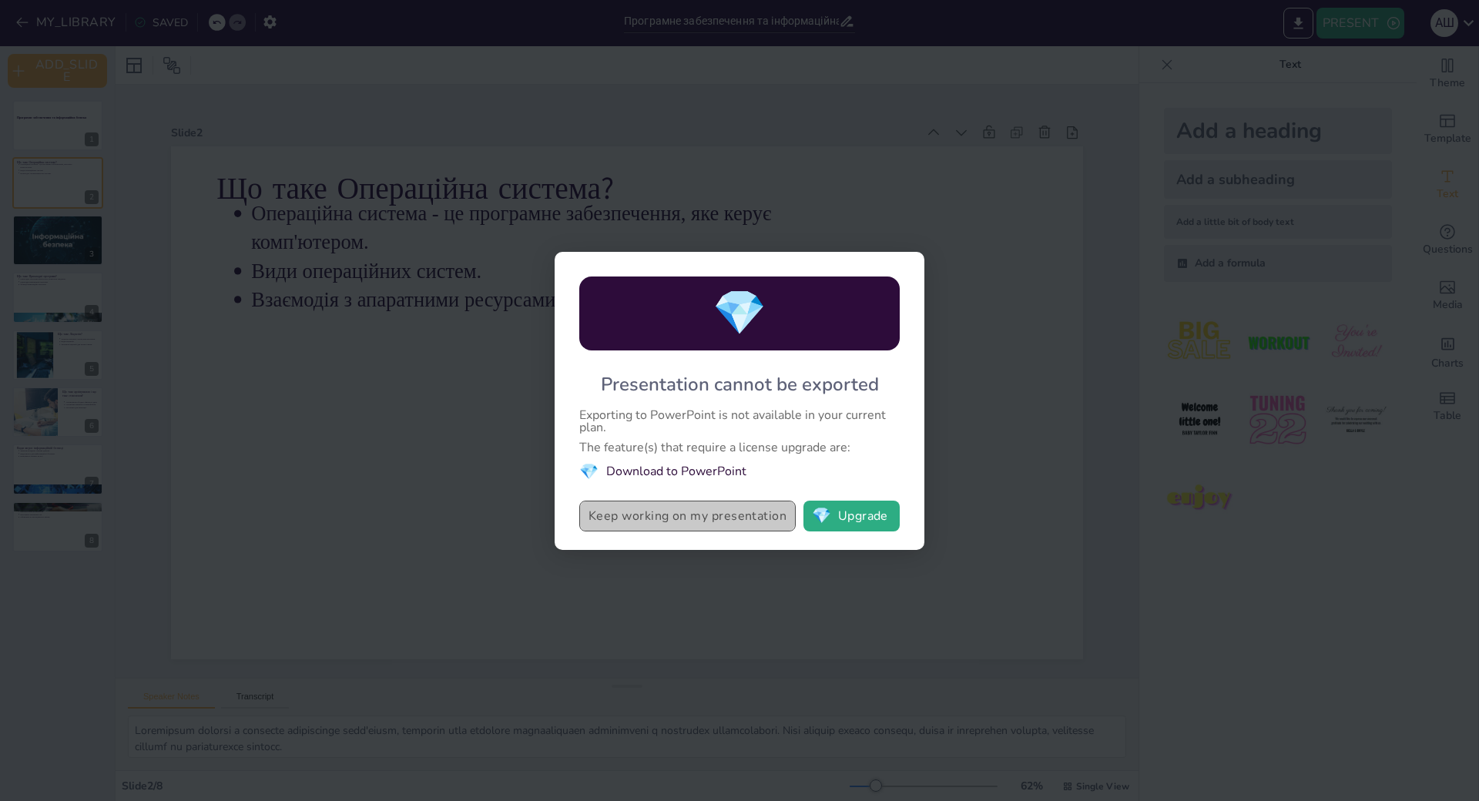
click at [651, 501] on button "Keep working on my presentation" at bounding box center [687, 516] width 216 height 31
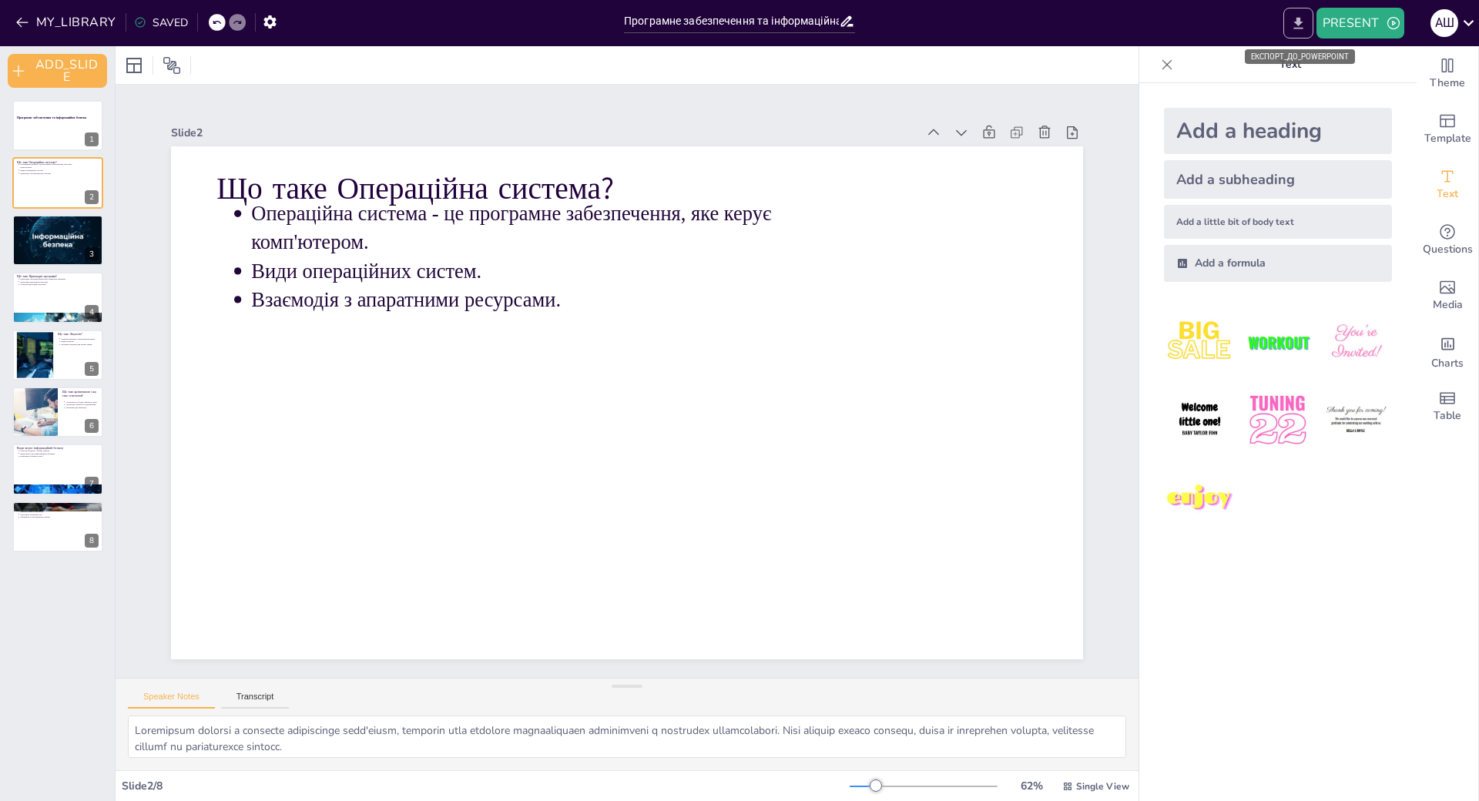
click at [1298, 18] on icon "EXPORT_TO_POWERPOINT" at bounding box center [1297, 23] width 9 height 12
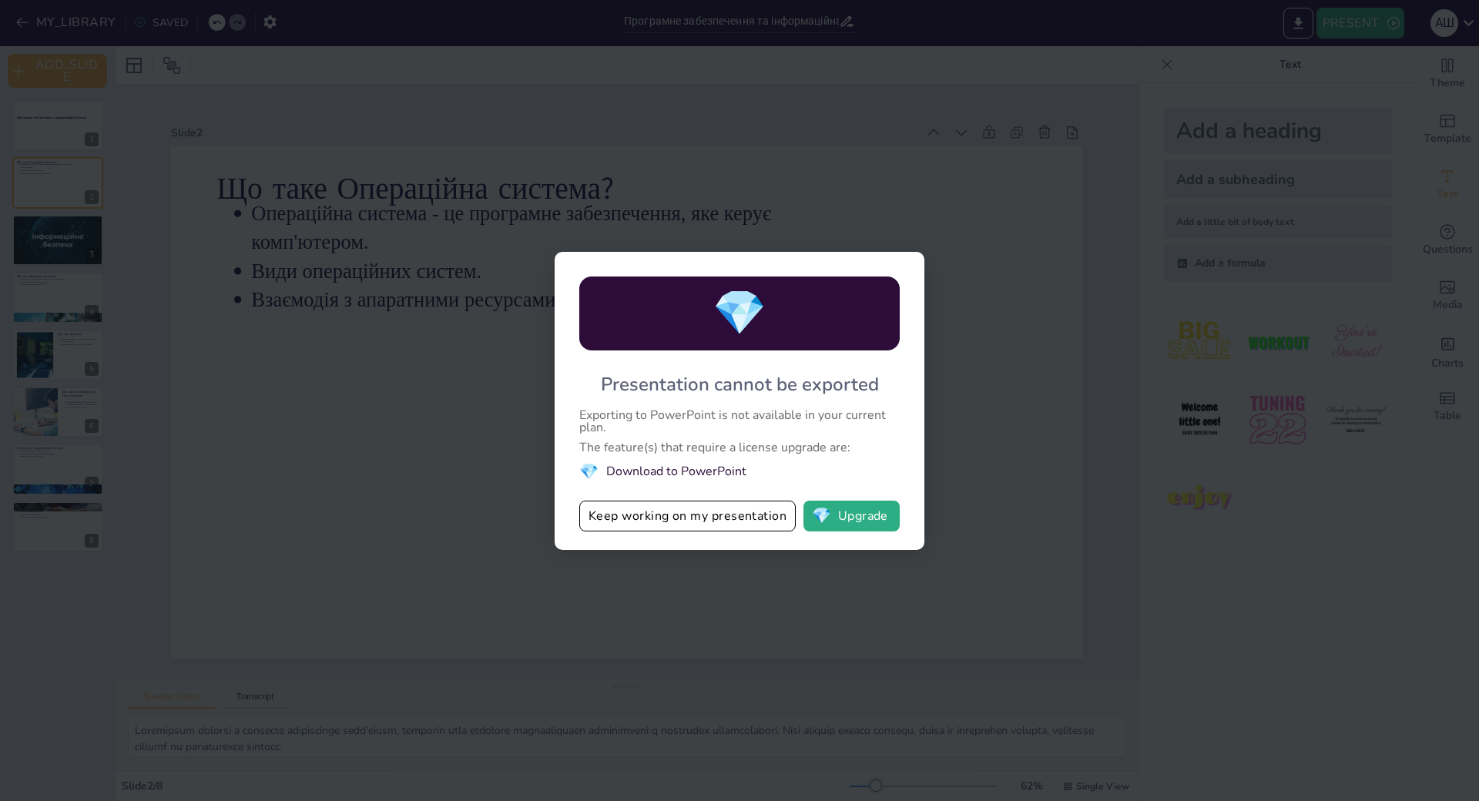
click at [701, 461] on li "💎 Download to PowerPoint" at bounding box center [739, 471] width 320 height 21
click at [699, 461] on li "💎 Download to PowerPoint" at bounding box center [739, 471] width 320 height 21
click at [439, 455] on div "💎 Presentation cannot be exported Exporting to PowerPoint is not available in y…" at bounding box center [739, 400] width 1479 height 801
click at [625, 501] on button "Keep working on my presentation" at bounding box center [687, 516] width 216 height 31
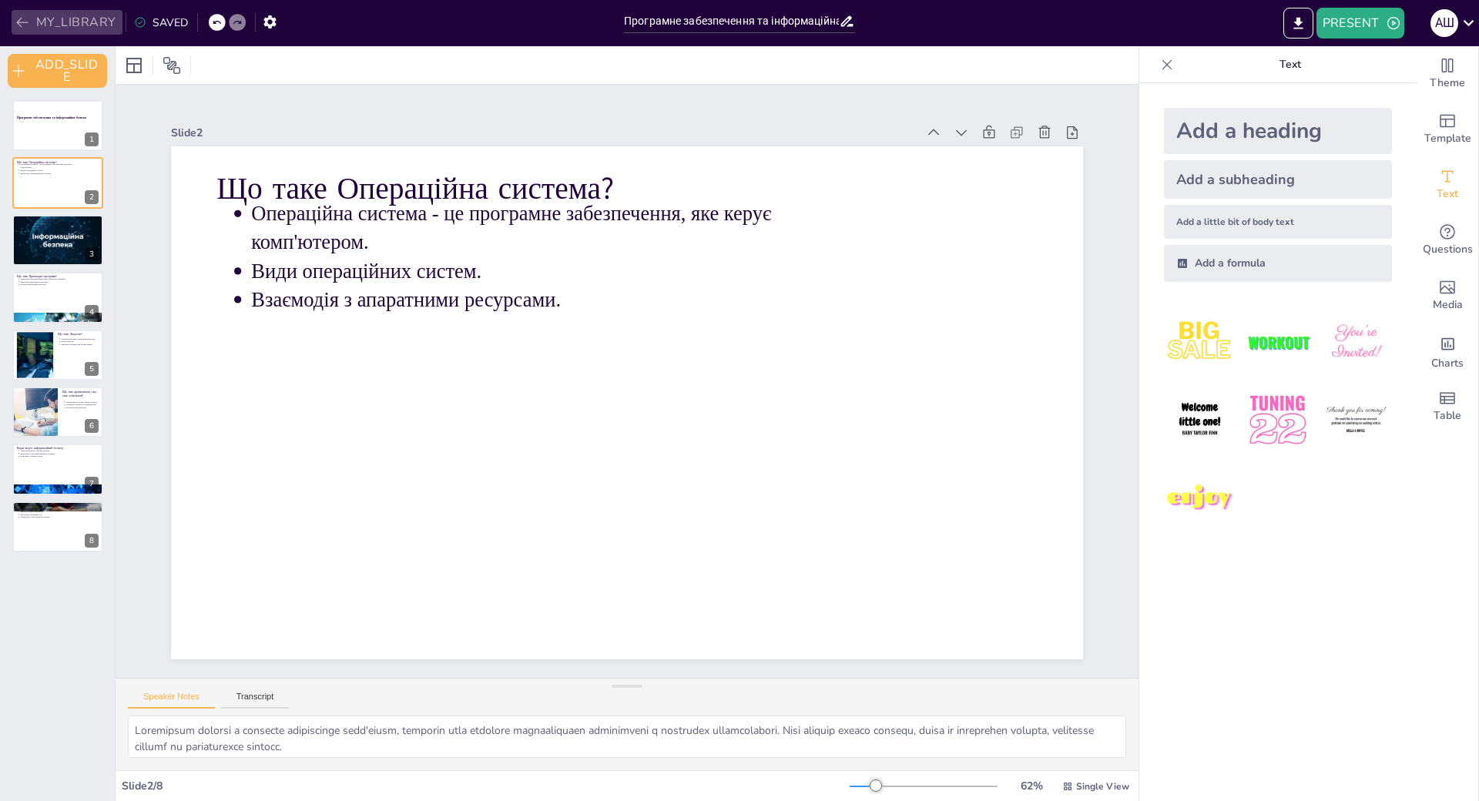
click at [60, 19] on button "MY_LIBRARY" at bounding box center [67, 22] width 111 height 25
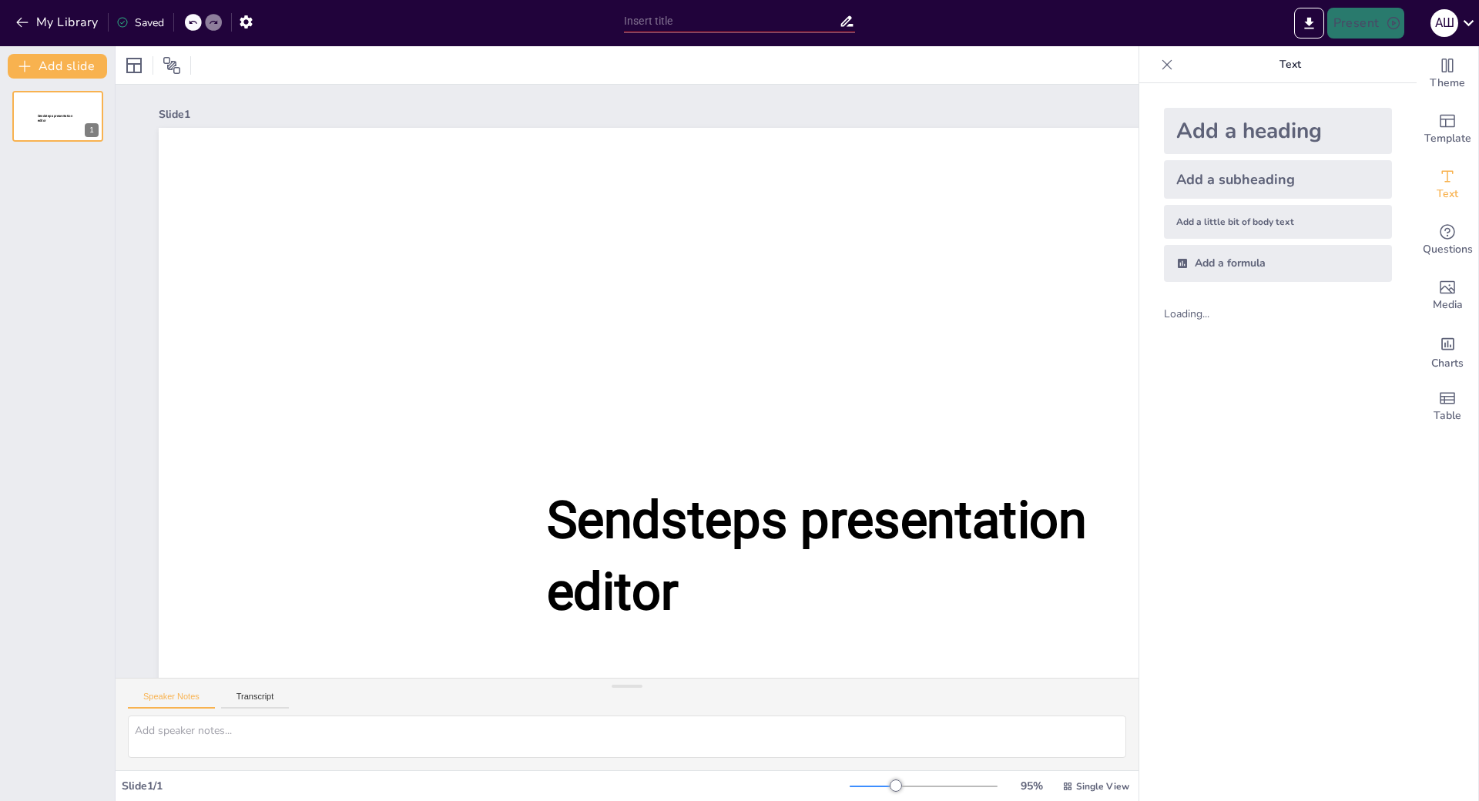
scroll to position [17, 0]
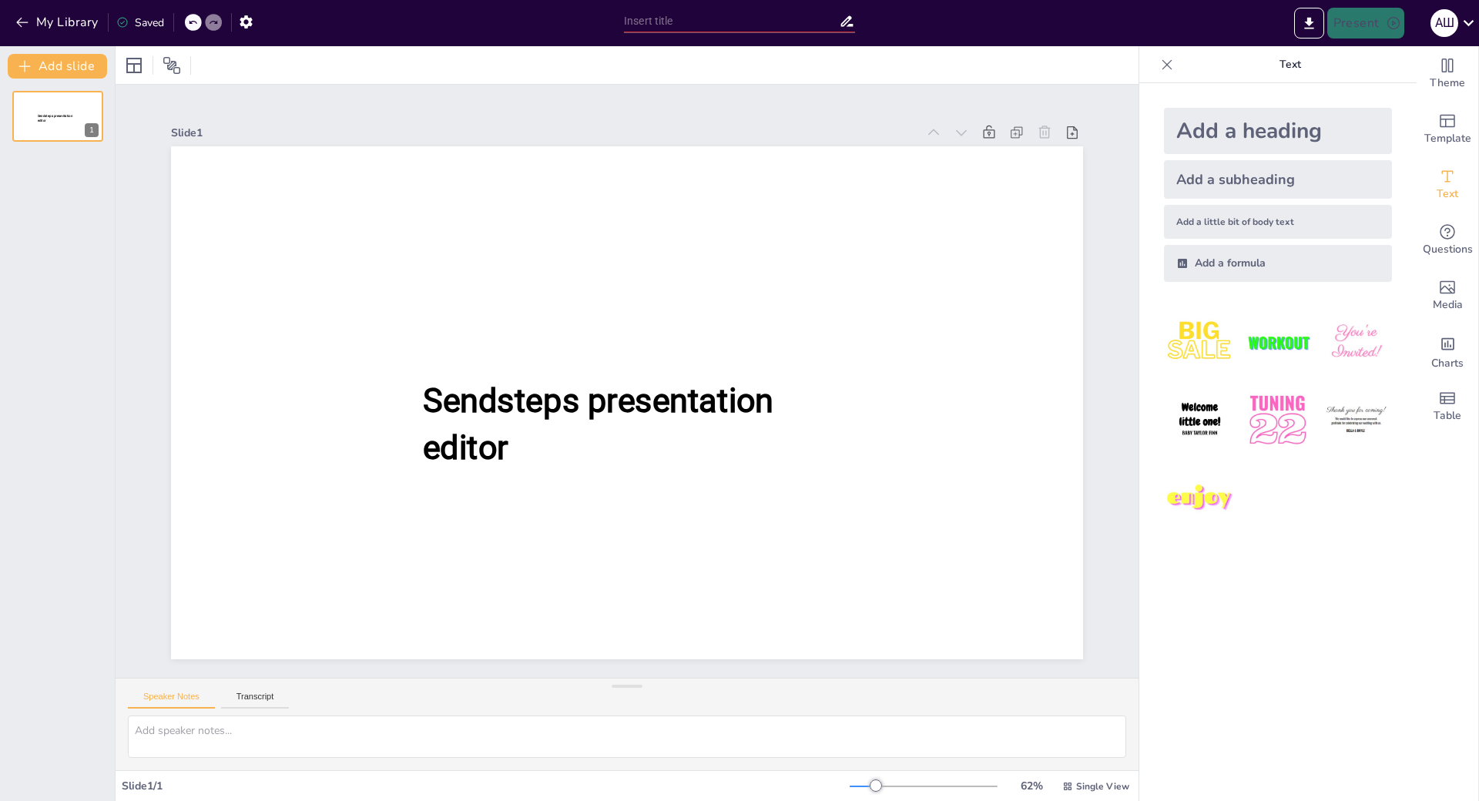
type input "Програмне забезпечення та інформаційна безпека: Вступ та автор"
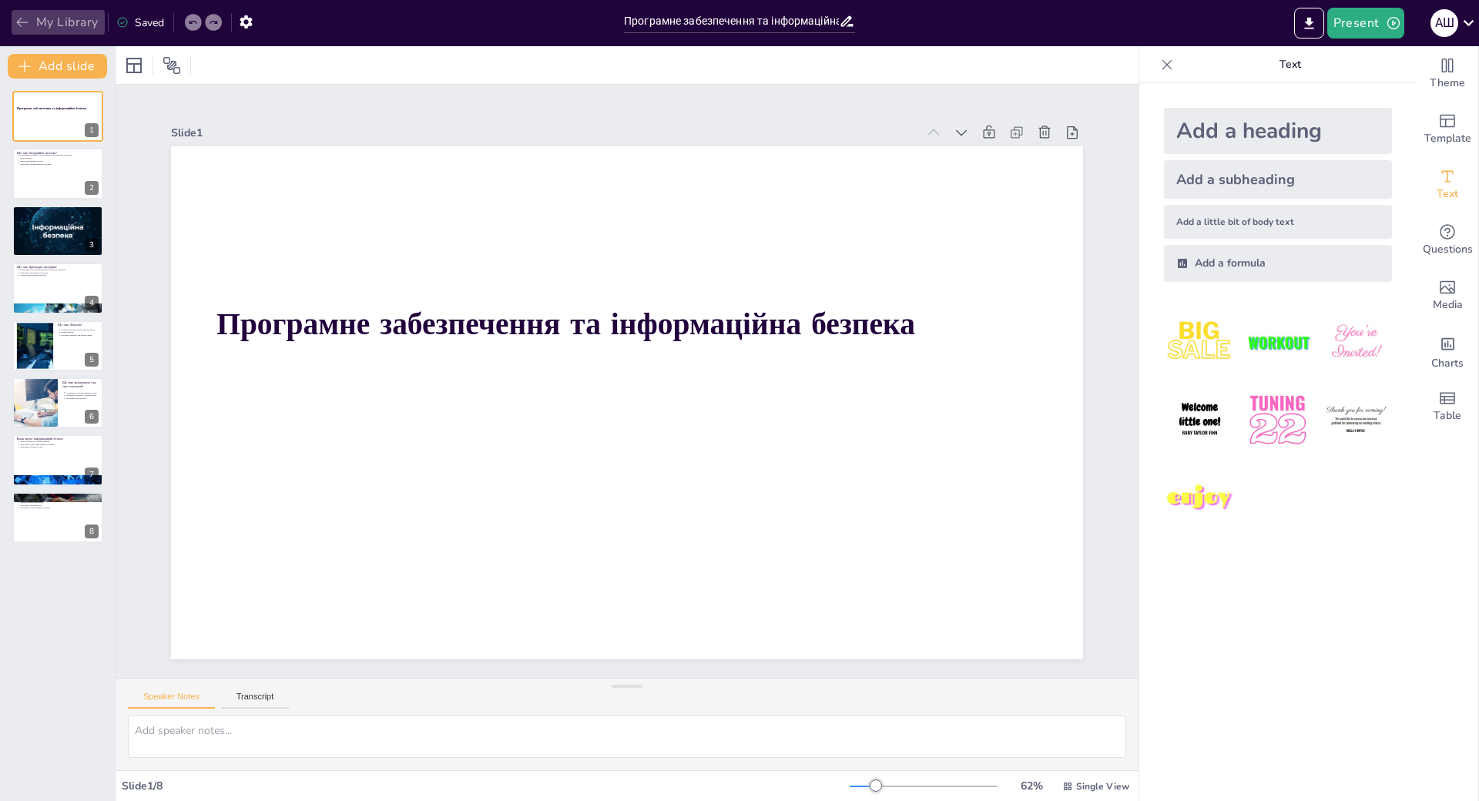
click at [32, 20] on button "My Library" at bounding box center [58, 22] width 93 height 25
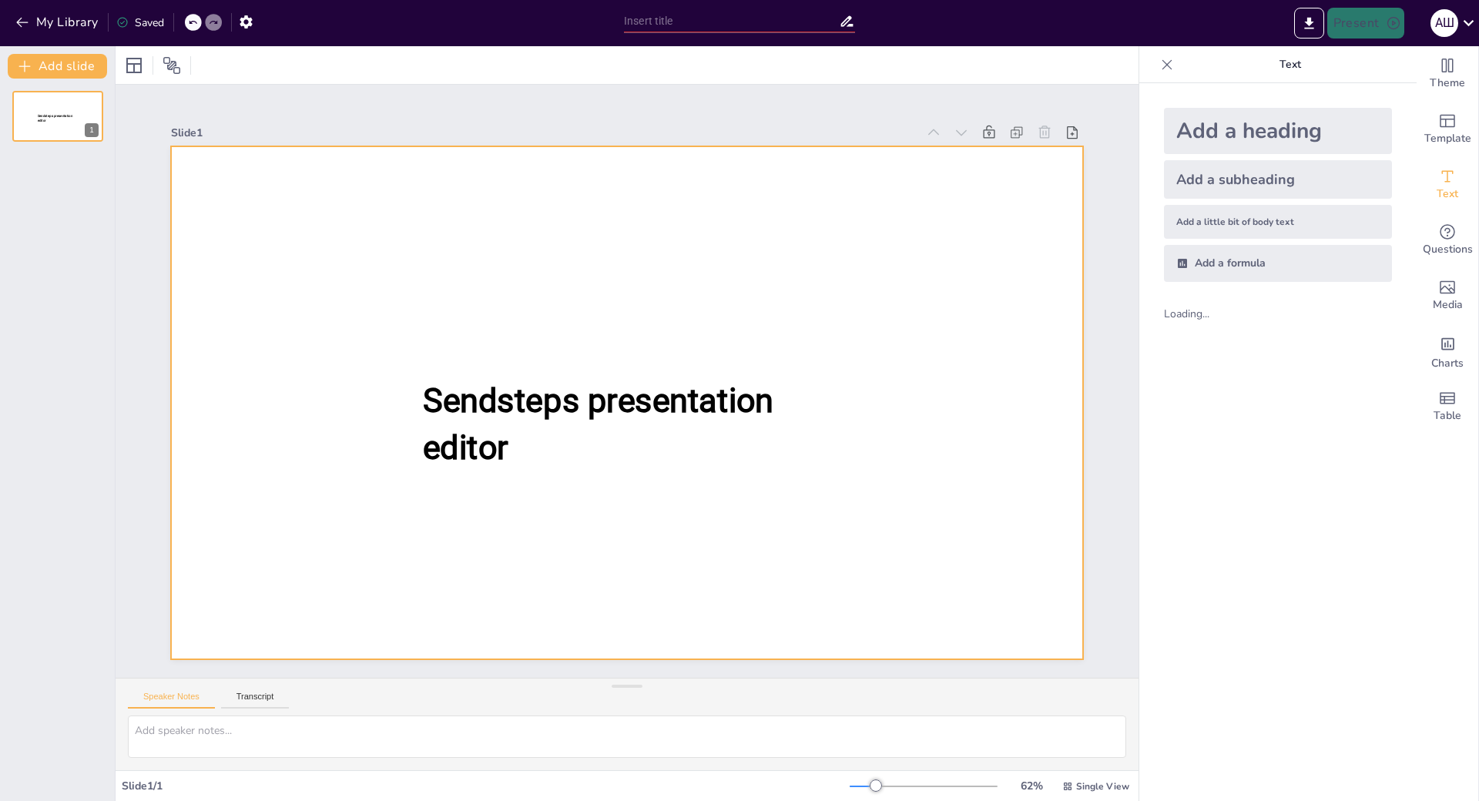
scroll to position [17, 0]
type input "Програмне забезпечення та інформаційна безпека: Вступ та автор"
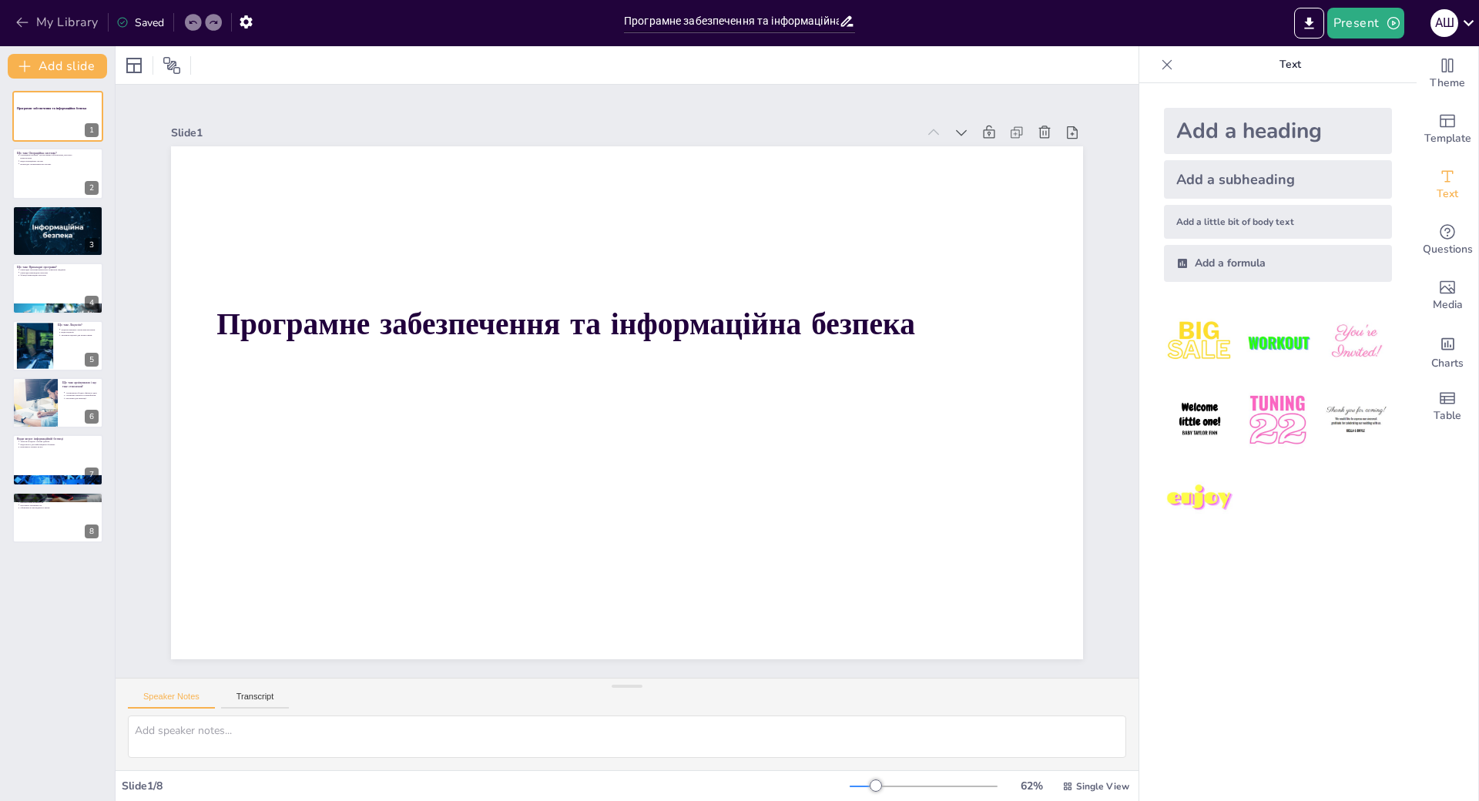
click at [14, 17] on button "My Library" at bounding box center [58, 22] width 93 height 25
